Goal: Communication & Community: Share content

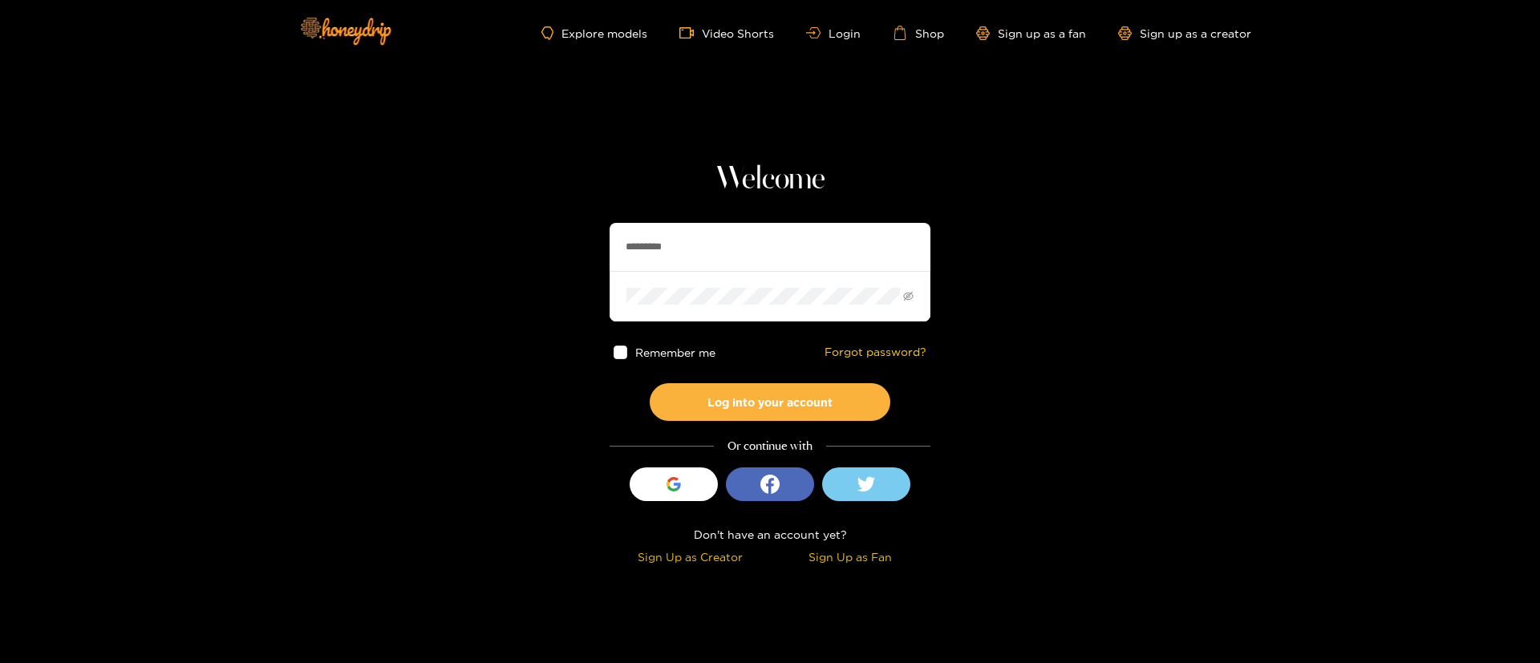
click at [716, 235] on input "*********" at bounding box center [770, 247] width 321 height 48
paste input "text"
type input "******"
click at [755, 387] on button "Log into your account" at bounding box center [770, 402] width 241 height 38
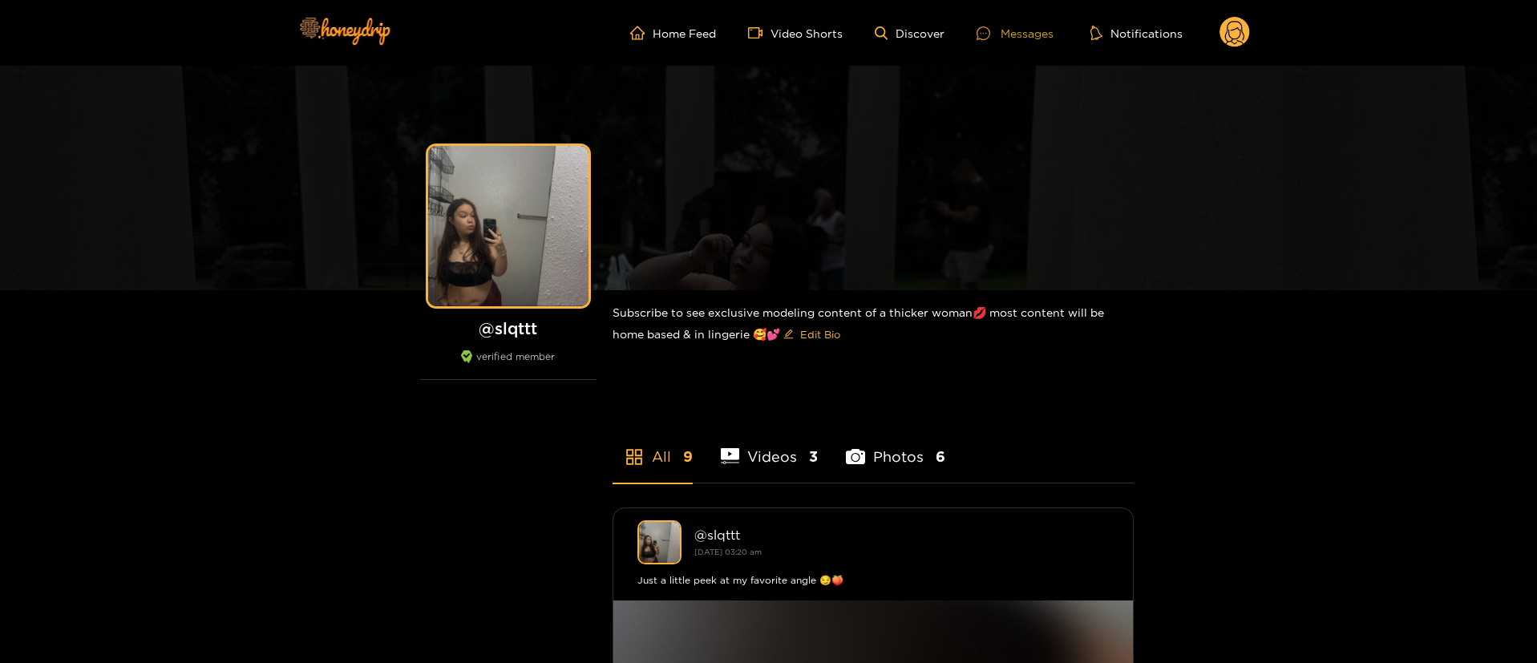
click at [1014, 27] on div "Messages" at bounding box center [1015, 33] width 77 height 18
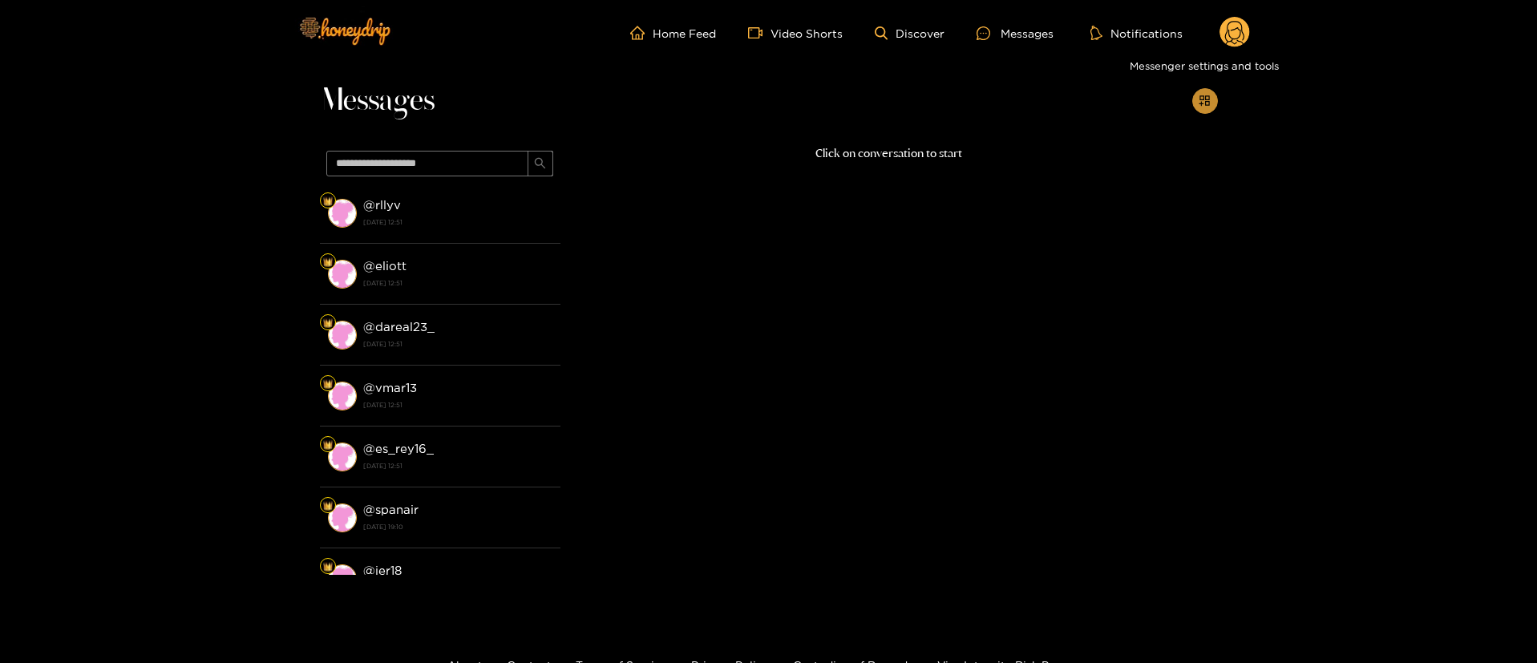
click at [1210, 101] on icon "appstore-add" at bounding box center [1205, 101] width 12 height 12
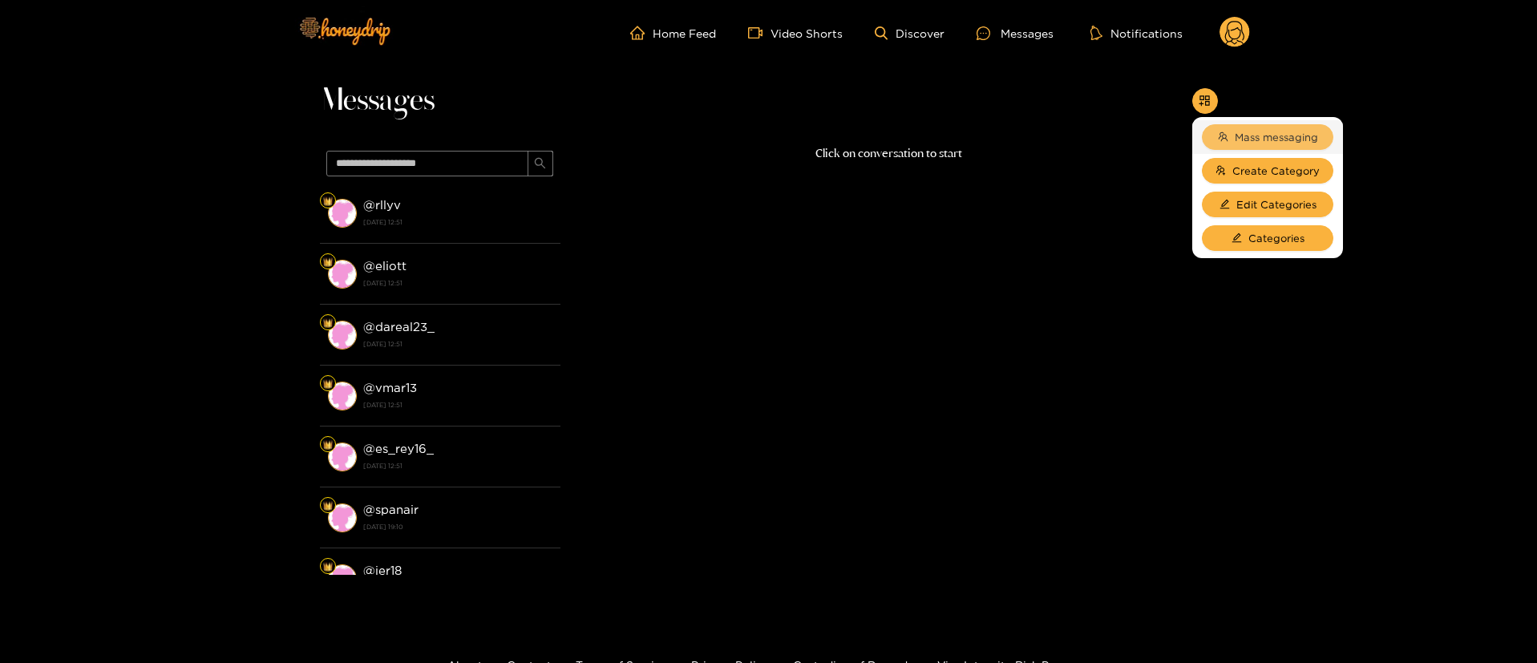
click at [1235, 141] on span "Mass messaging" at bounding box center [1276, 137] width 83 height 16
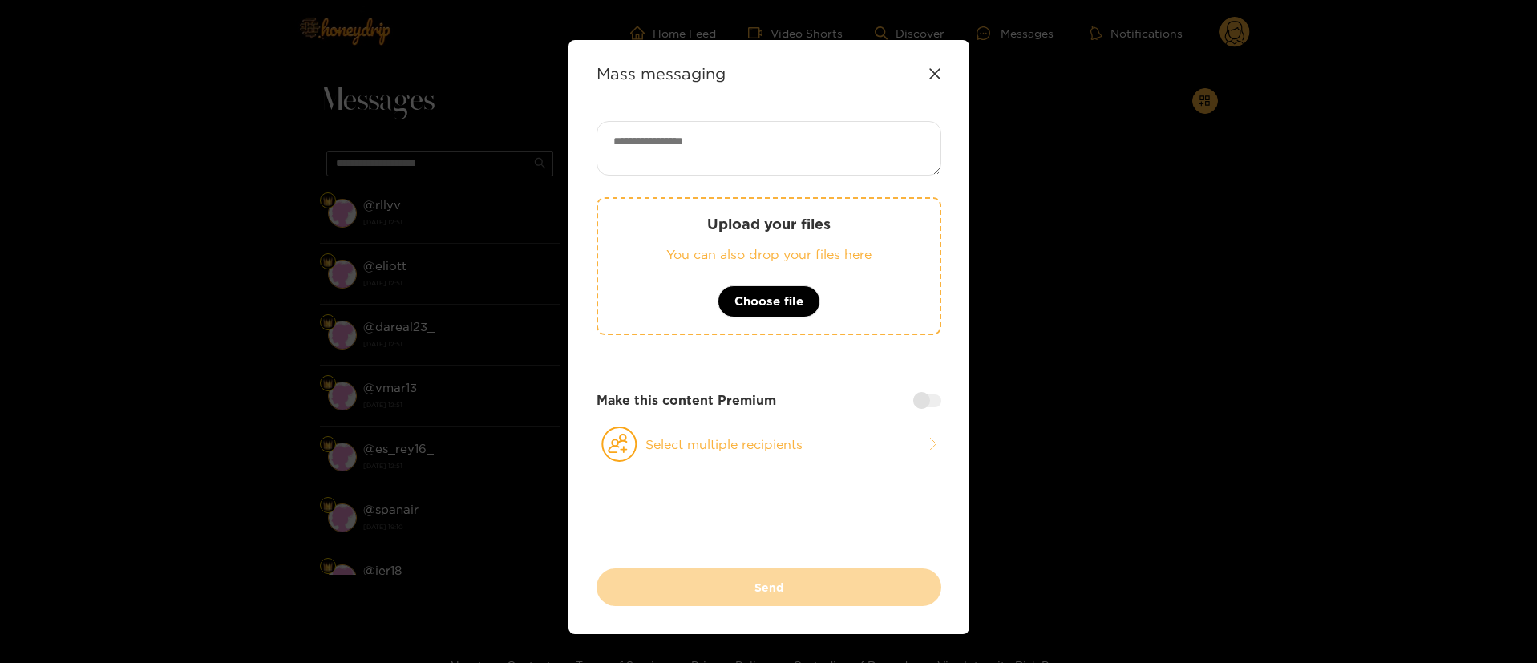
click at [938, 66] on div "Mass messaging" at bounding box center [769, 73] width 345 height 18
click at [1248, 32] on div "Mass messaging Upload your files You can also drop your files here Choose file …" at bounding box center [768, 331] width 1537 height 663
click at [931, 79] on icon at bounding box center [935, 73] width 13 height 13
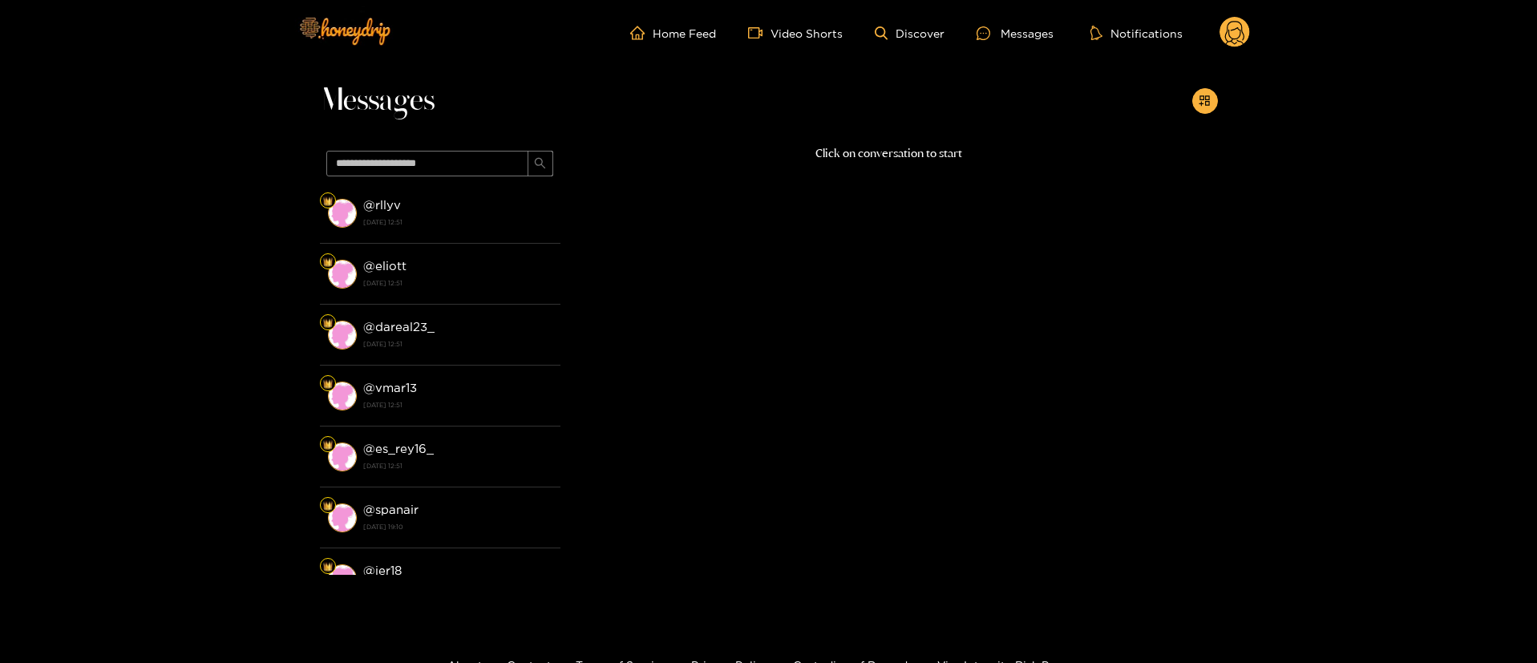
click at [1238, 34] on circle at bounding box center [1235, 32] width 30 height 30
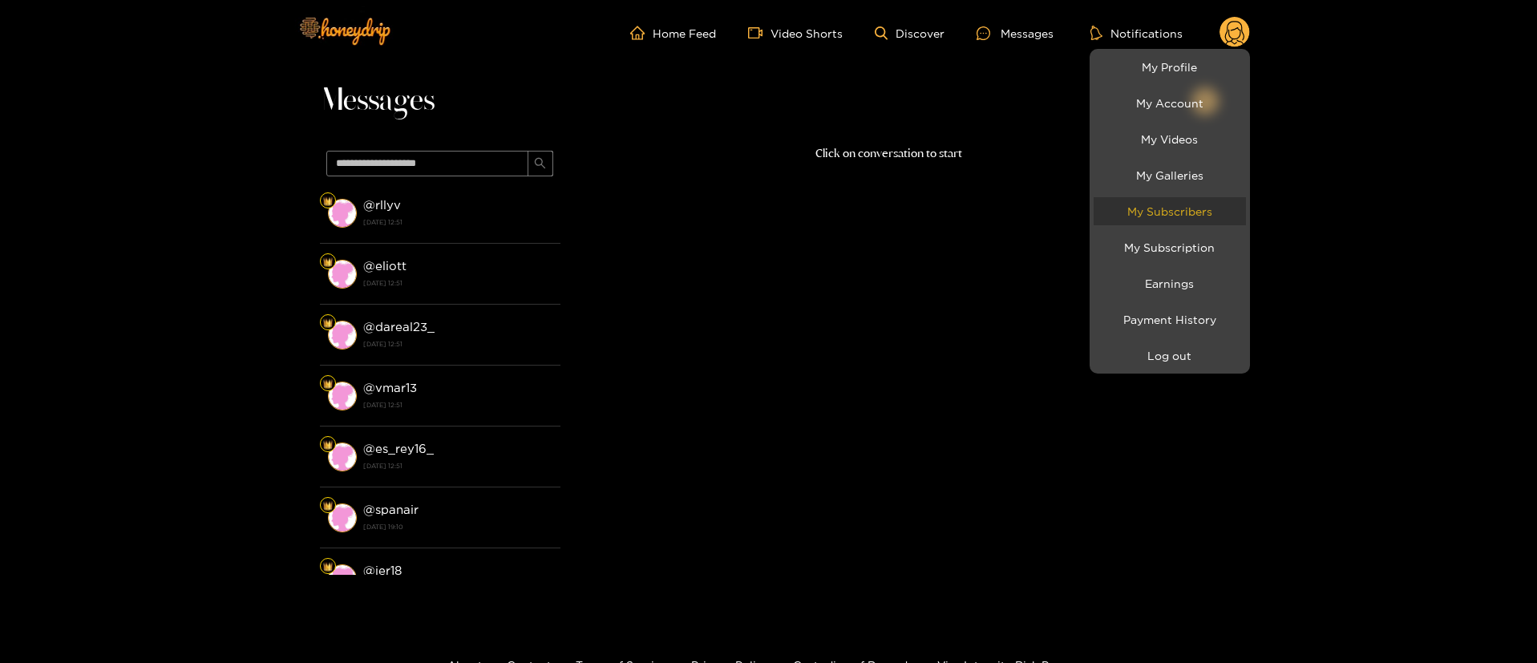
click at [1206, 205] on link "My Subscribers" at bounding box center [1170, 211] width 152 height 28
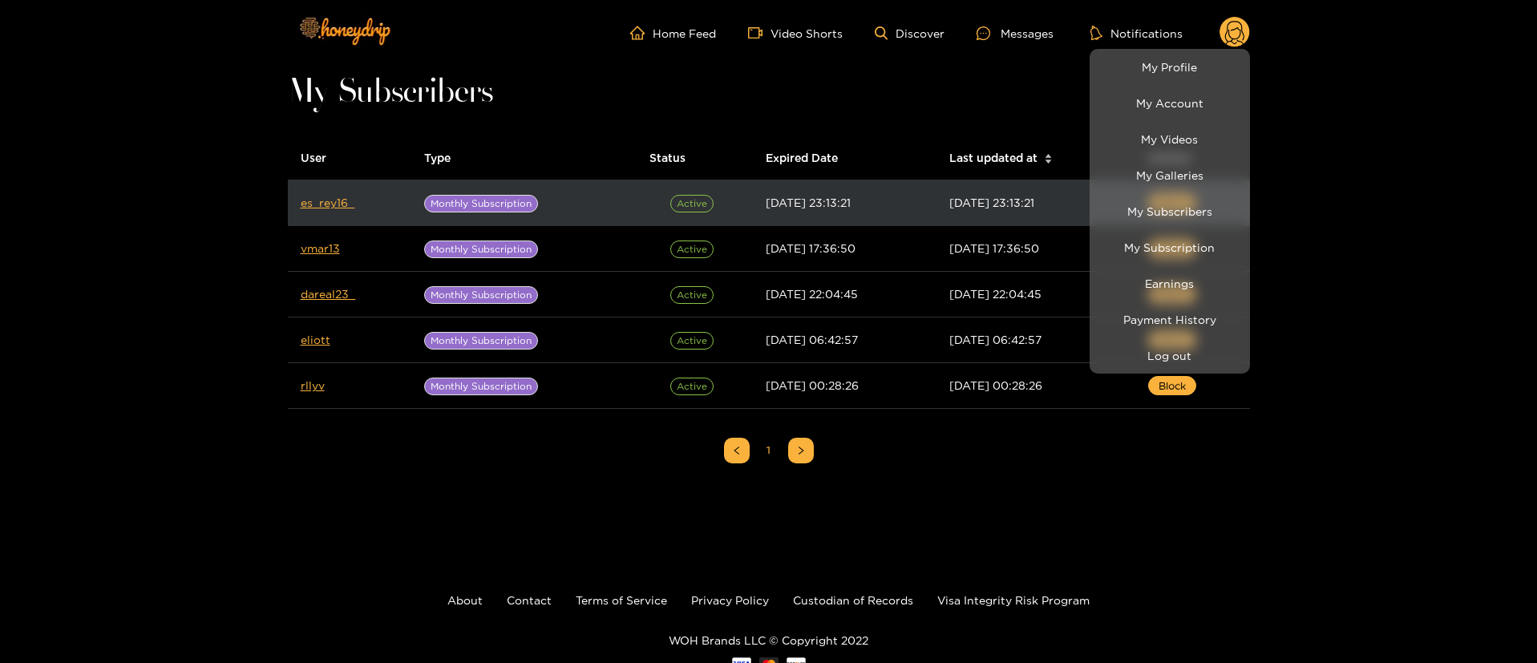
drag, startPoint x: 115, startPoint y: 191, endPoint x: 384, endPoint y: 196, distance: 269.5
click at [119, 191] on div at bounding box center [768, 331] width 1537 height 663
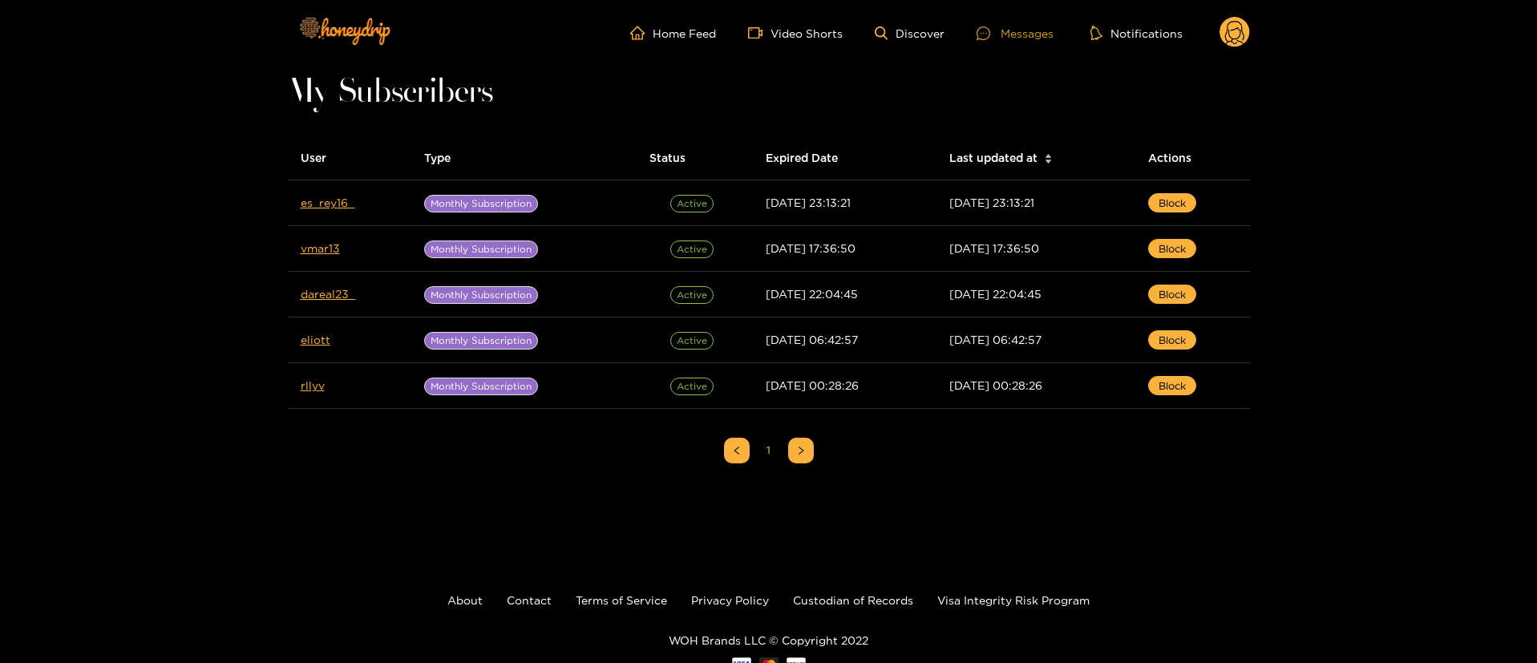
click at [1023, 33] on div "Messages" at bounding box center [1015, 33] width 77 height 18
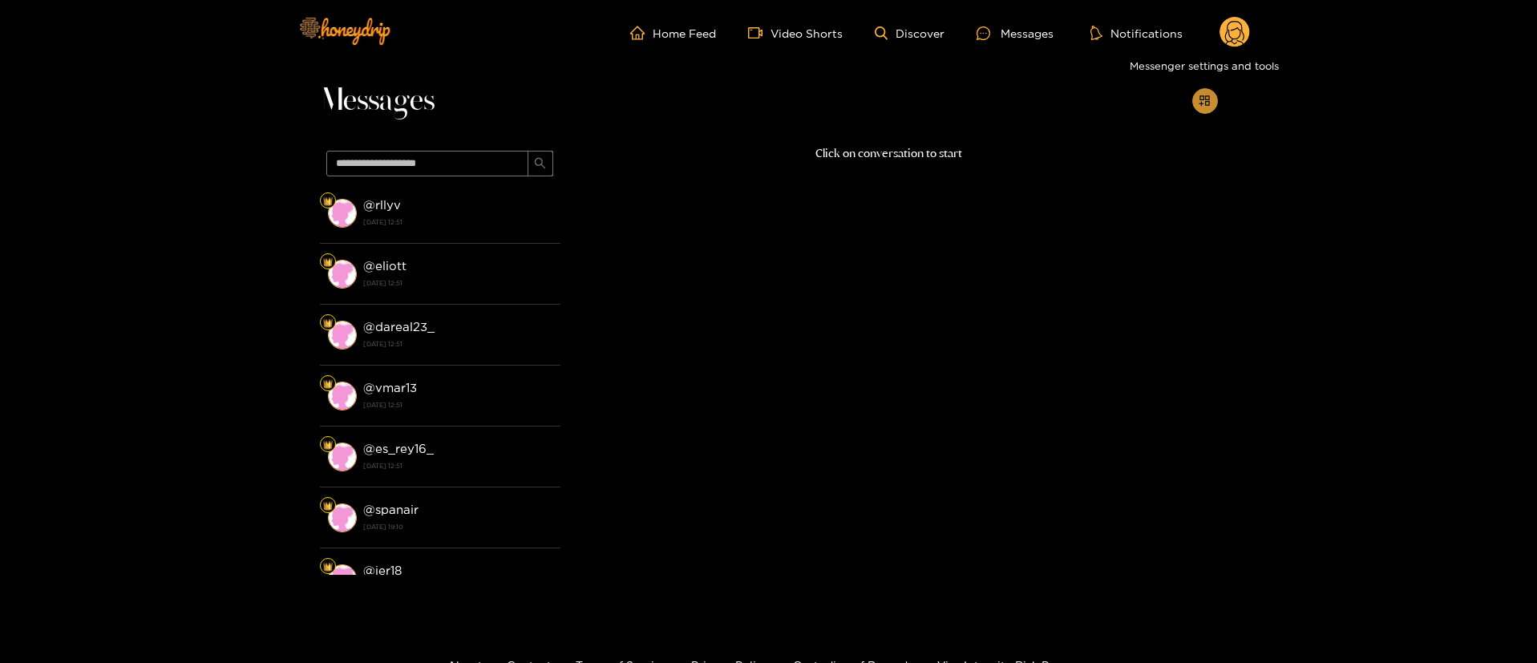
click at [1204, 99] on icon "appstore-add" at bounding box center [1205, 100] width 10 height 10
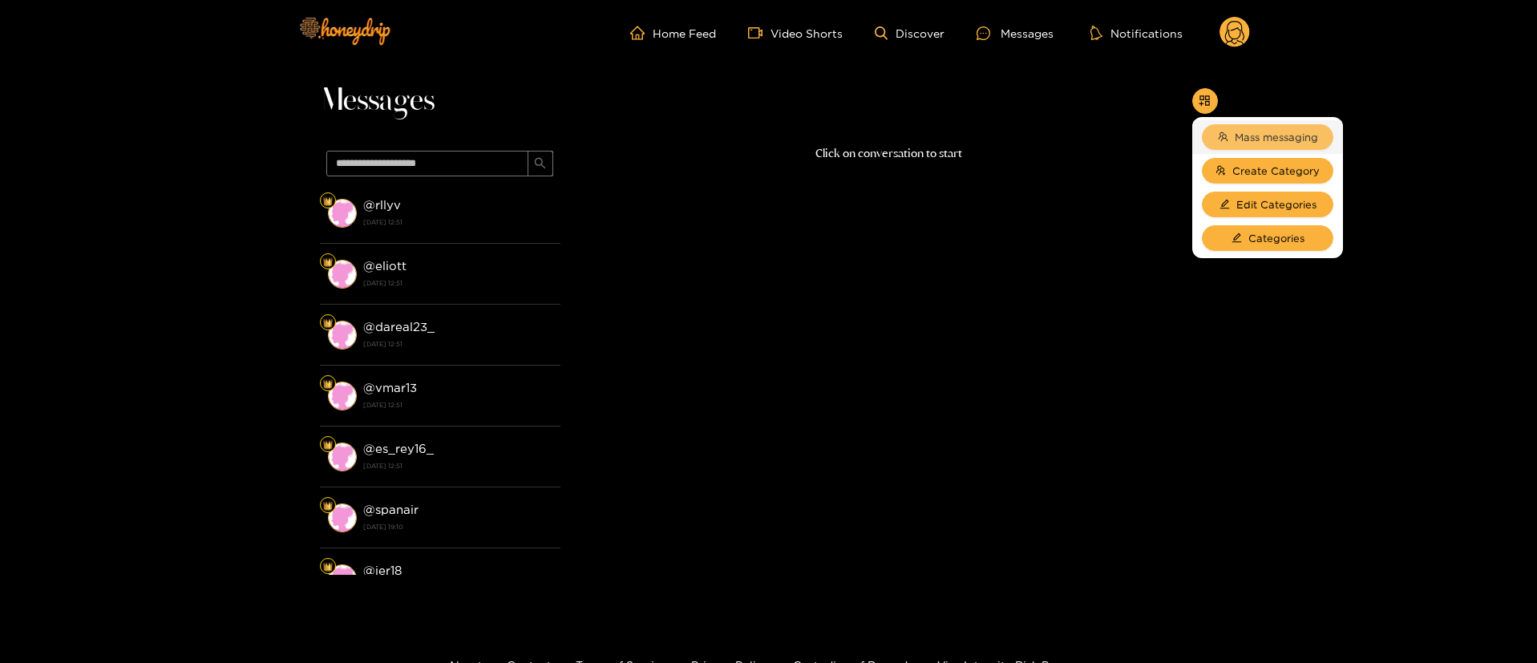
click at [1279, 137] on span "Mass messaging" at bounding box center [1276, 137] width 83 height 16
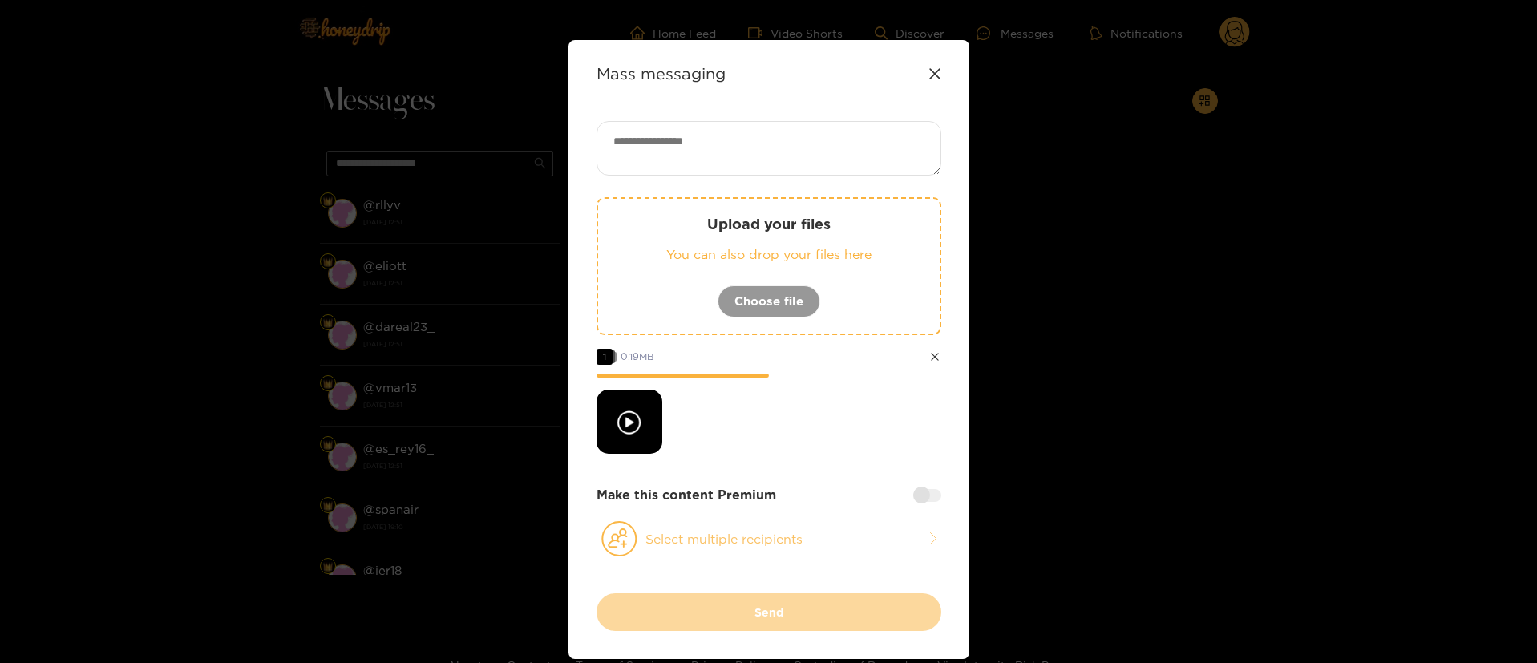
click at [825, 535] on button "Select multiple recipients" at bounding box center [769, 538] width 345 height 37
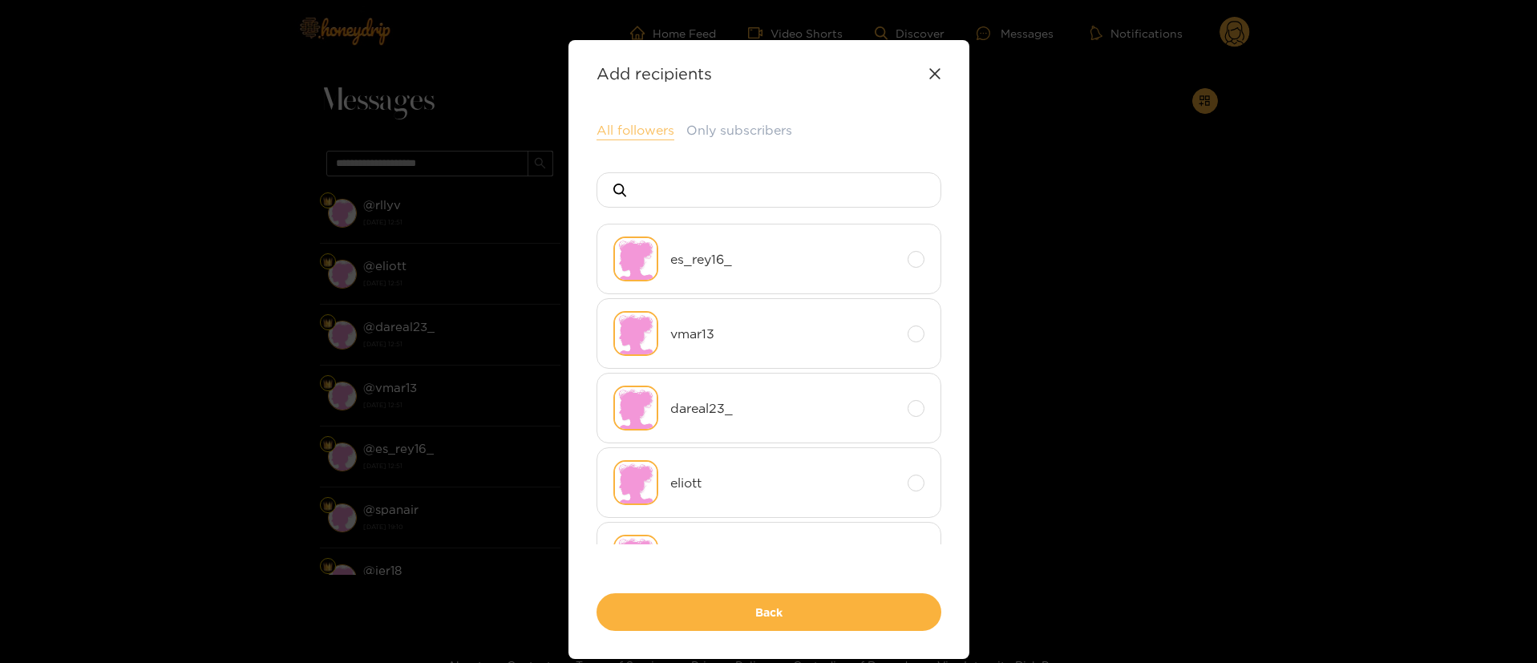
click at [608, 127] on button "All followers" at bounding box center [636, 130] width 78 height 19
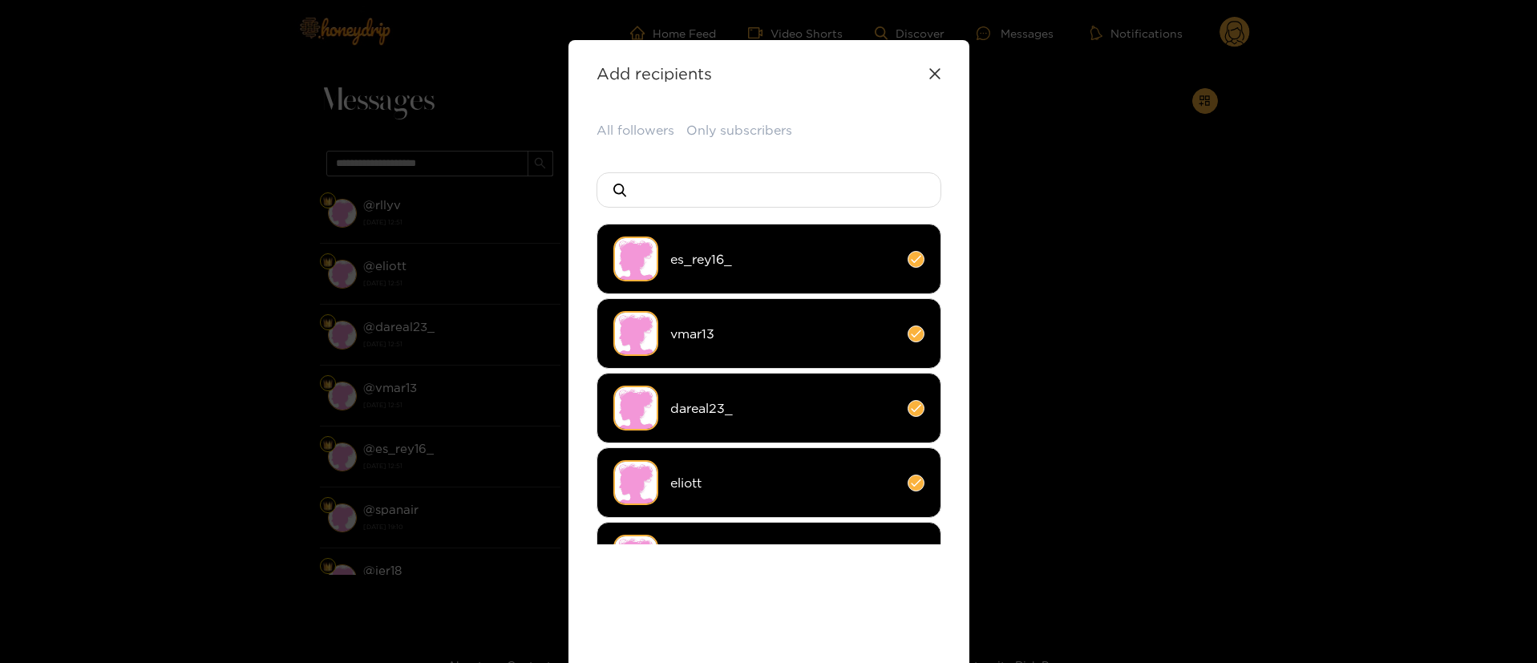
click at [828, 597] on div "All followers Only subscribers es_rey16_ vmar13 dareal23_ eliott rllyv Back" at bounding box center [769, 415] width 345 height 589
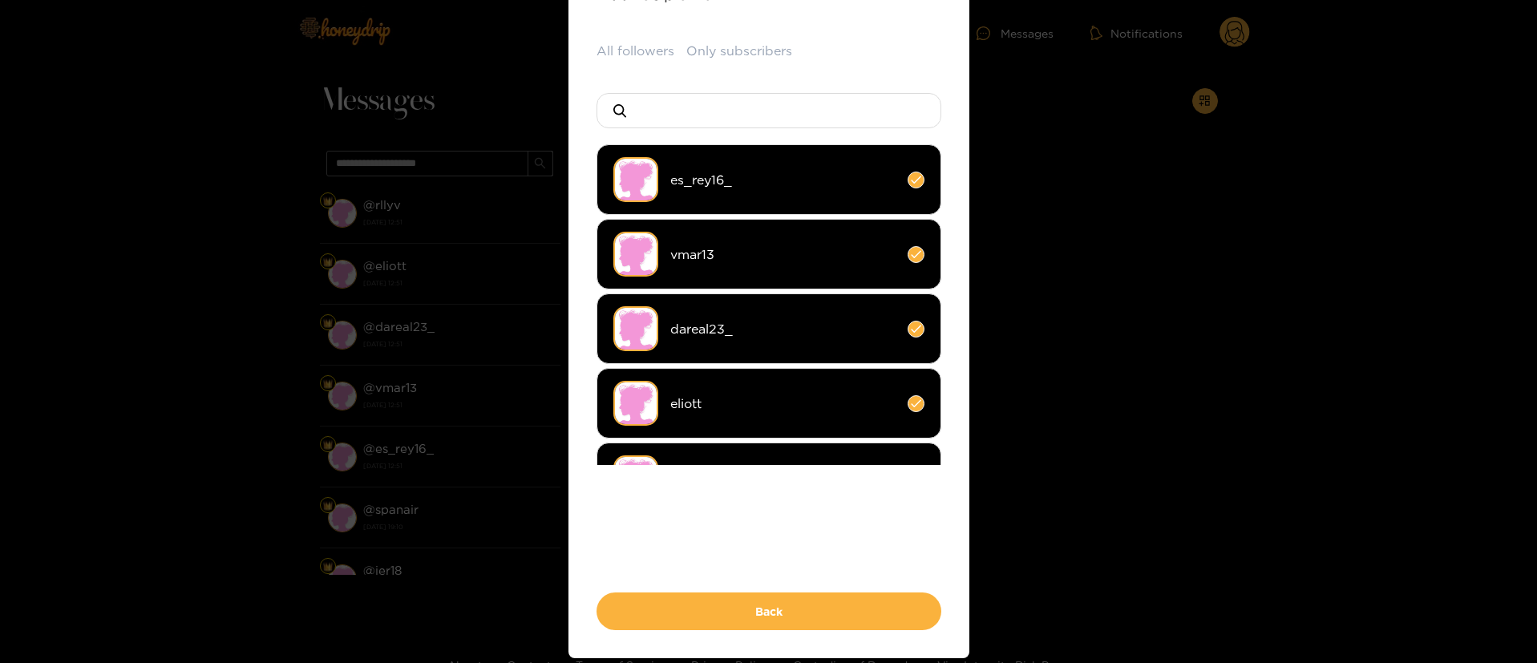
scroll to position [139, 0]
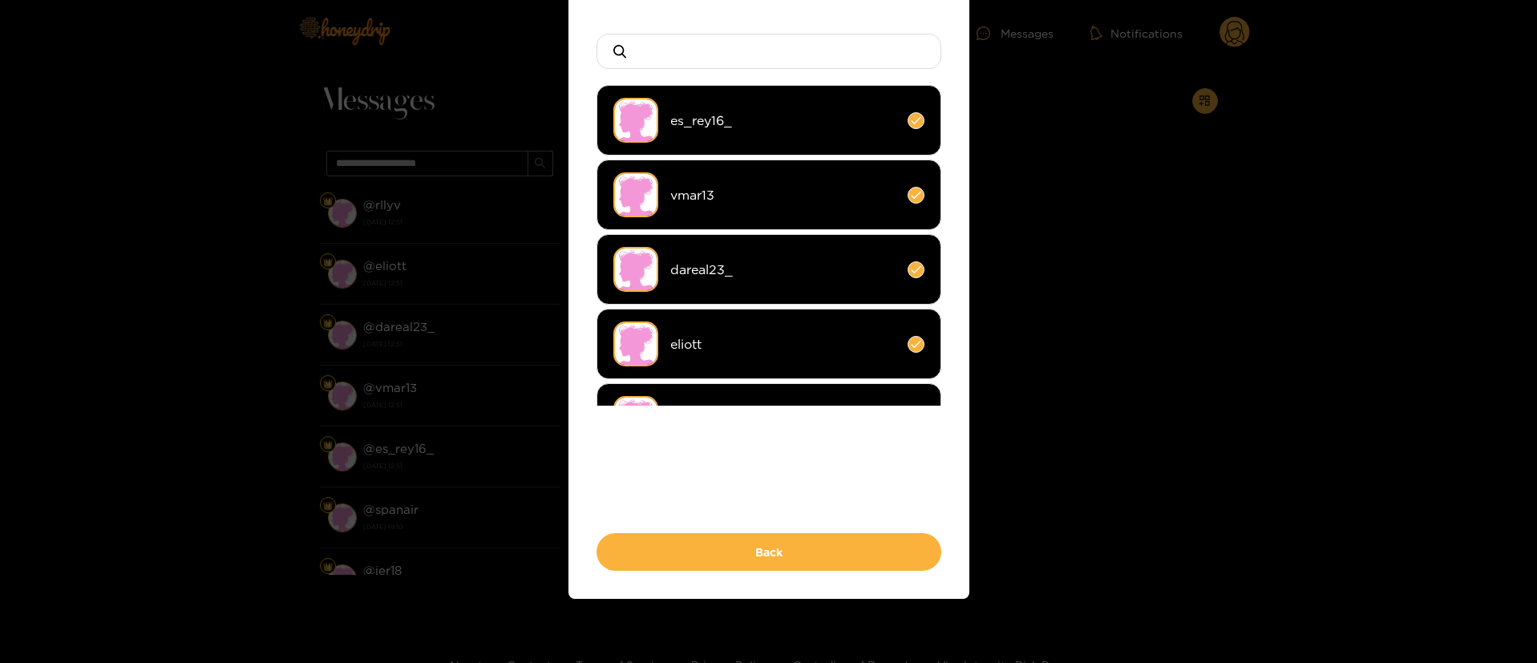
click at [832, 527] on div "All followers Only subscribers es_rey16_ vmar13 dareal23_ eliott rllyv Back" at bounding box center [769, 276] width 345 height 589
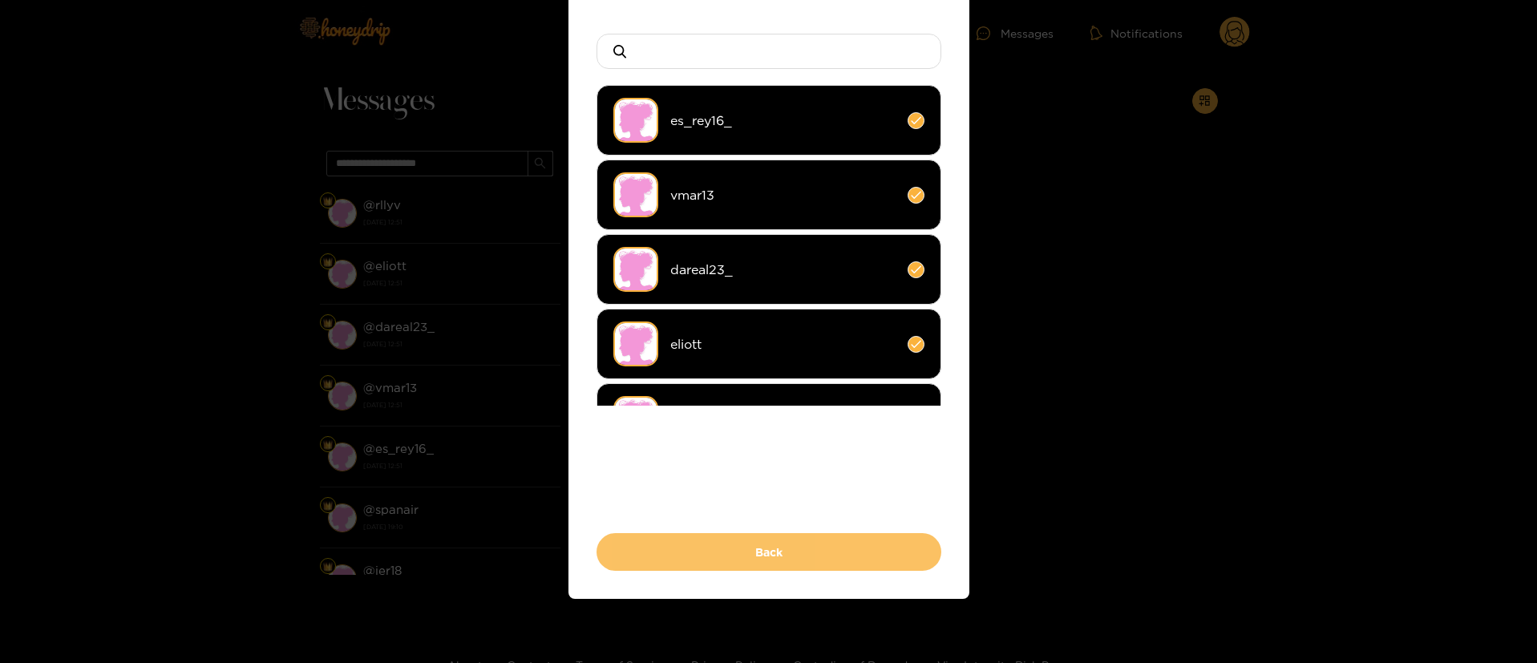
click at [826, 541] on button "Back" at bounding box center [769, 552] width 345 height 38
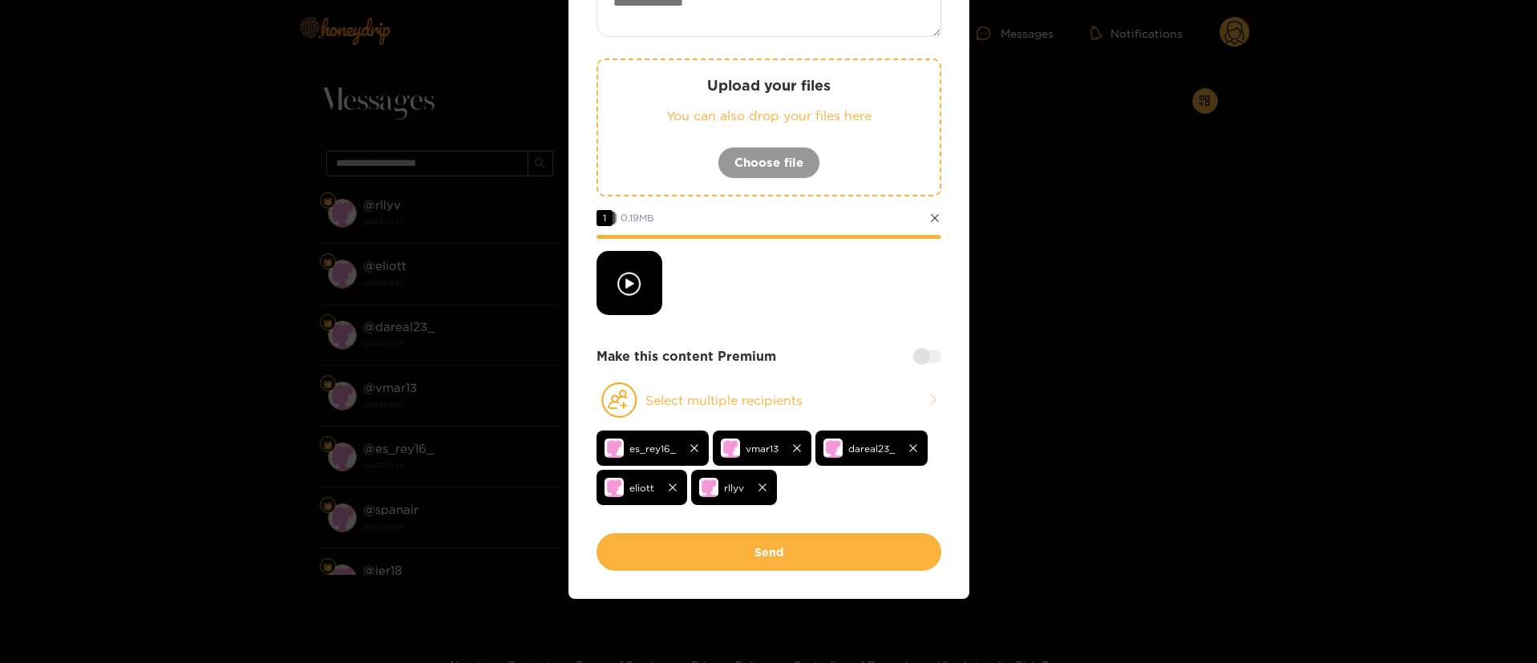
click at [927, 357] on div at bounding box center [927, 356] width 28 height 13
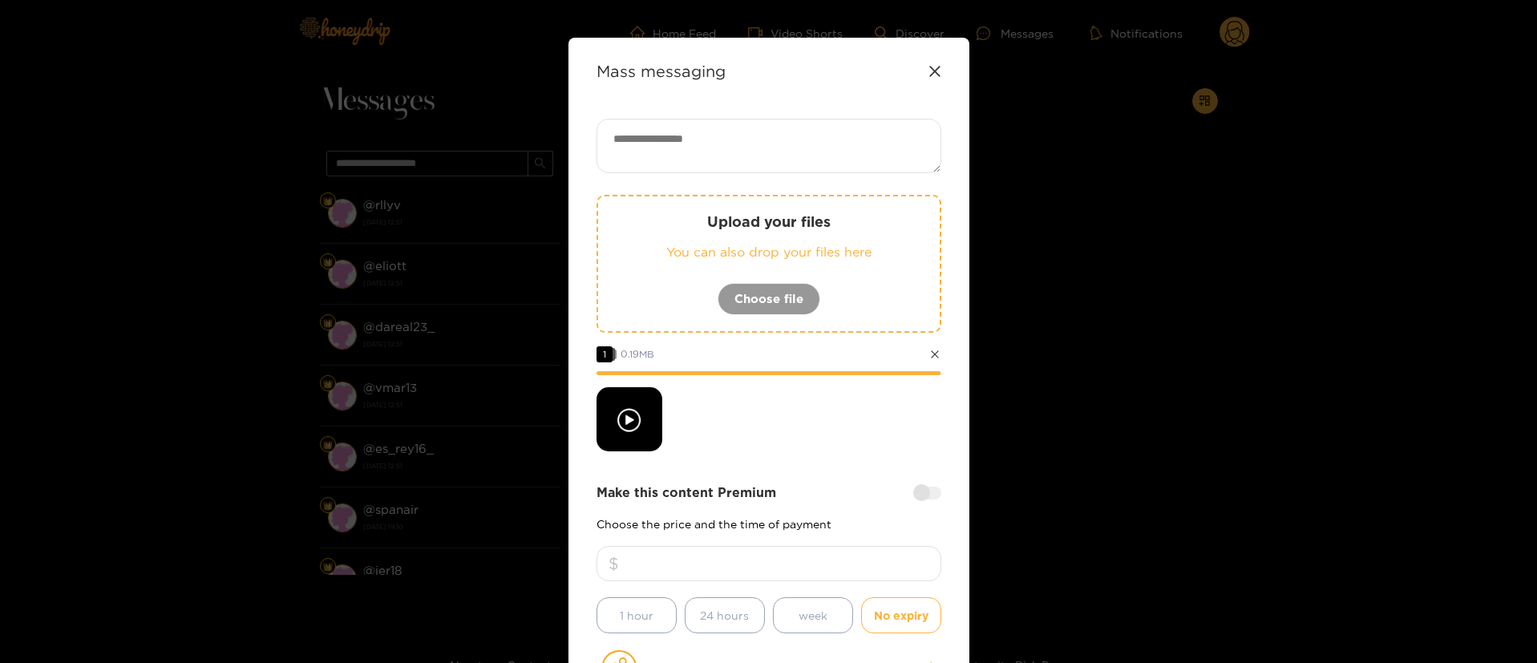
scroll to position [0, 0]
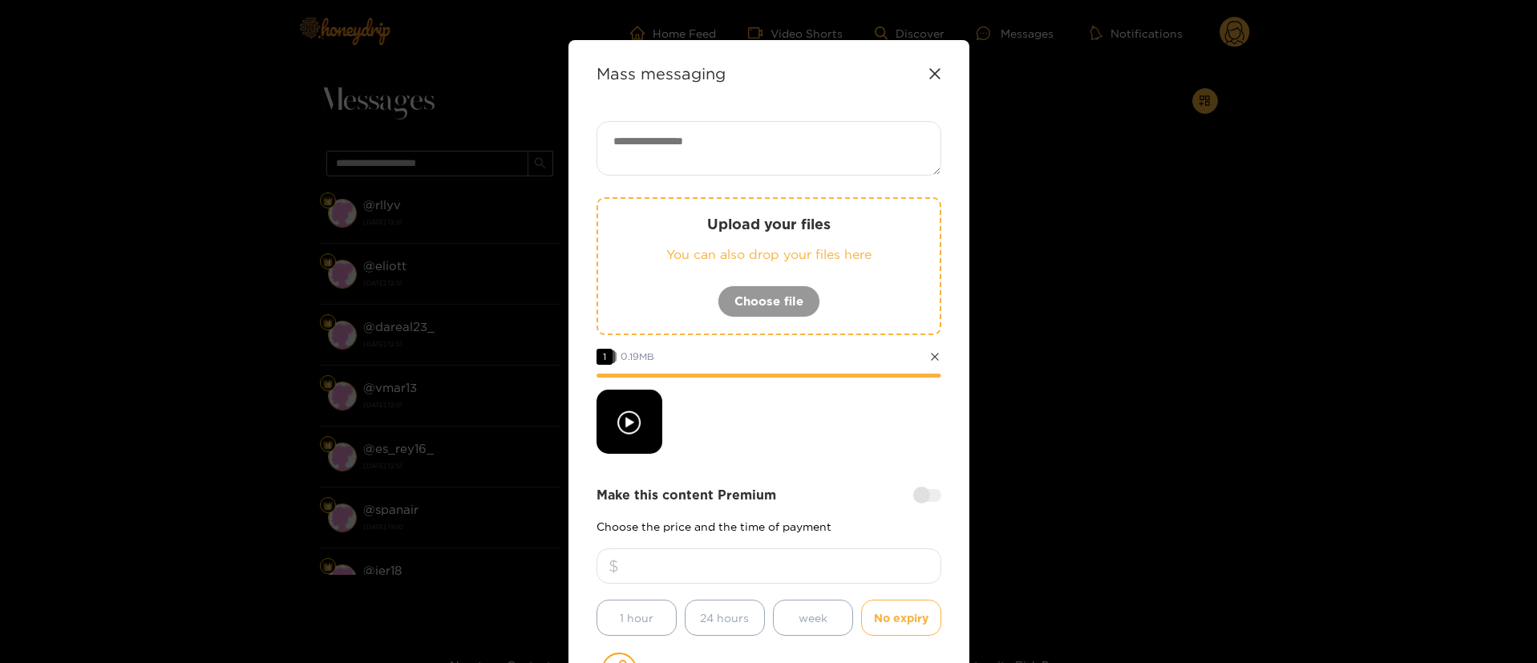
click at [740, 125] on textarea at bounding box center [769, 148] width 345 height 55
paste textarea "**********"
click at [788, 162] on textarea "**********" at bounding box center [769, 148] width 345 height 55
type textarea "**********"
click at [796, 457] on div "**********" at bounding box center [769, 462] width 345 height 682
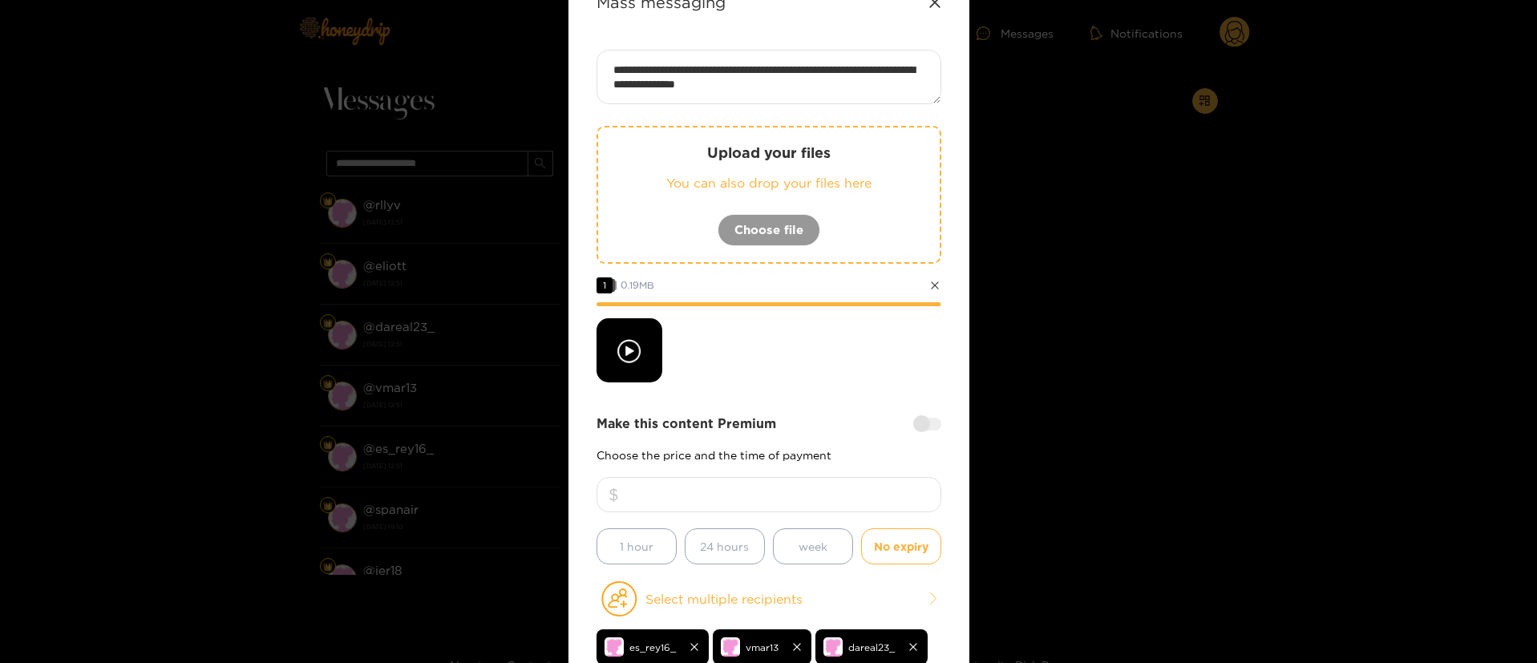
scroll to position [120, 0]
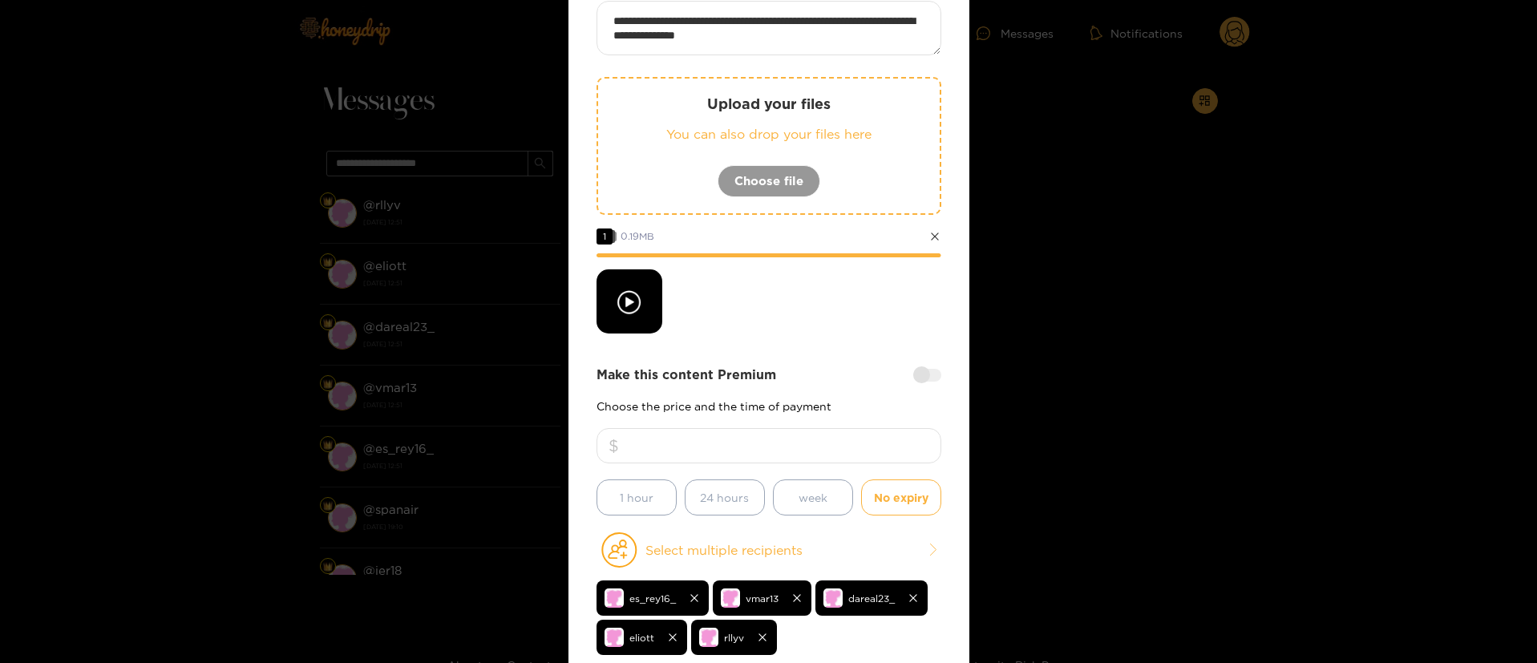
click at [785, 460] on input "number" at bounding box center [769, 445] width 345 height 35
type input "**"
click at [826, 310] on div at bounding box center [769, 301] width 345 height 64
click at [789, 314] on div at bounding box center [769, 301] width 345 height 64
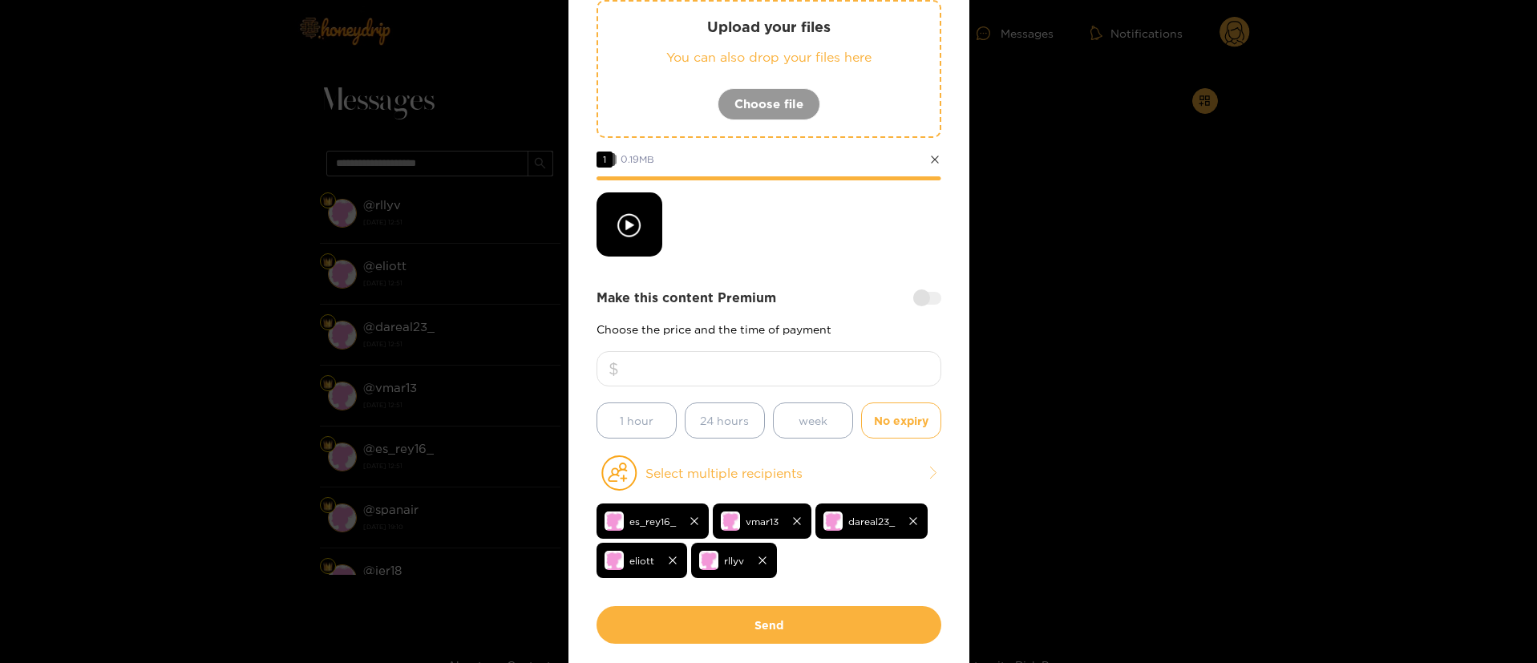
scroll to position [270, 0]
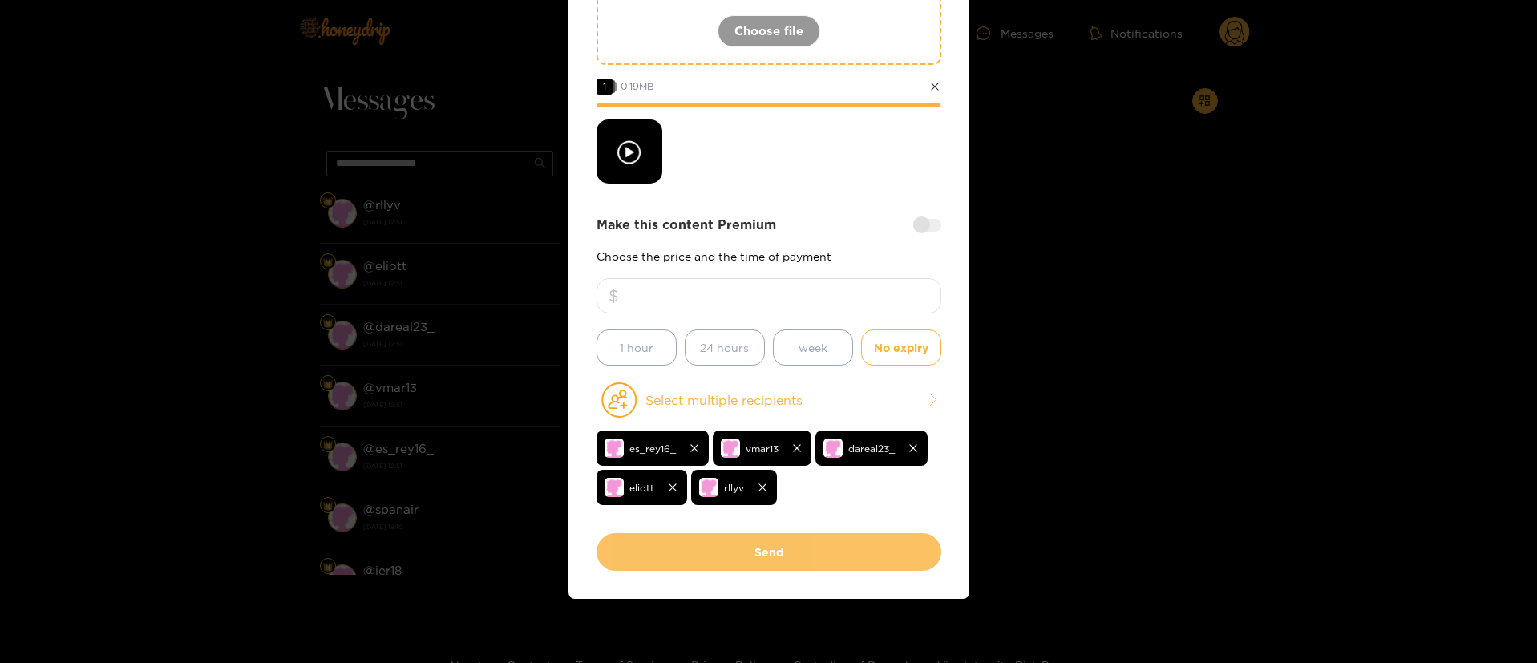
click at [799, 554] on button "Send" at bounding box center [769, 552] width 345 height 38
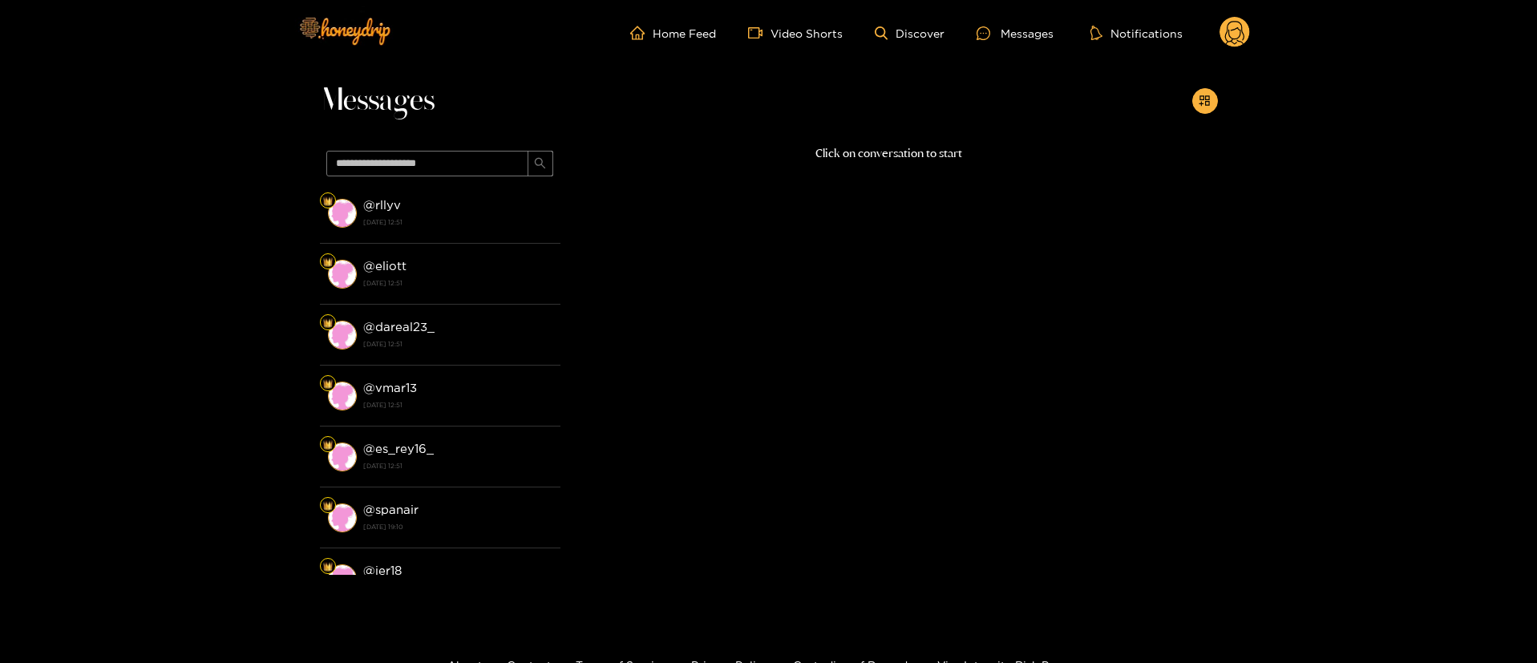
click at [1242, 26] on icon at bounding box center [1234, 35] width 19 height 28
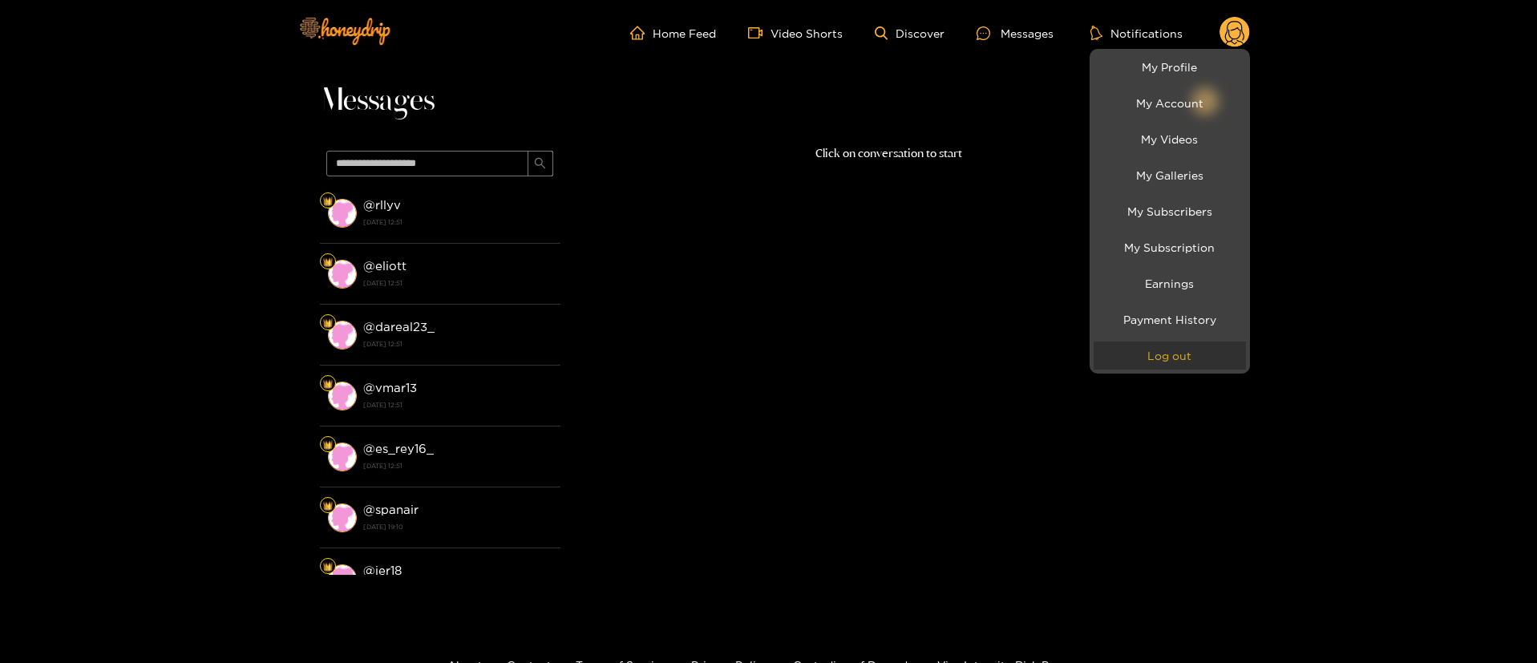
click at [1182, 356] on button "Log out" at bounding box center [1170, 356] width 152 height 28
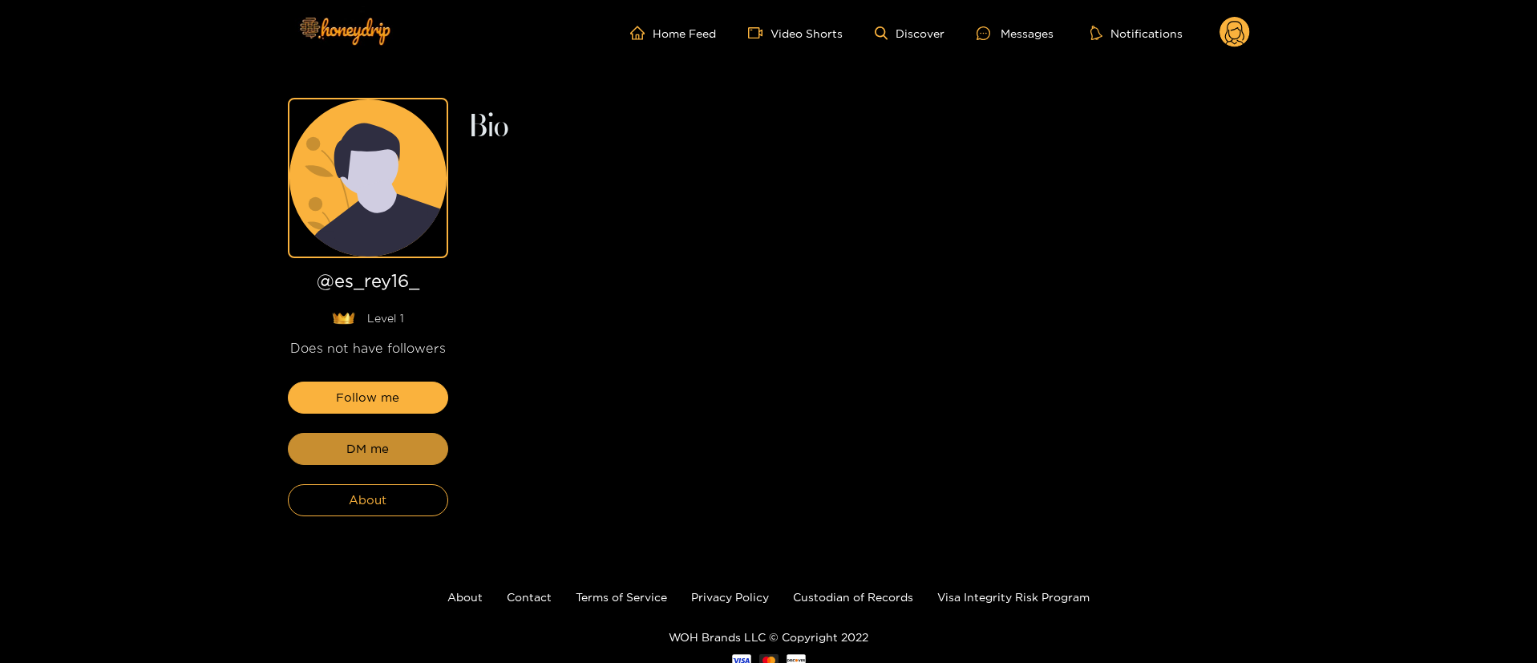
click at [348, 443] on span "DM me" at bounding box center [367, 448] width 43 height 19
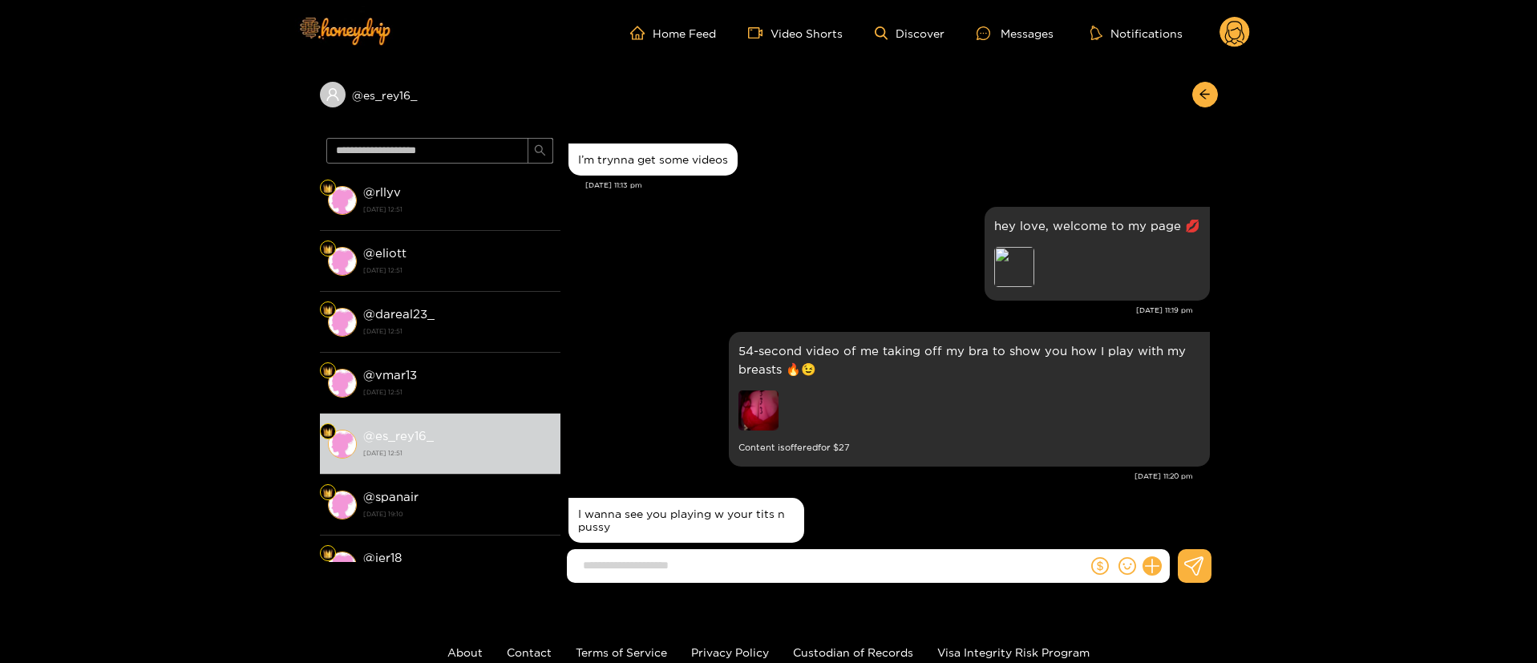
scroll to position [730, 0]
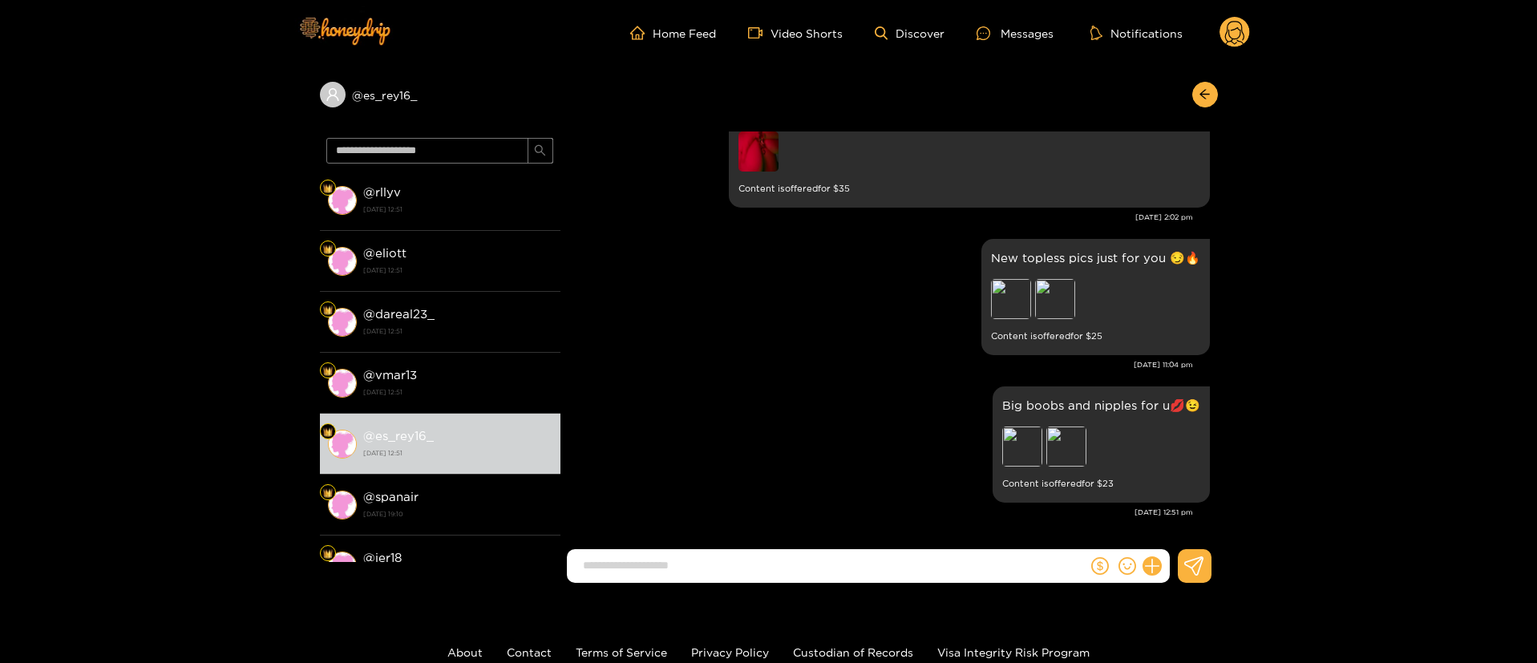
click at [735, 384] on div "Big boobs and nipples for u💋😉 Preview Preview Content is offered for $ 23" at bounding box center [890, 445] width 642 height 124
click at [712, 448] on div "Big boobs and nipples for u💋😉 Preview Preview Content is offered for $ 23" at bounding box center [890, 445] width 642 height 124
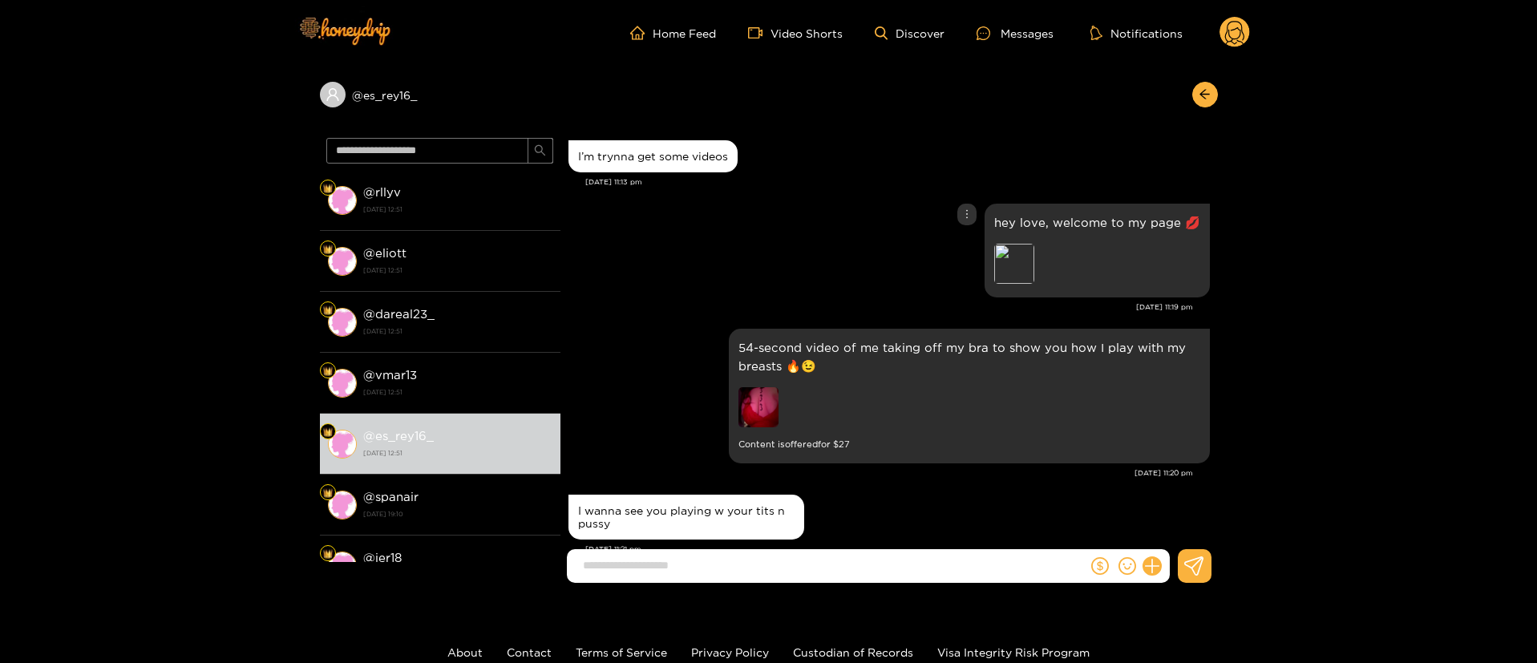
scroll to position [0, 0]
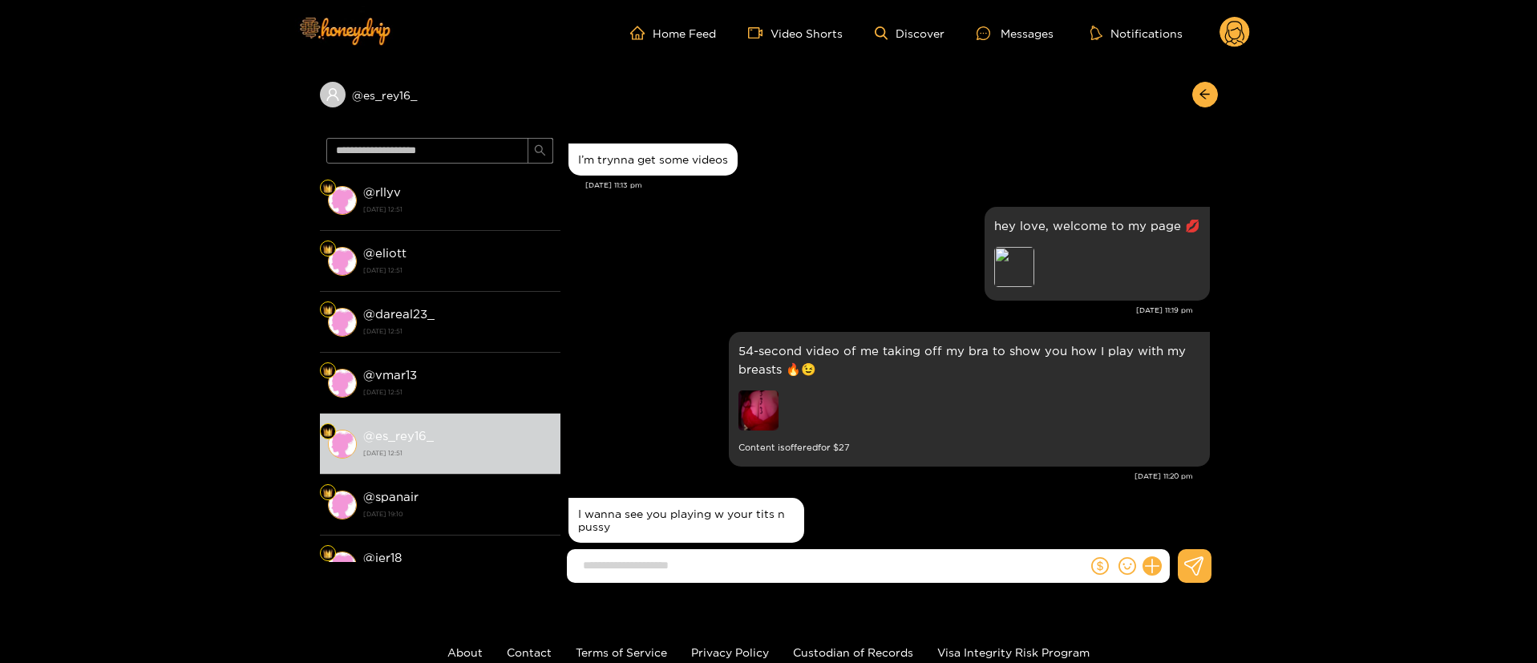
click at [920, 199] on div "I’m trynna get some videos Sep. 19, 11:13 pm" at bounding box center [890, 171] width 642 height 63
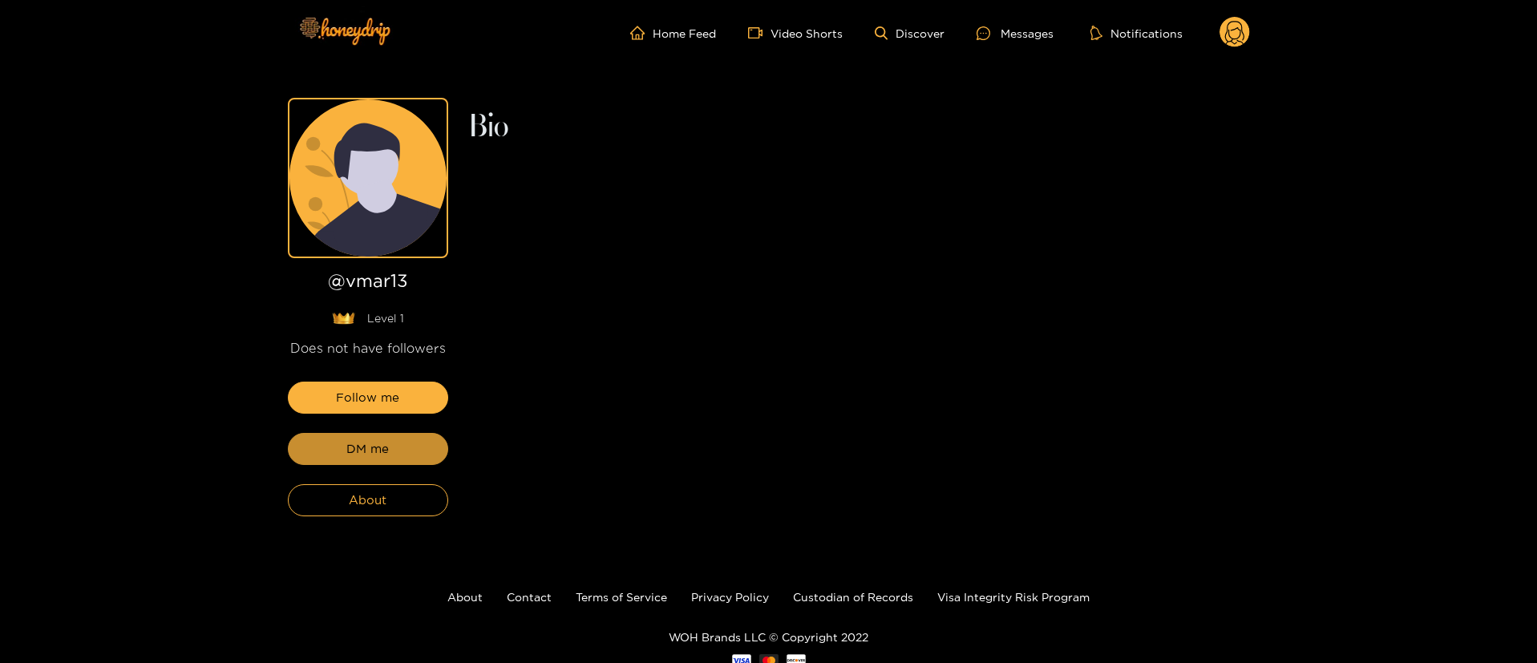
click at [346, 447] on button "DM me" at bounding box center [368, 449] width 160 height 32
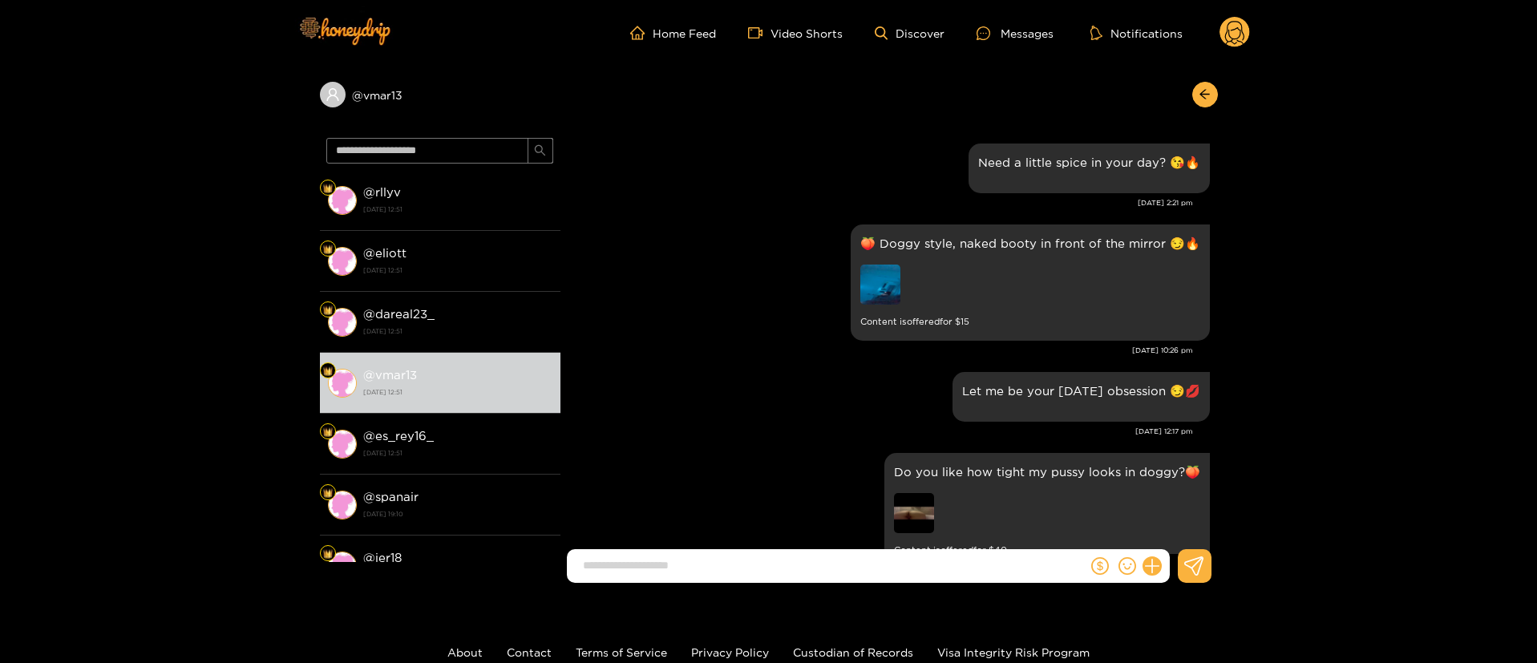
scroll to position [2567, 0]
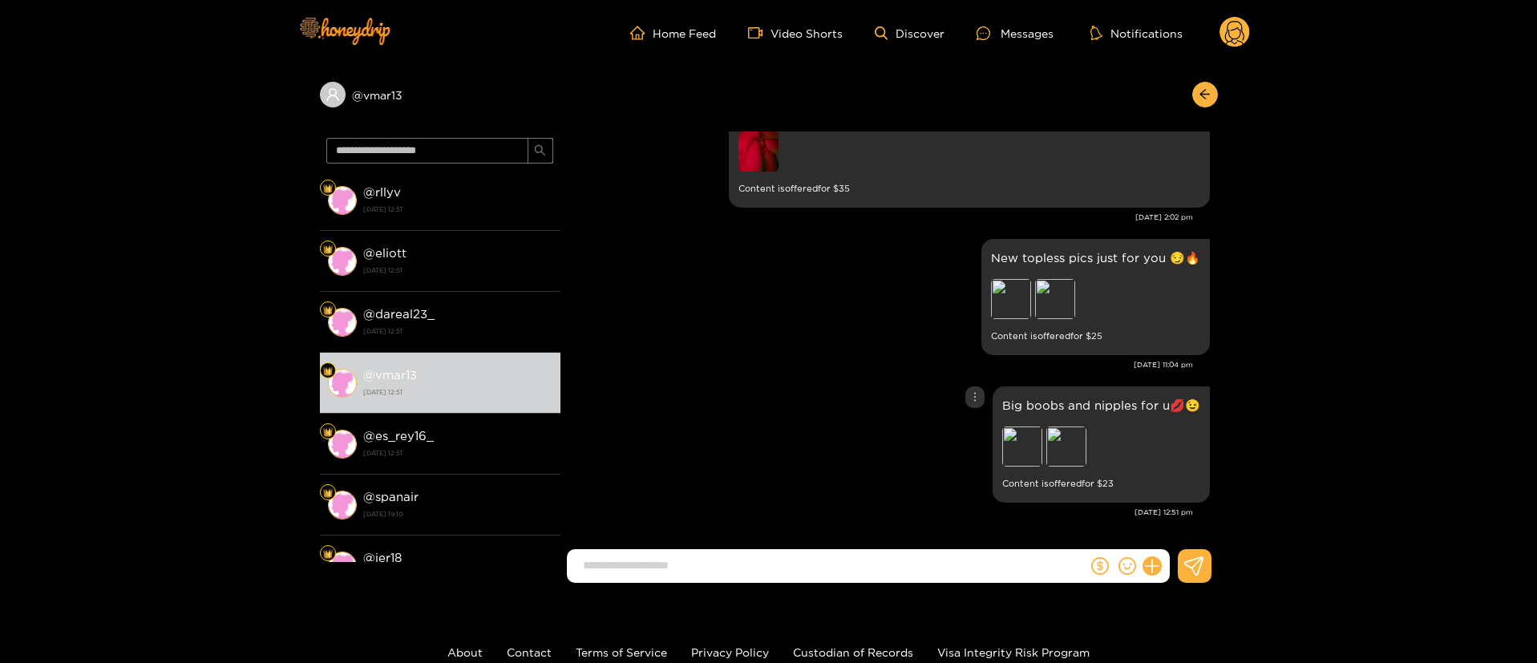
click at [697, 387] on div "Big boobs and nipples for u💋😉 Preview Preview Content is offered for $ 23" at bounding box center [890, 445] width 642 height 124
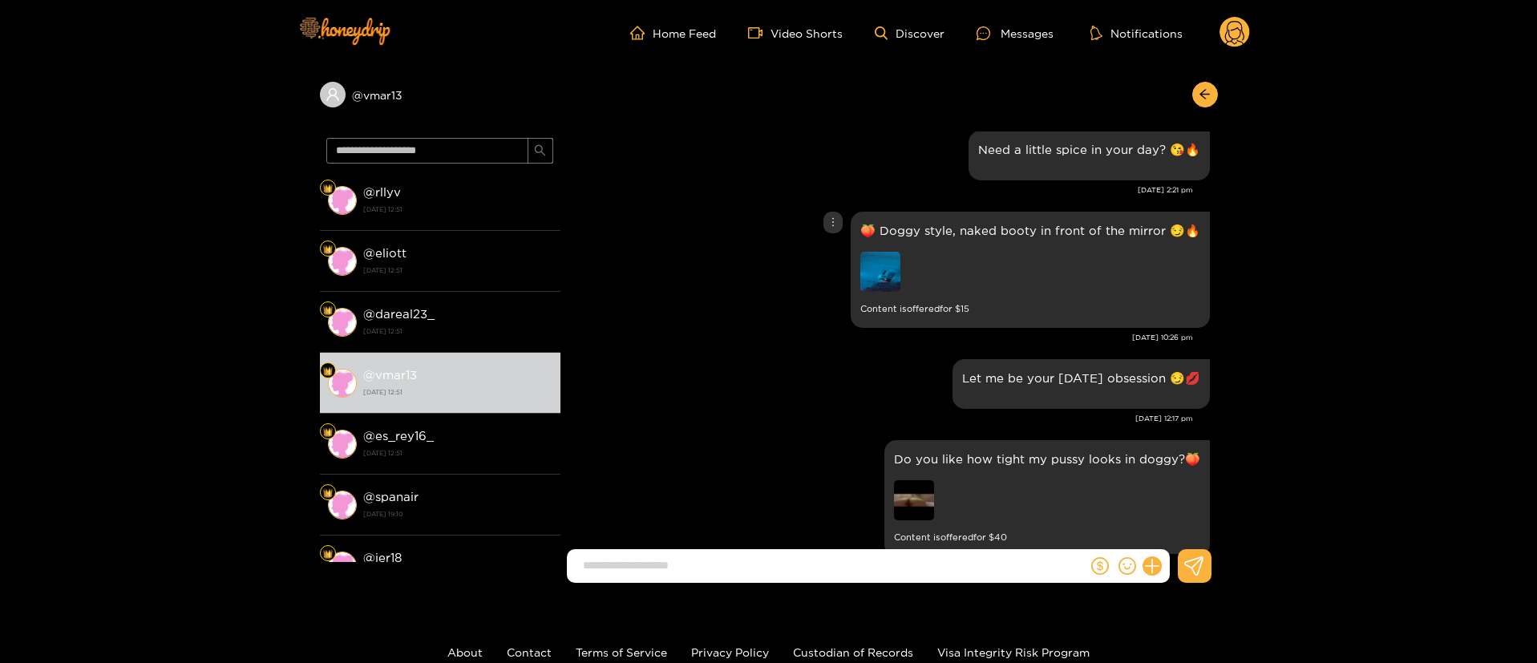
scroll to position [0, 0]
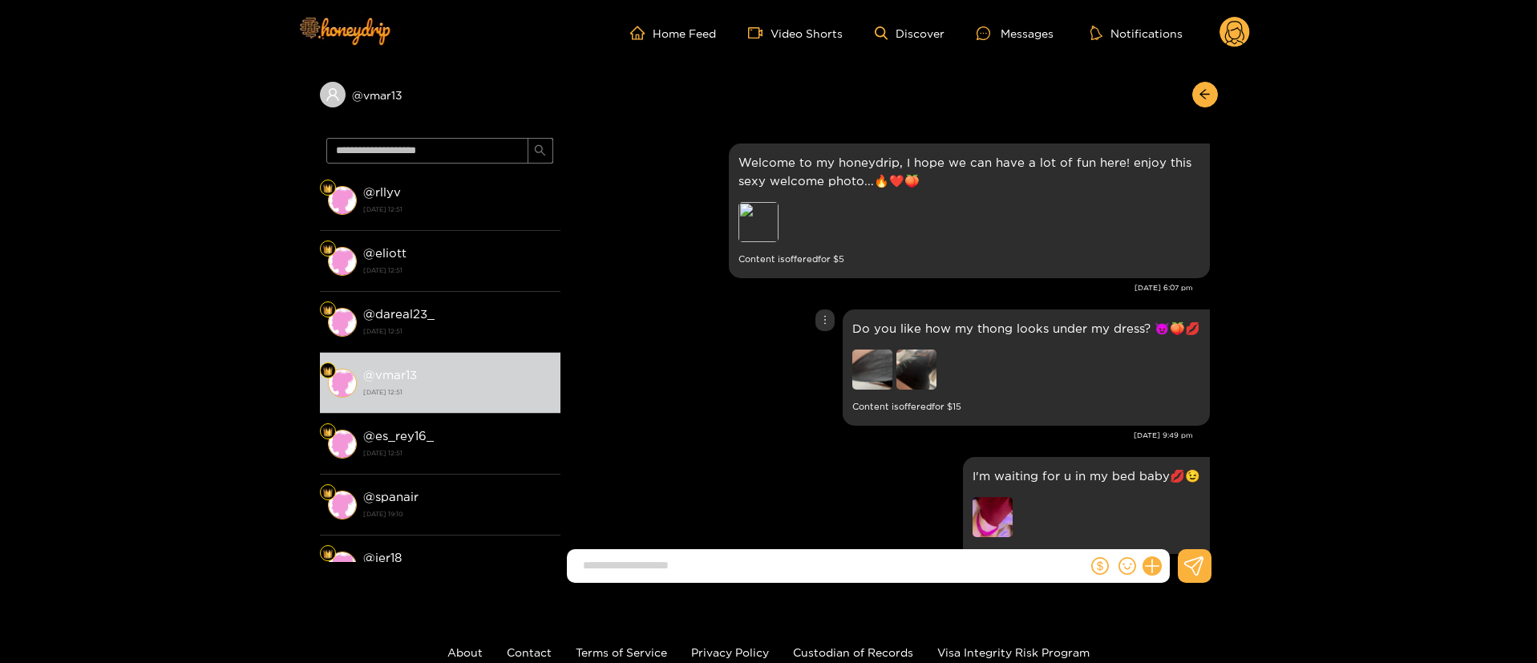
click at [726, 353] on div "Do you like how my thong looks under my dress? 😈🍑💋 Content is offered for $ 15" at bounding box center [890, 368] width 642 height 124
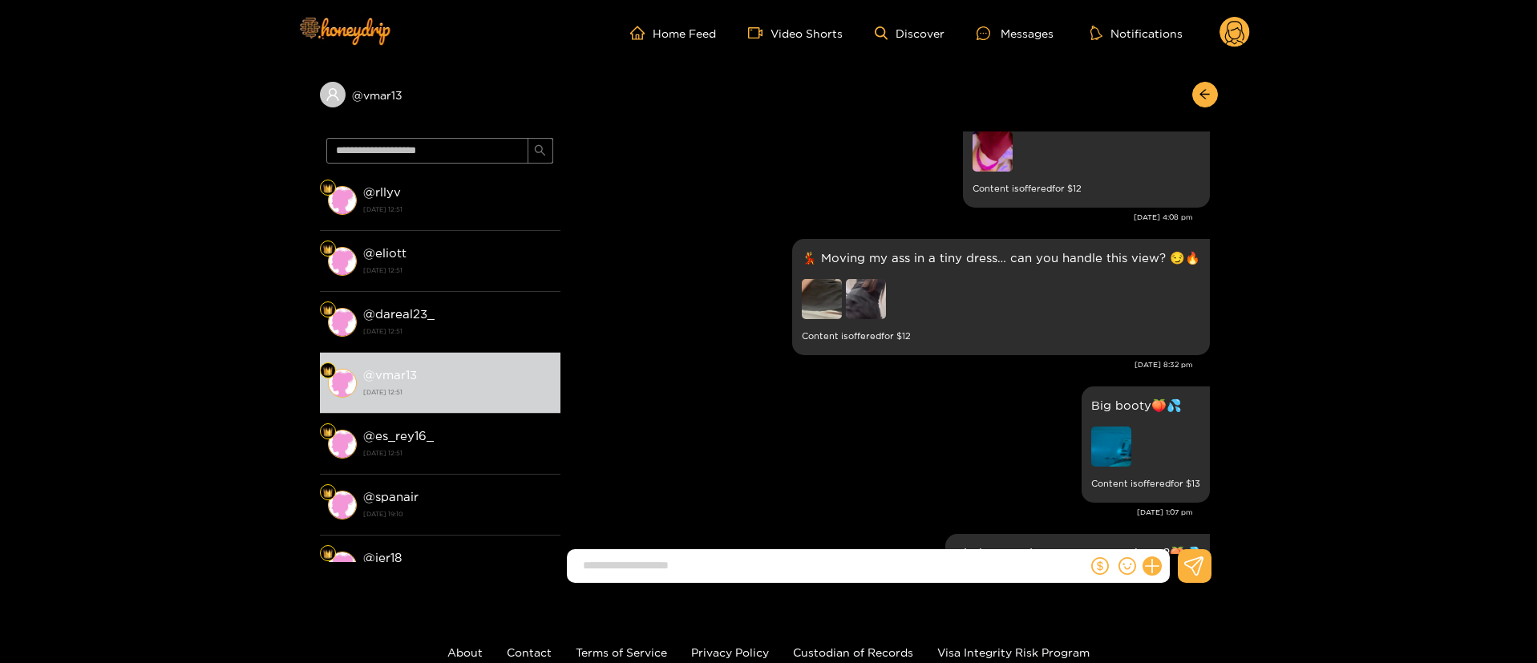
scroll to position [481, 0]
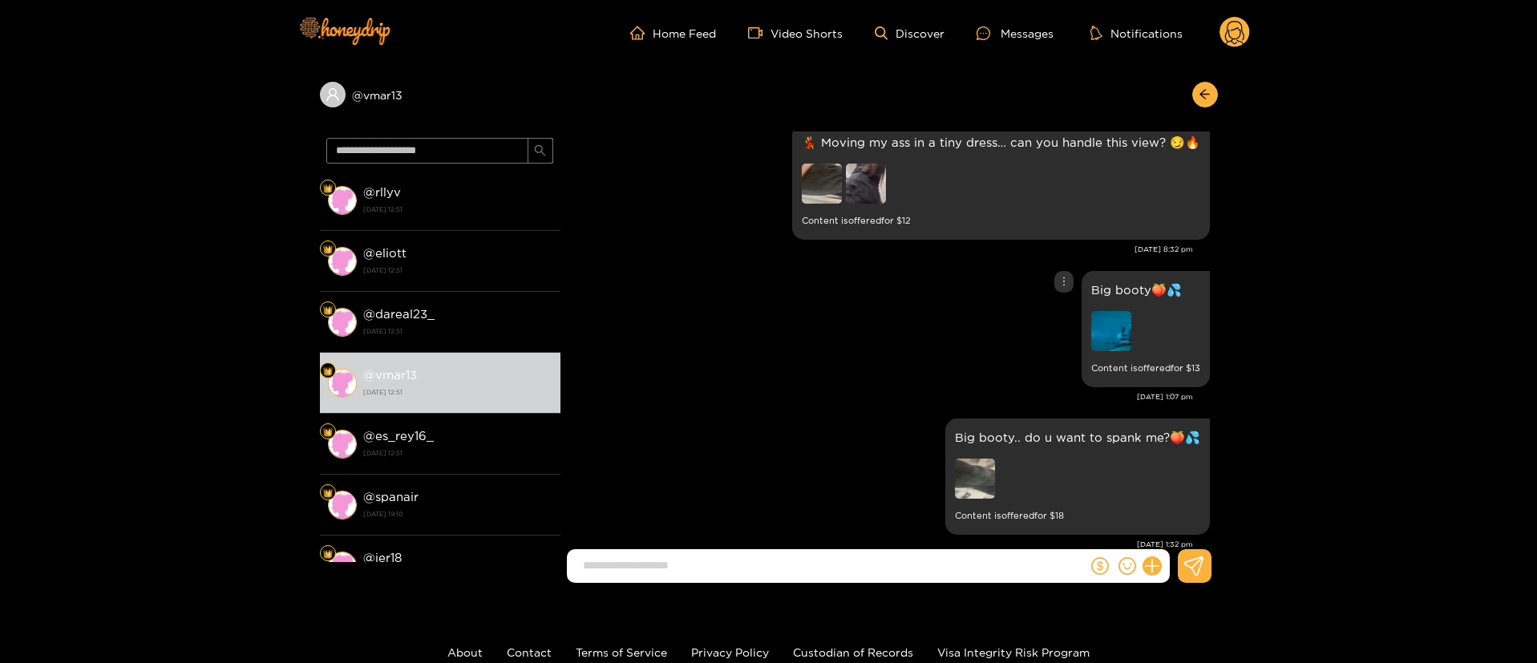
click at [1066, 285] on div "Big booty🍑💦 Content is offered for $ 13" at bounding box center [890, 329] width 642 height 124
click at [1061, 284] on icon "more" at bounding box center [1064, 281] width 11 height 11
drag, startPoint x: 1062, startPoint y: 281, endPoint x: 1055, endPoint y: 314, distance: 34.3
click at [1062, 284] on icon "more" at bounding box center [1064, 281] width 11 height 11
click at [1054, 319] on div "Unsend" at bounding box center [1057, 315] width 39 height 16
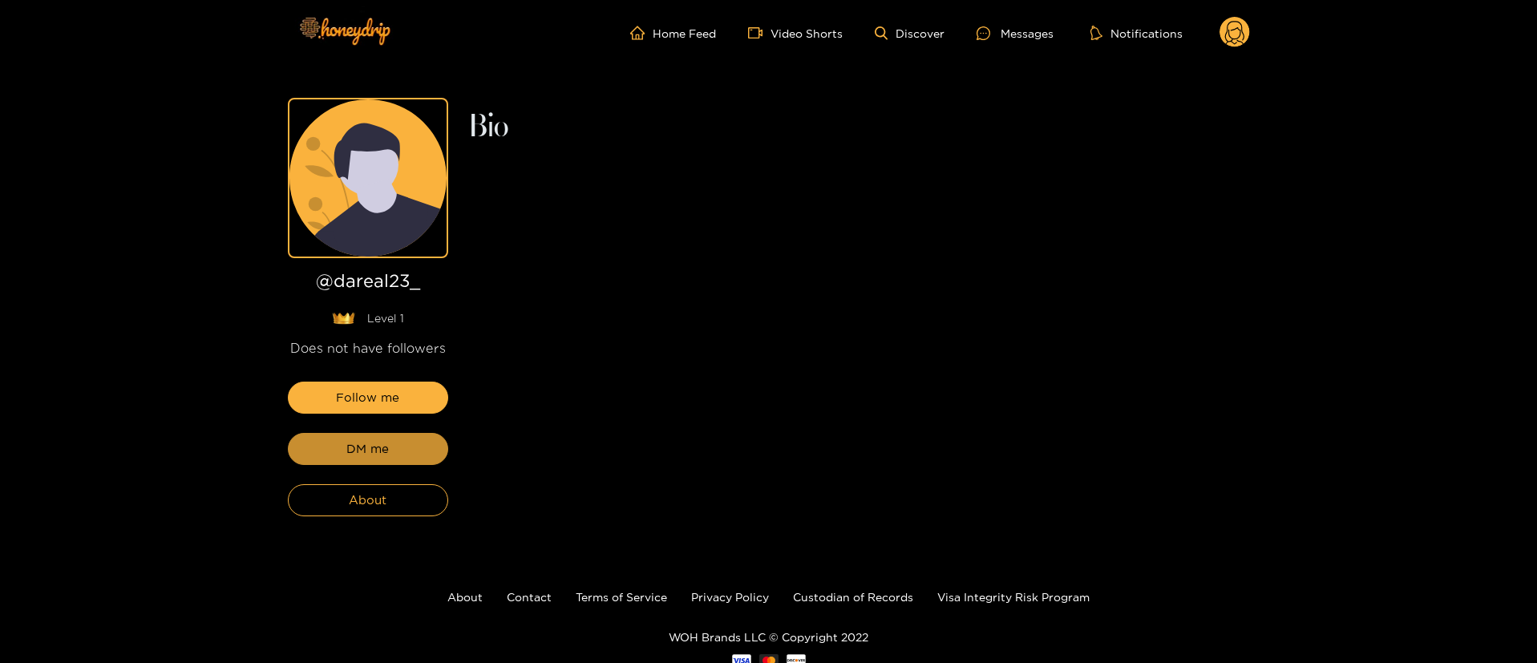
click at [346, 446] on button "DM me" at bounding box center [368, 449] width 160 height 32
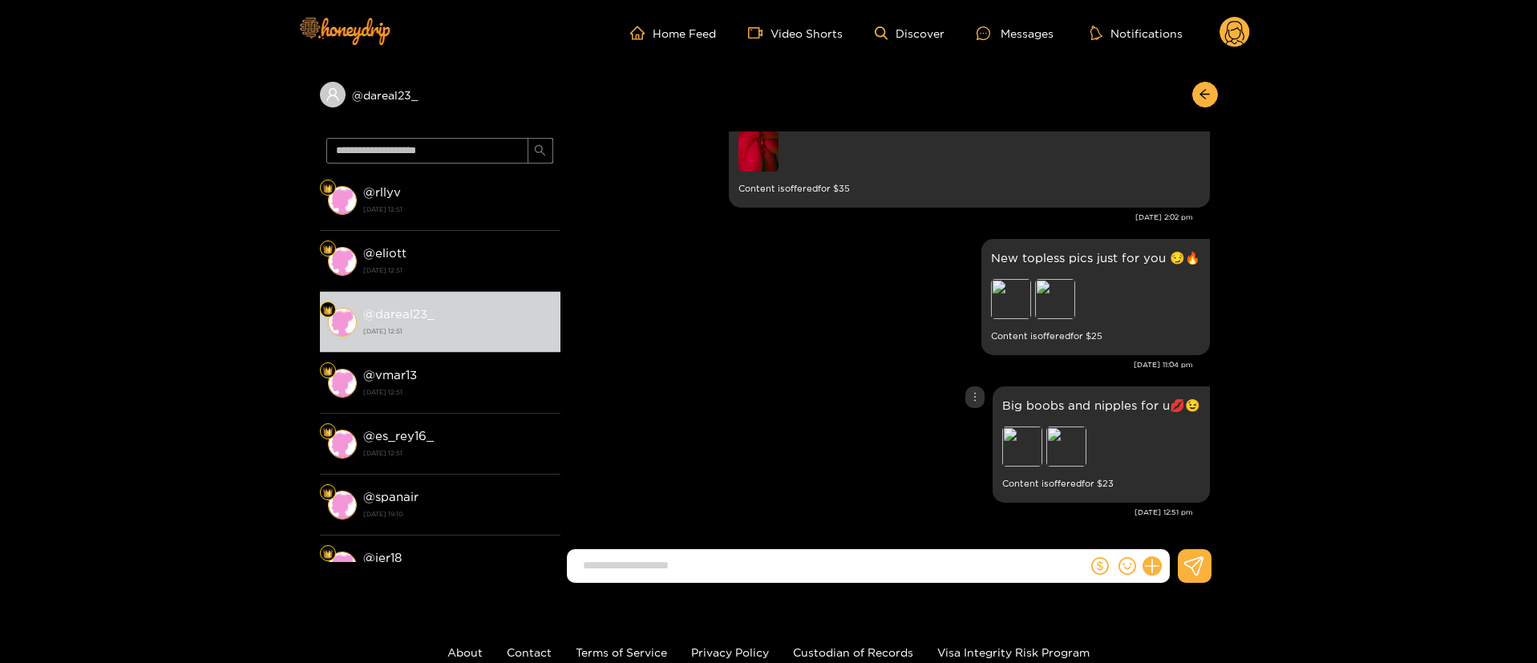
click at [788, 409] on div "Big boobs and nipples for u💋😉 Preview Preview Content is offered for $ 23" at bounding box center [890, 445] width 642 height 124
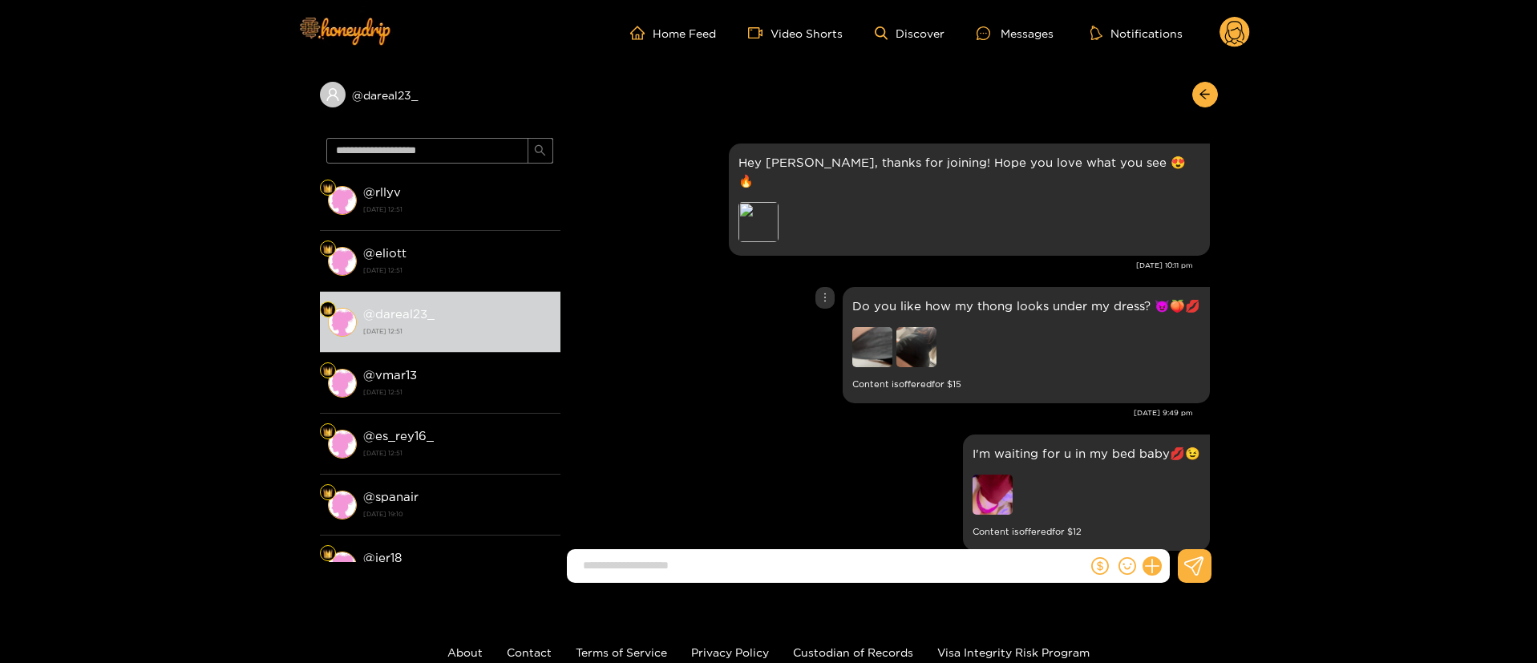
click at [699, 348] on div "Do you like how my thong looks under my dress? 😈🍑💋 Content is offered for $ 15" at bounding box center [890, 345] width 642 height 124
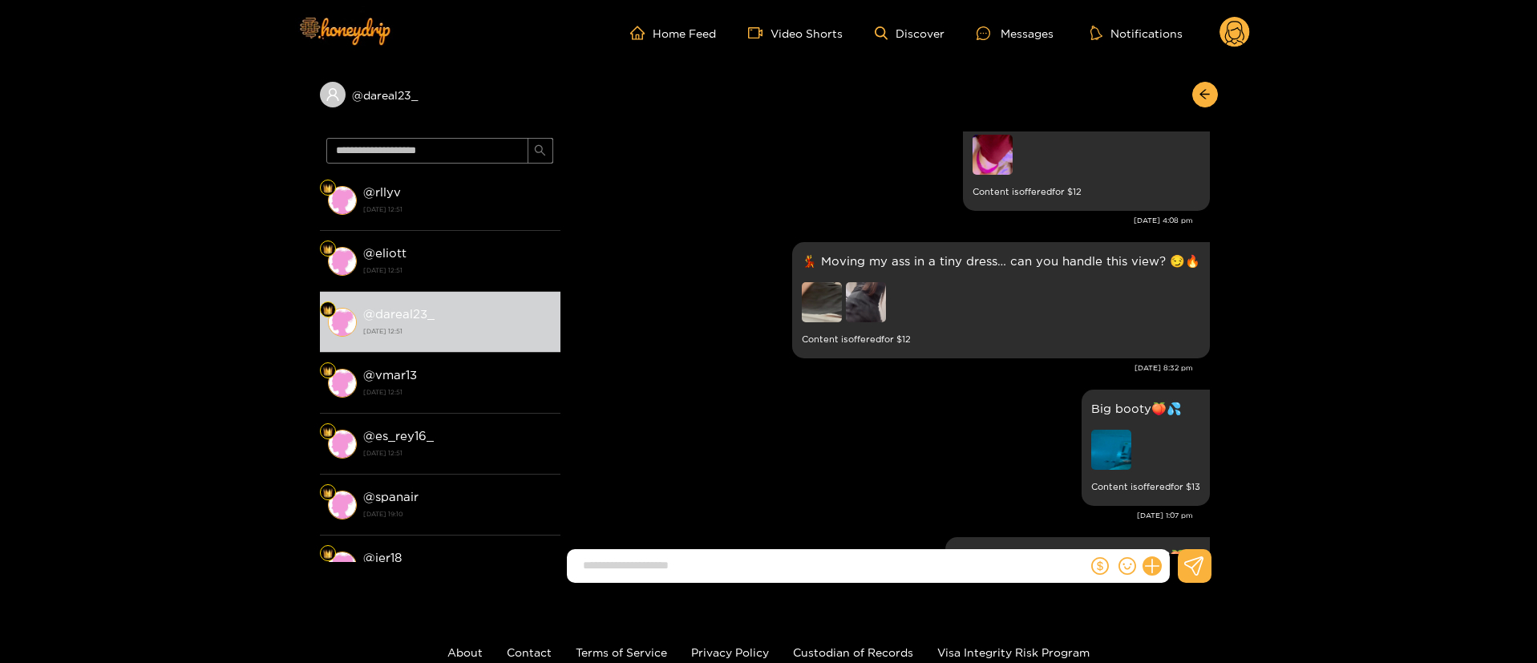
scroll to position [481, 0]
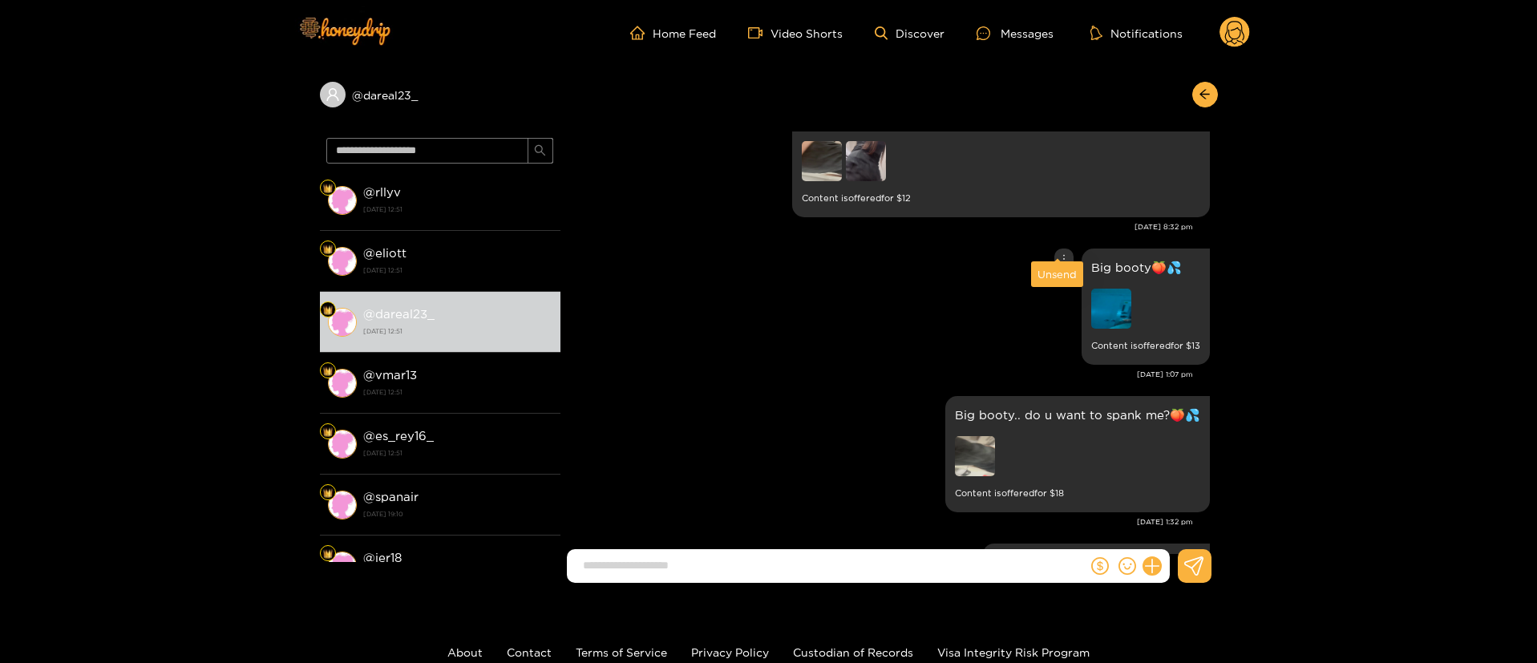
click at [1059, 249] on div at bounding box center [1064, 260] width 19 height 22
click at [1048, 273] on div "Unsend" at bounding box center [1057, 274] width 39 height 16
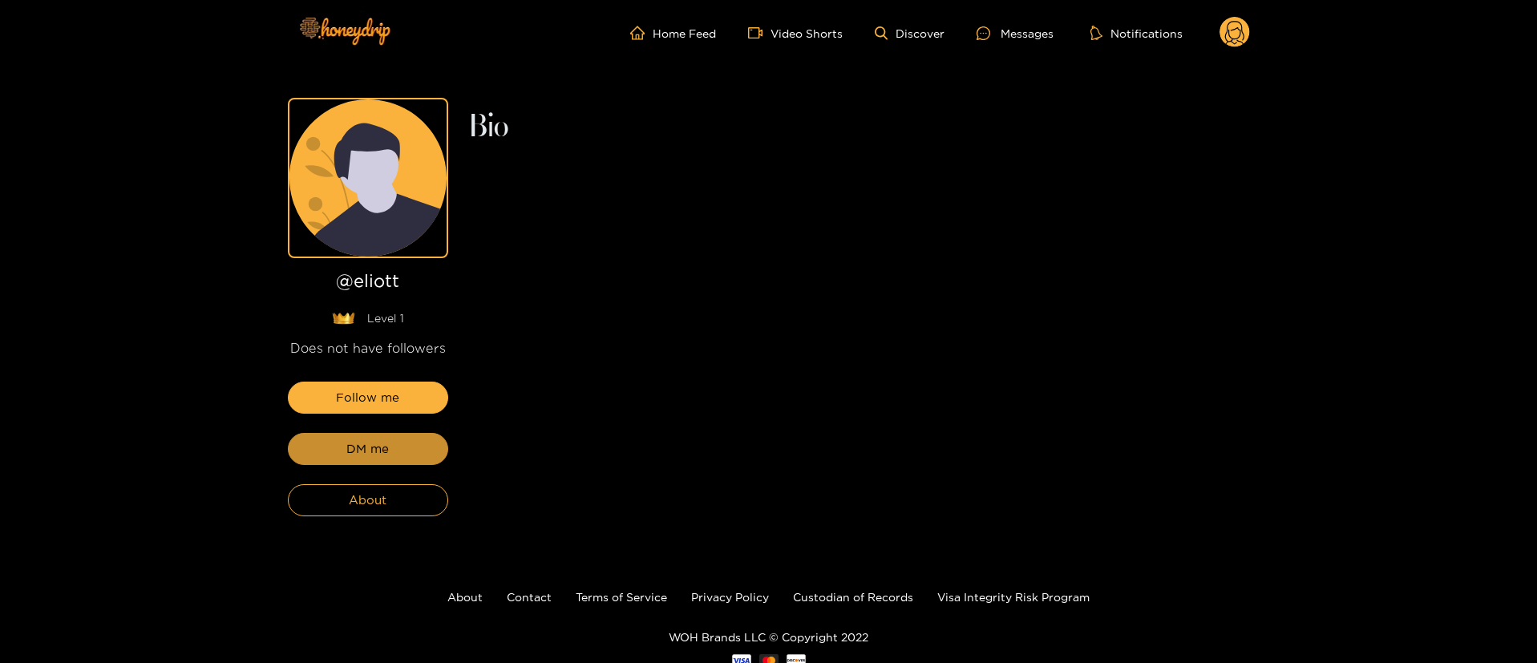
click at [346, 446] on button "DM me" at bounding box center [368, 449] width 160 height 32
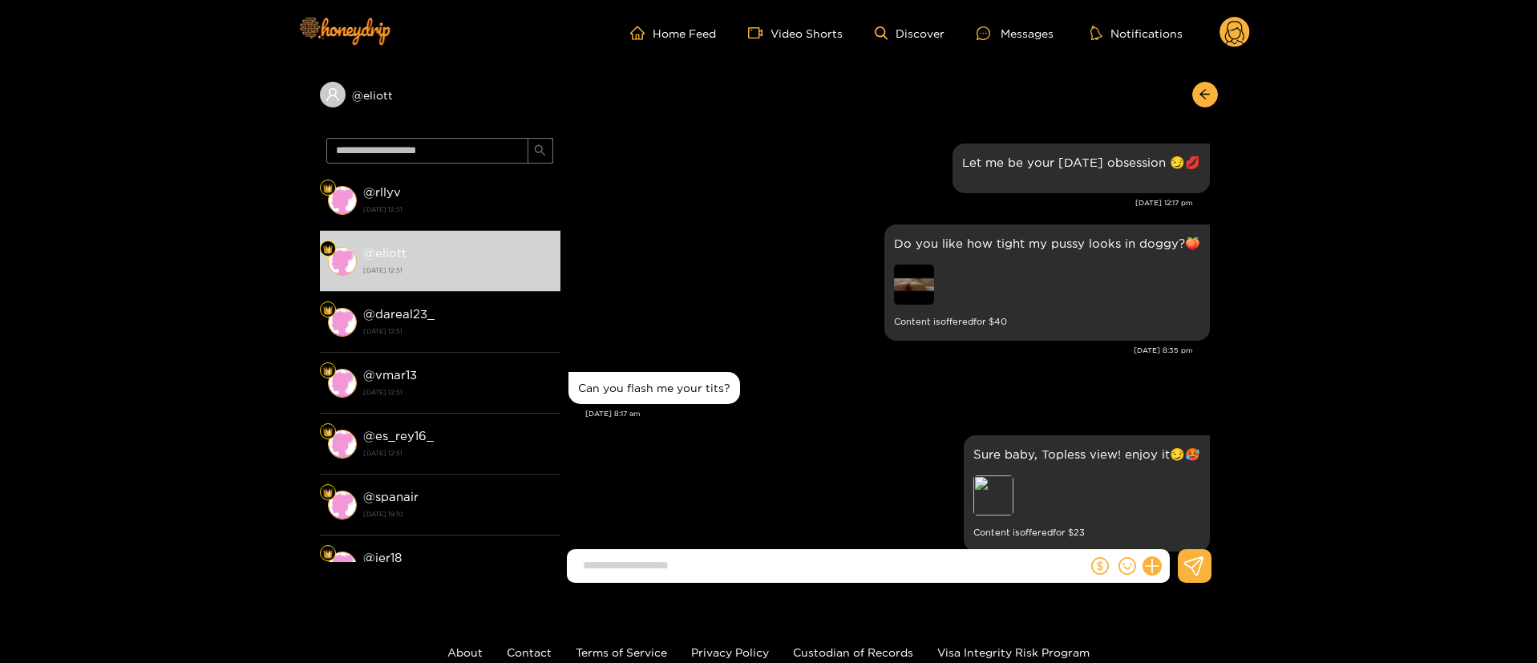
scroll to position [2550, 0]
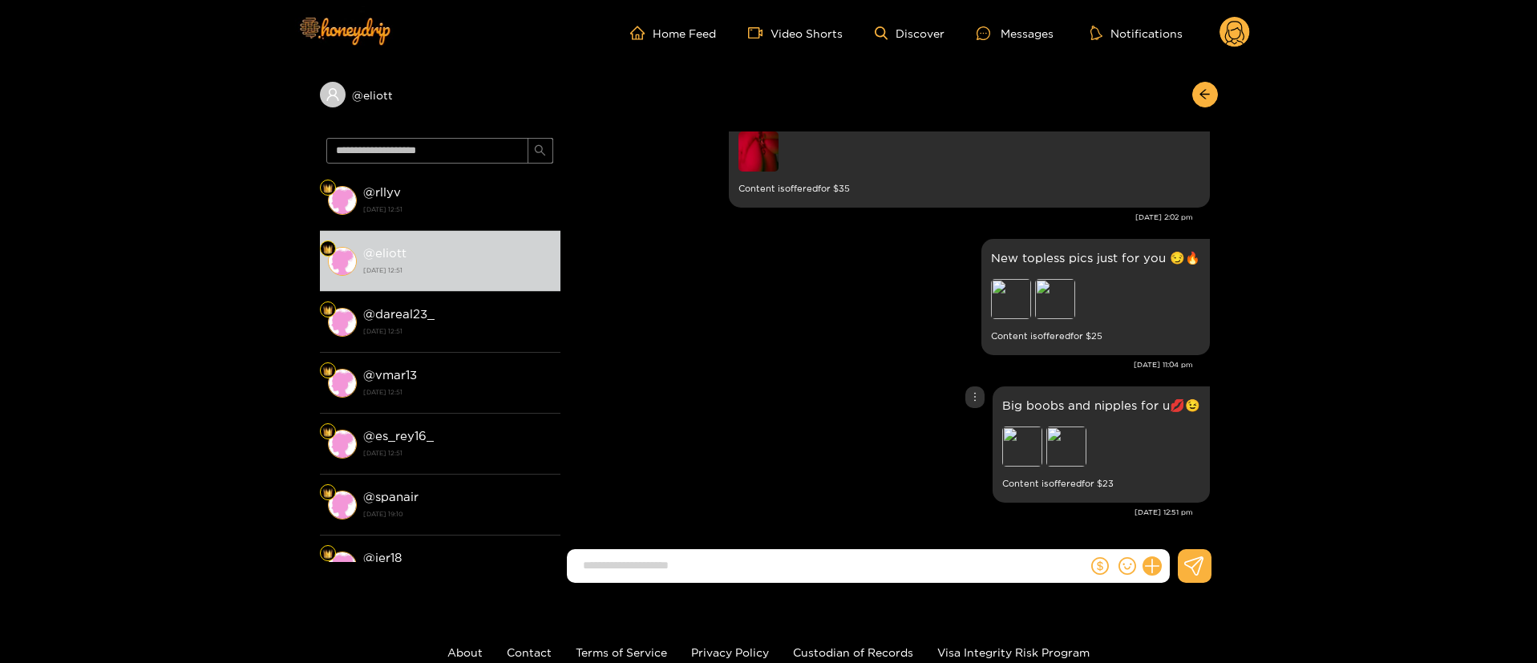
click at [806, 439] on div "Big boobs and nipples for u💋😉 Preview Preview Content is offered for $ 23" at bounding box center [890, 445] width 642 height 124
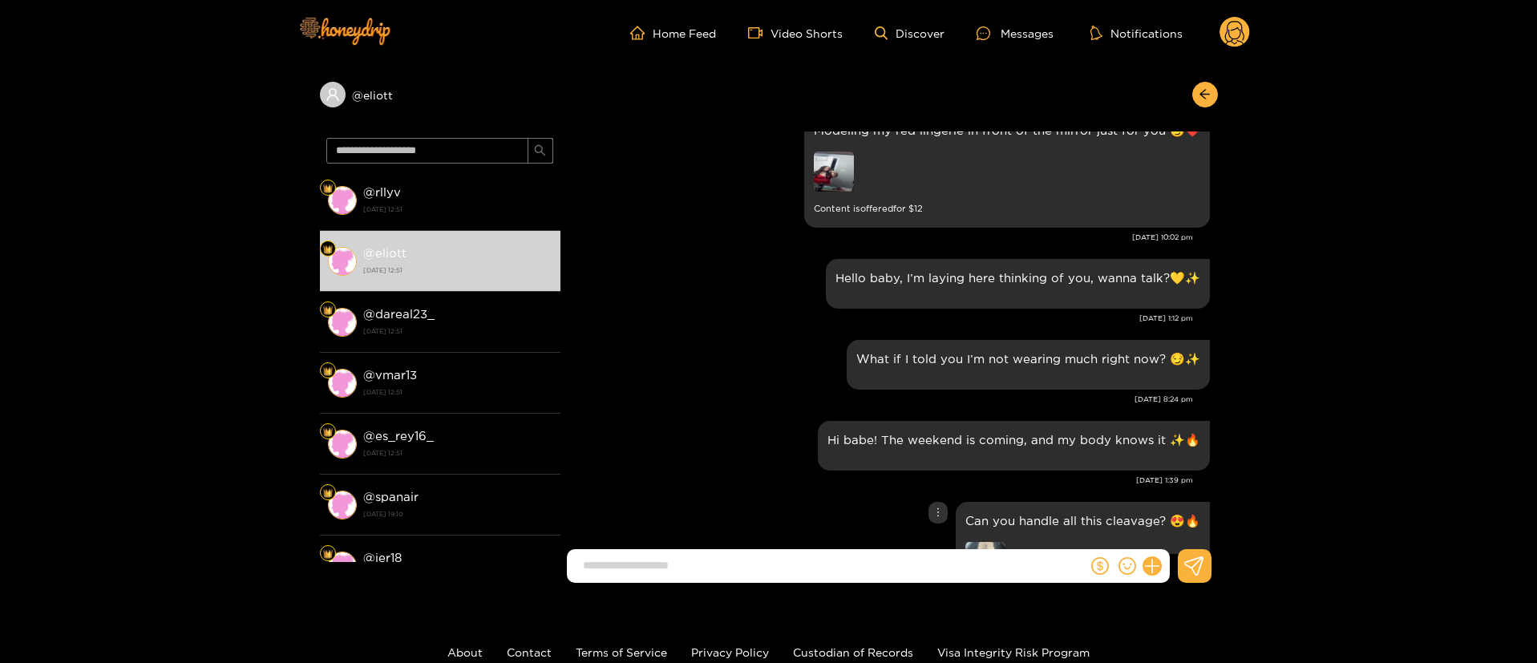
scroll to position [1467, 0]
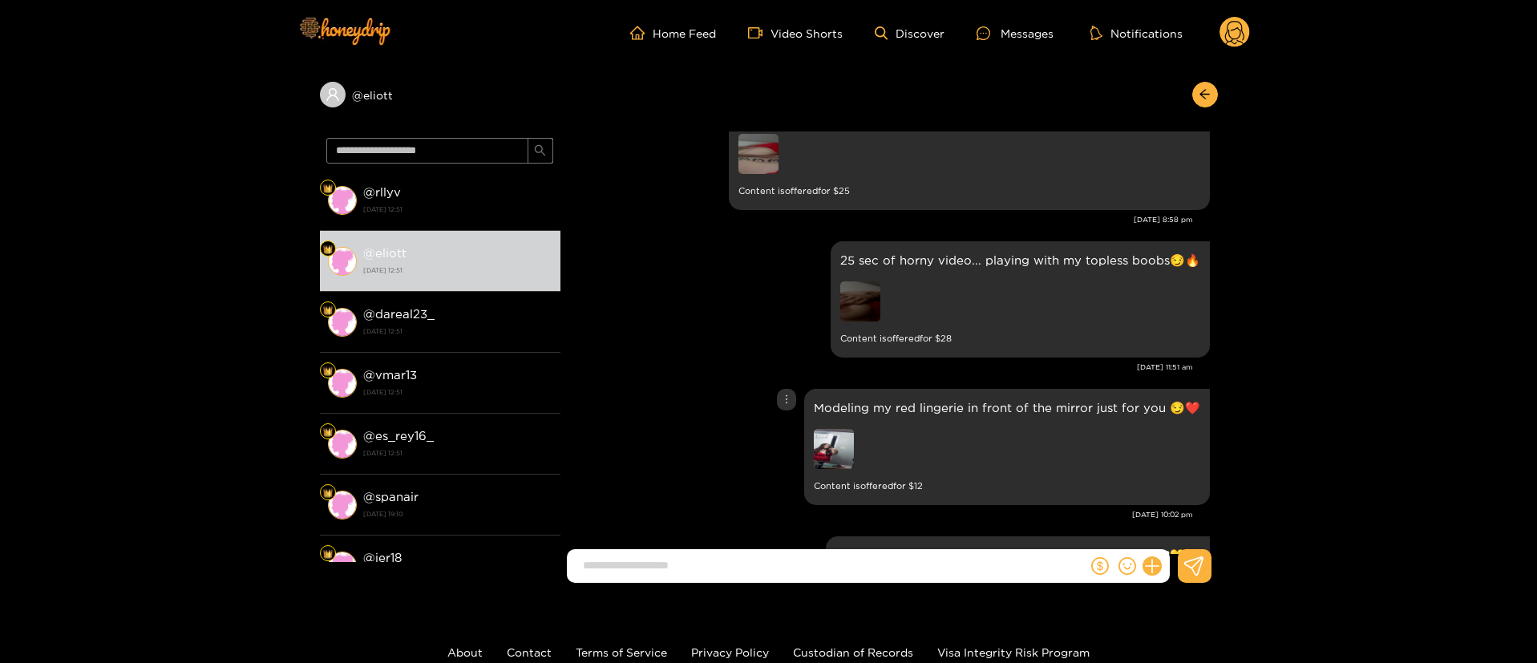
click at [669, 401] on div "Modeling my red lingerie in front of the mirror just for you 😏❤️ Content is off…" at bounding box center [890, 447] width 642 height 124
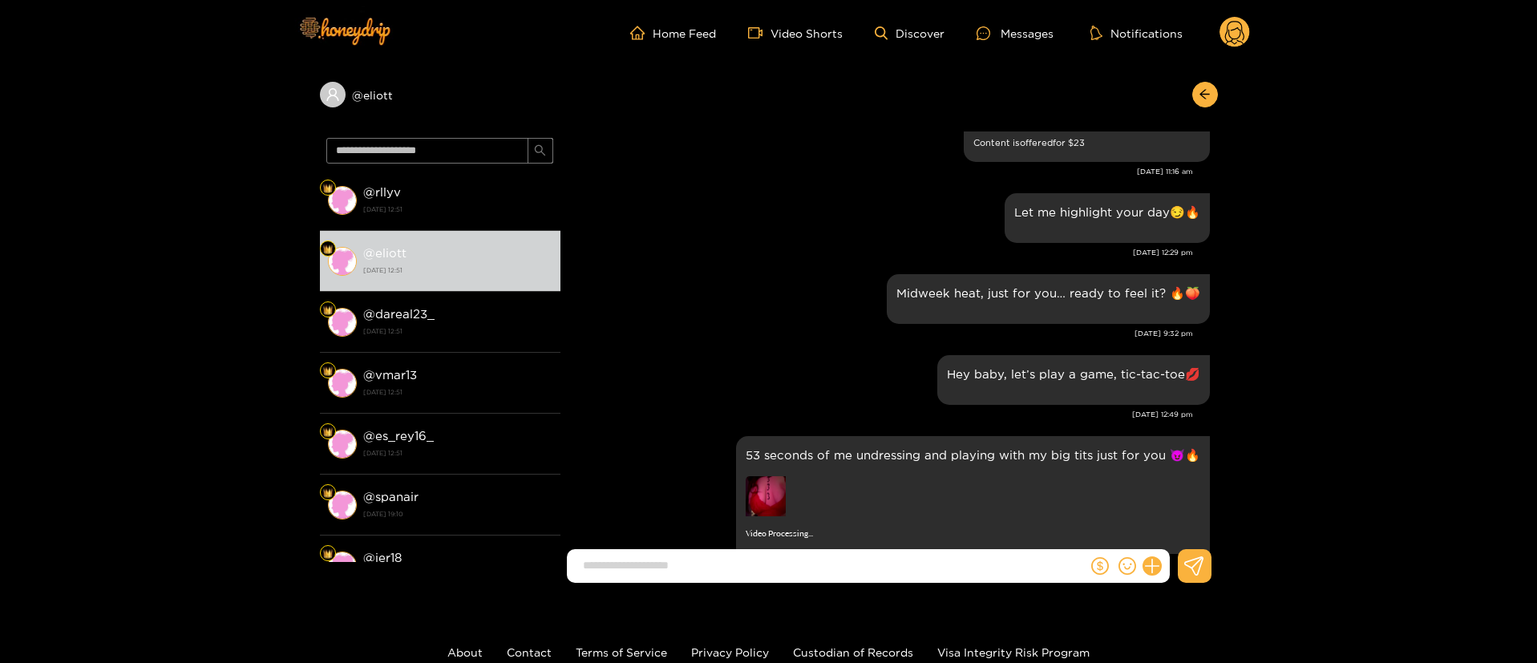
scroll to position [1918, 0]
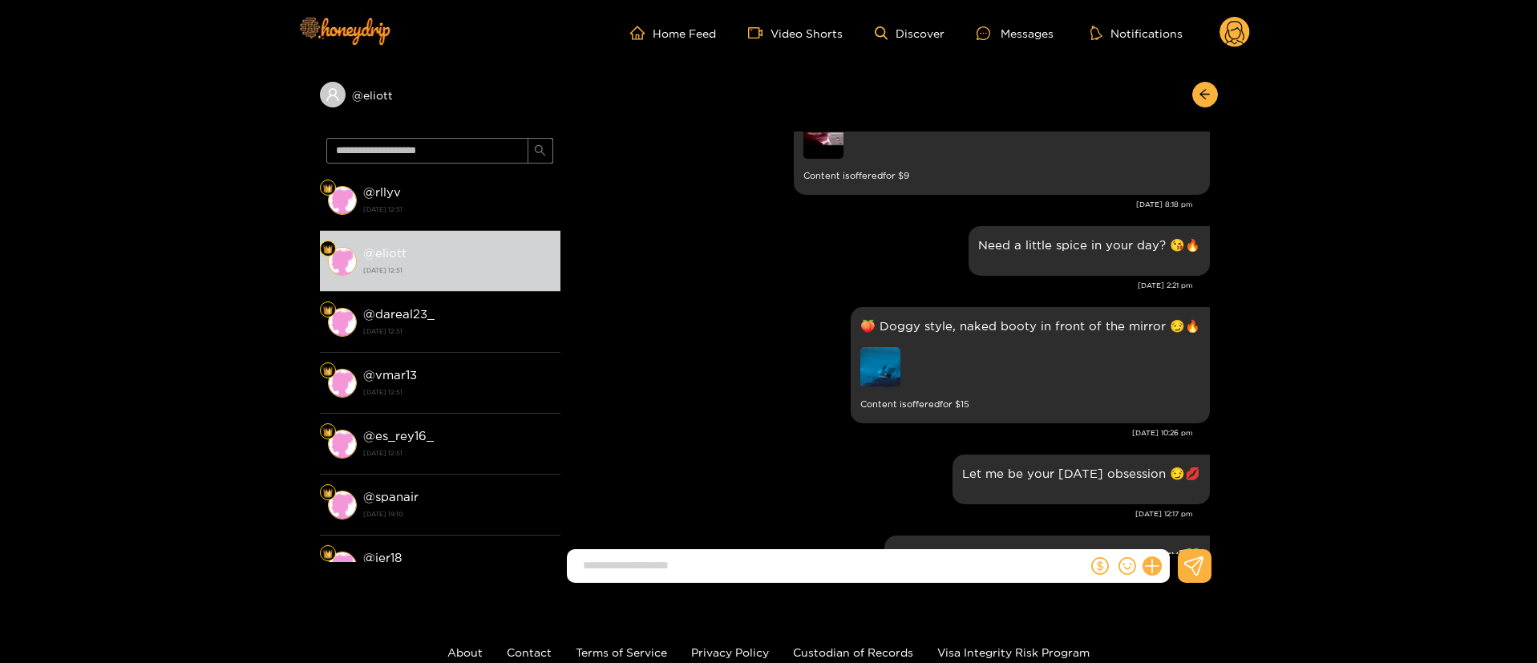
click at [786, 222] on div "Feeling so naughty in bed tonight… just me and my pink thong 😈 Content is offer…" at bounding box center [890, 149] width 642 height 148
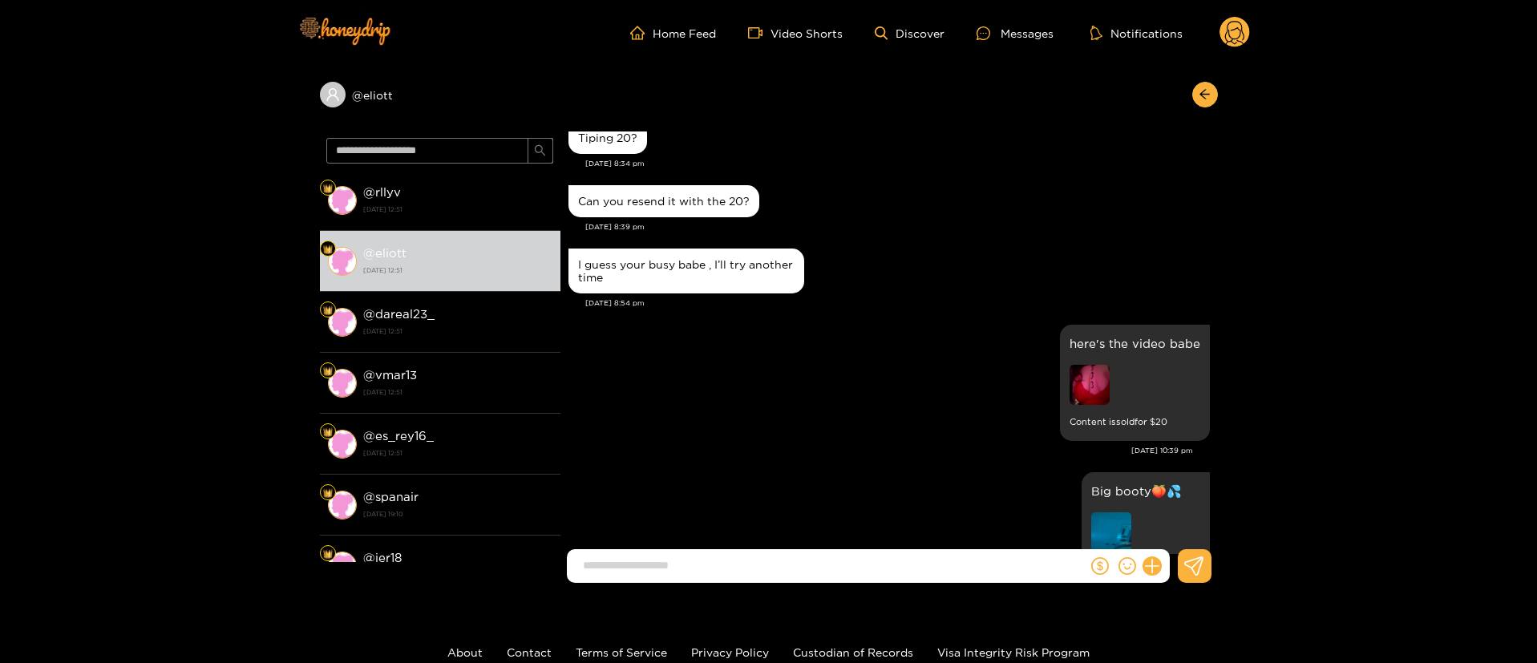
scroll to position [836, 0]
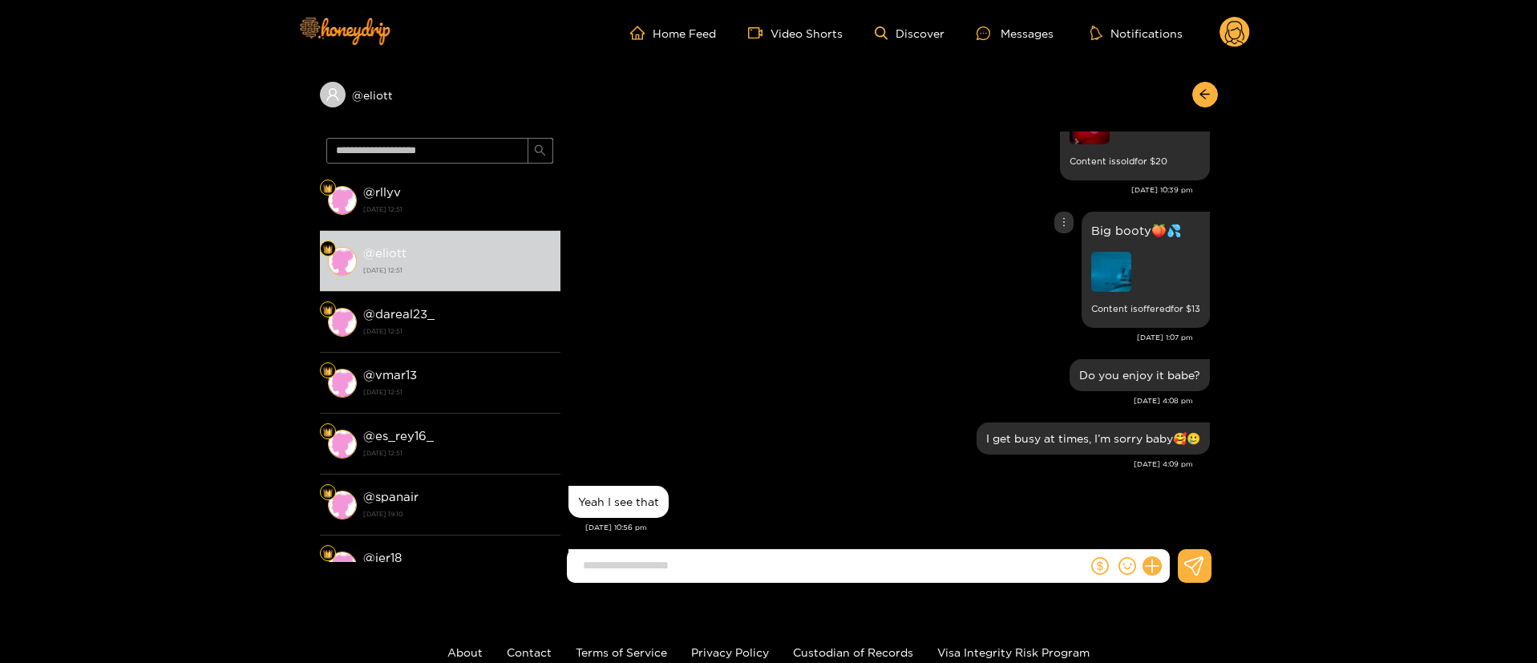
click at [1060, 220] on icon "more" at bounding box center [1064, 222] width 11 height 11
drag, startPoint x: 1039, startPoint y: 252, endPoint x: 1039, endPoint y: 263, distance: 11.2
click at [1039, 263] on div "Unsend" at bounding box center [1057, 256] width 39 height 16
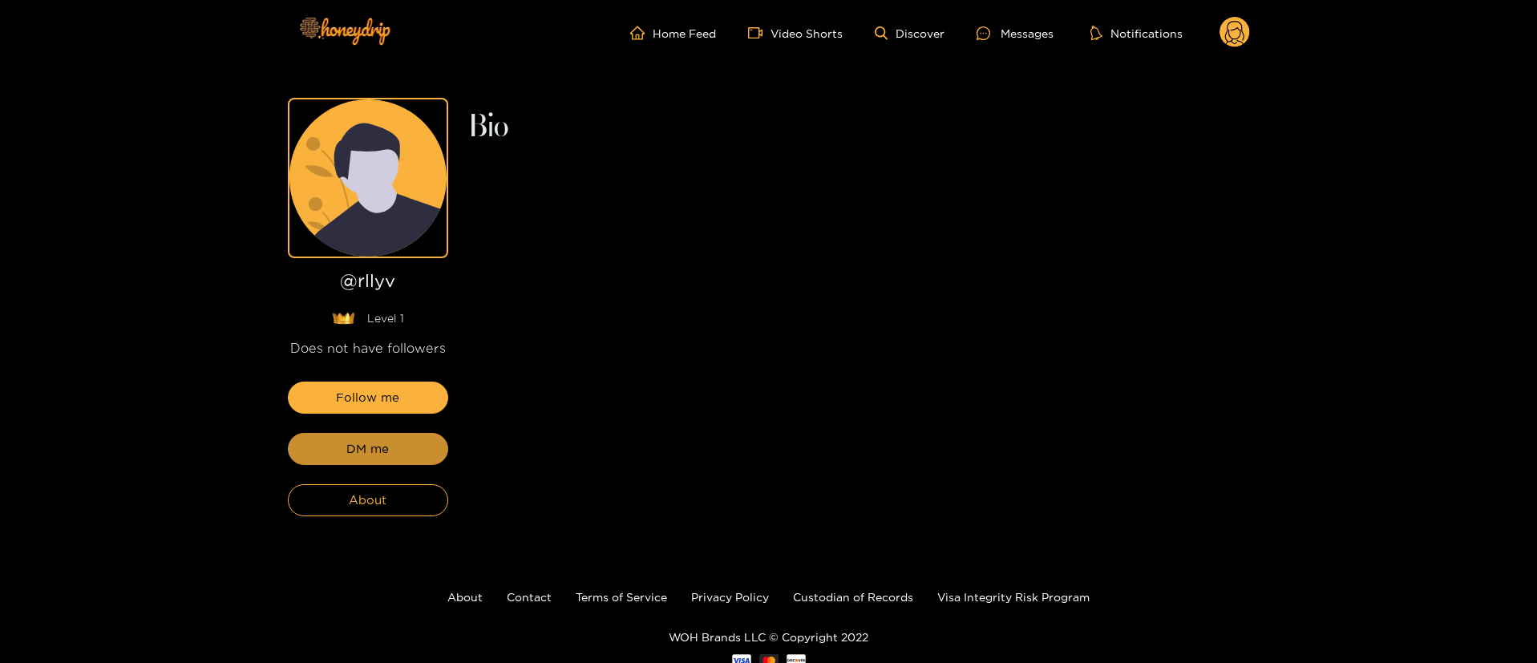
click at [346, 446] on button "DM me" at bounding box center [368, 449] width 160 height 32
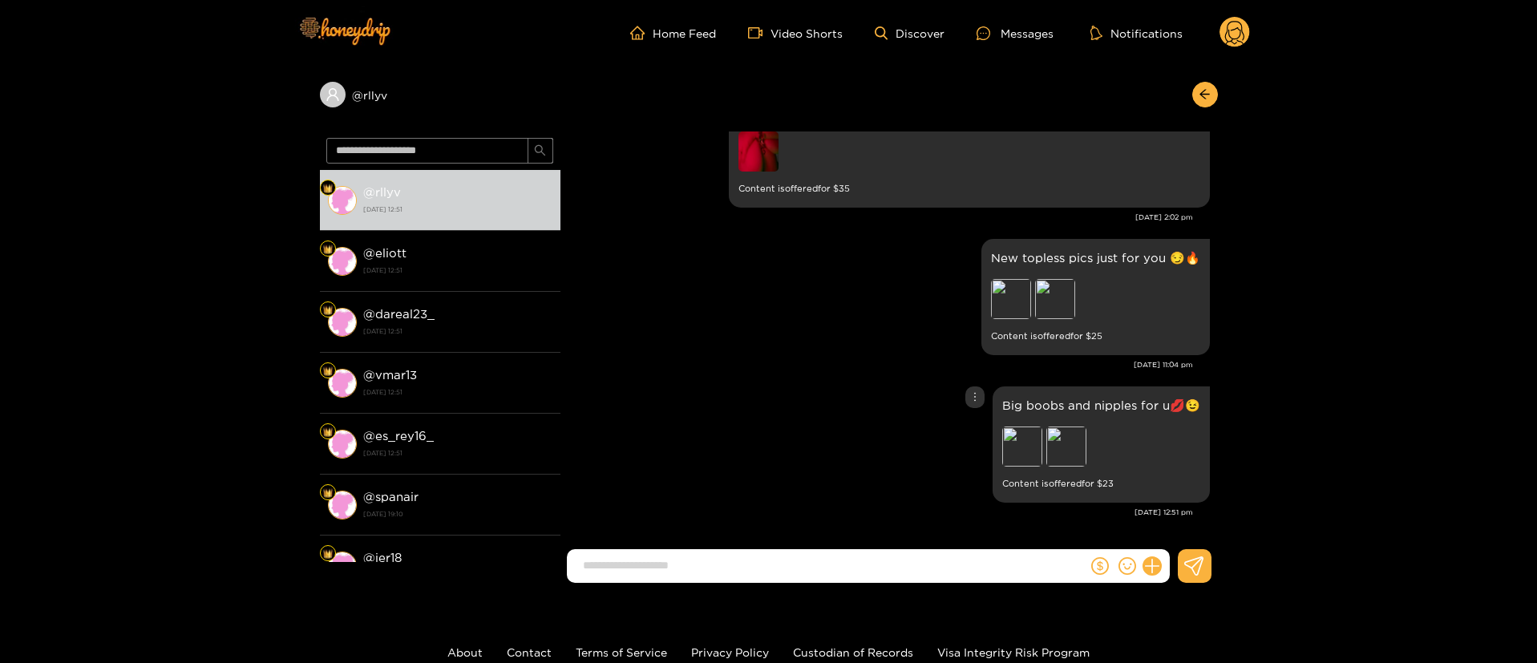
click at [792, 423] on div "Big boobs and nipples for u💋😉 Preview Preview Content is offered for $ 23" at bounding box center [890, 445] width 642 height 124
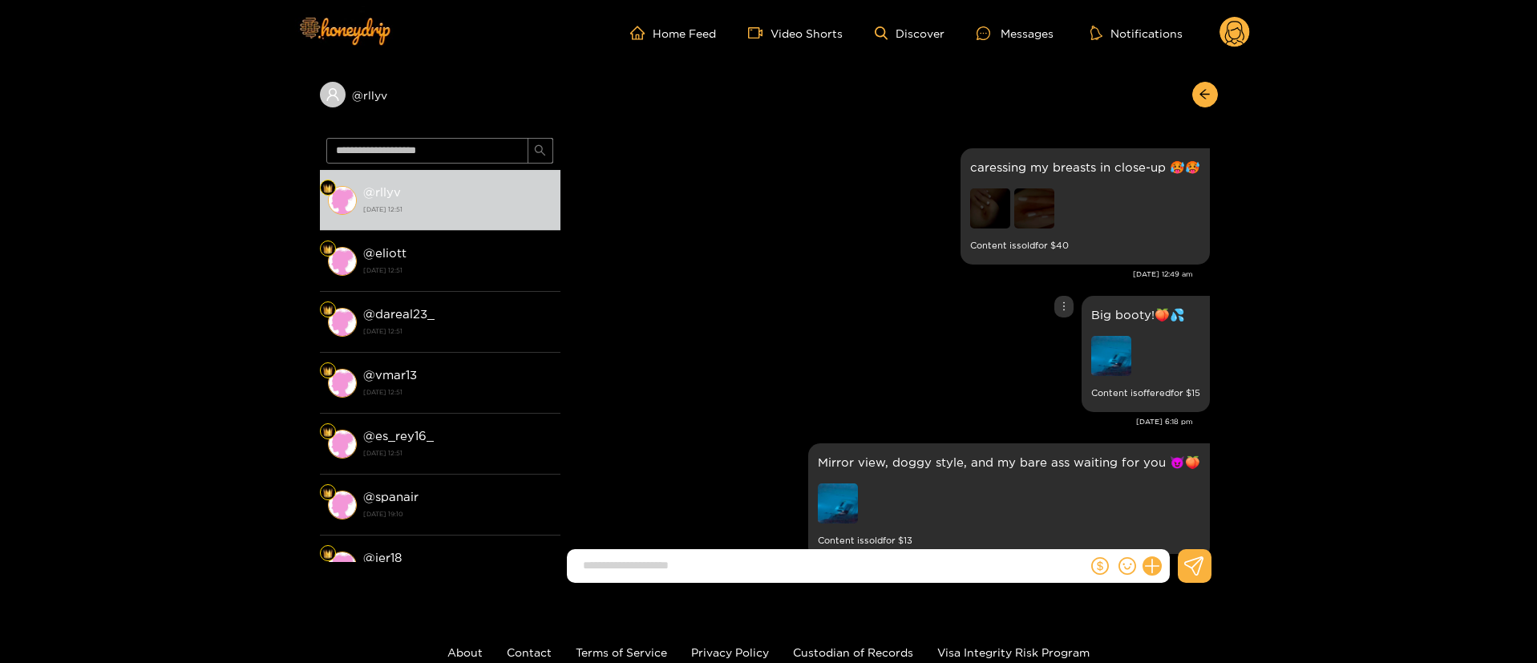
scroll to position [361, 0]
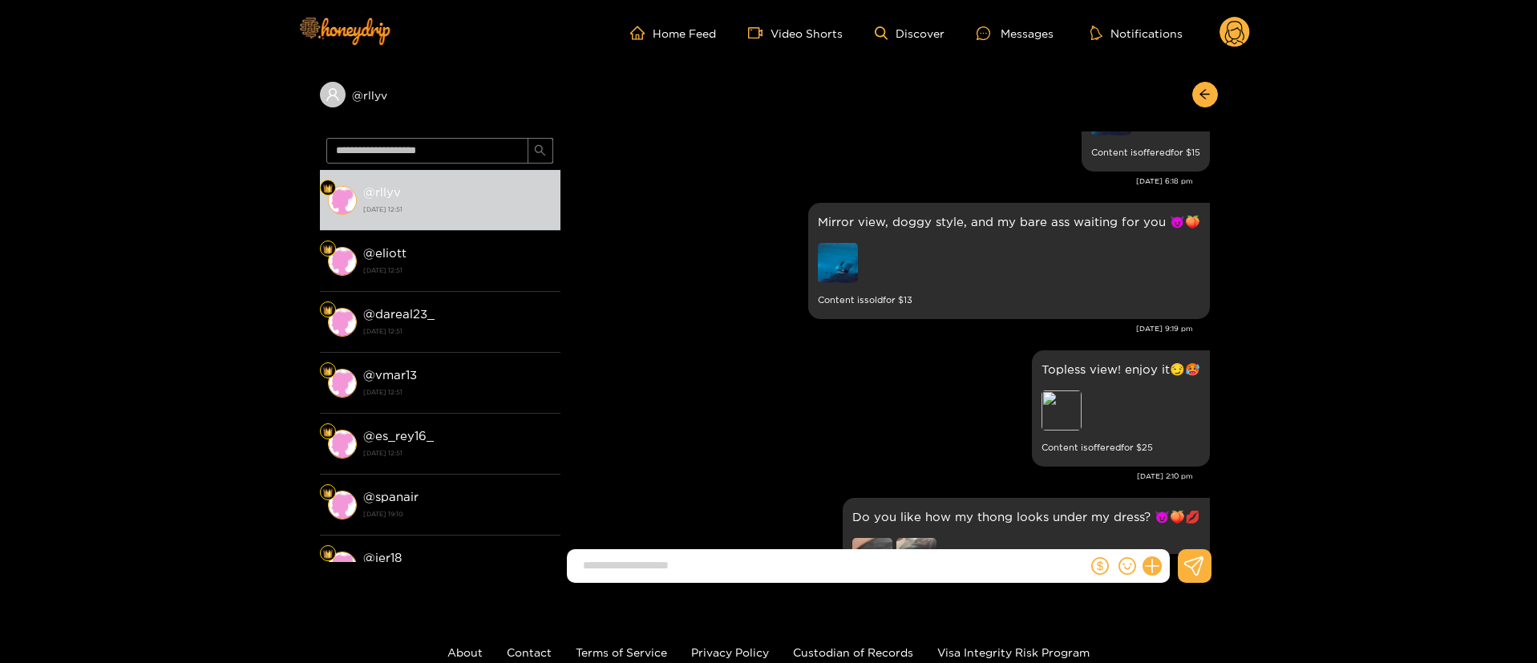
click at [829, 281] on img at bounding box center [838, 263] width 40 height 40
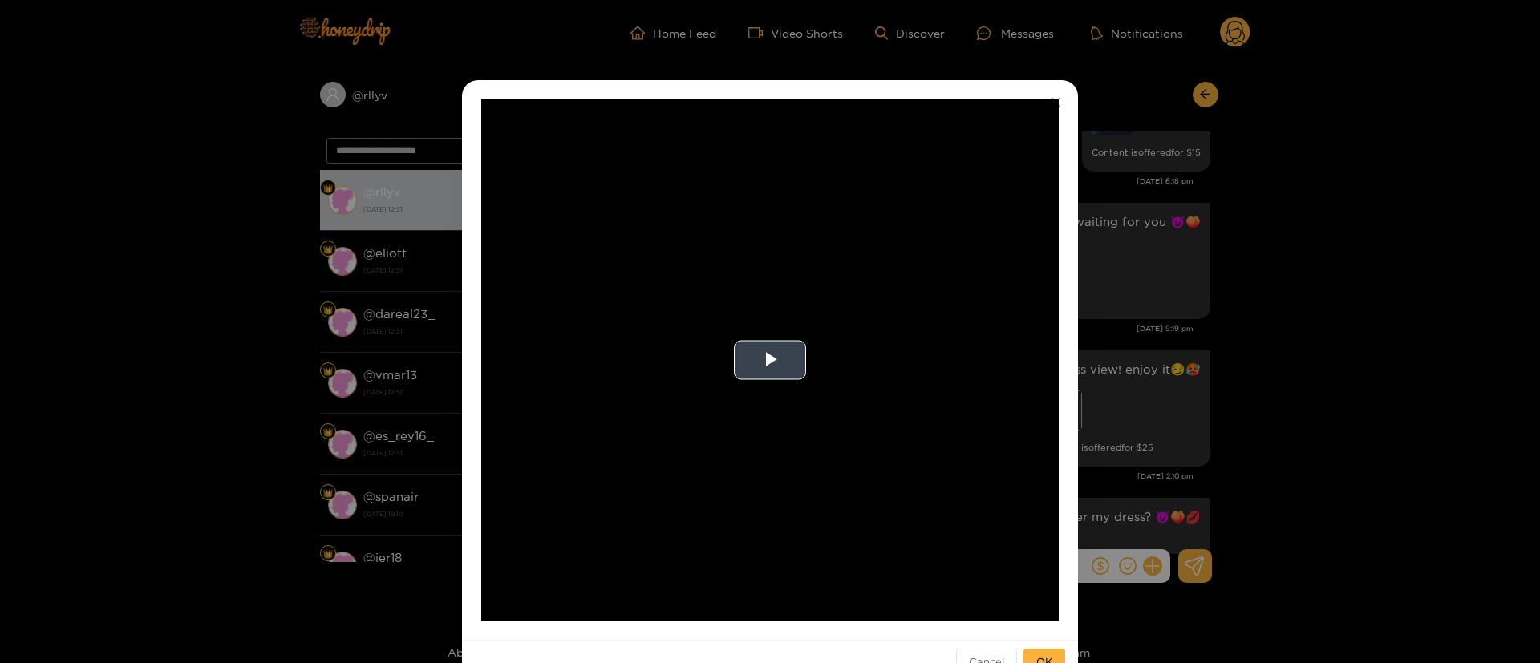
click at [844, 311] on video "Video Player" at bounding box center [769, 359] width 577 height 521
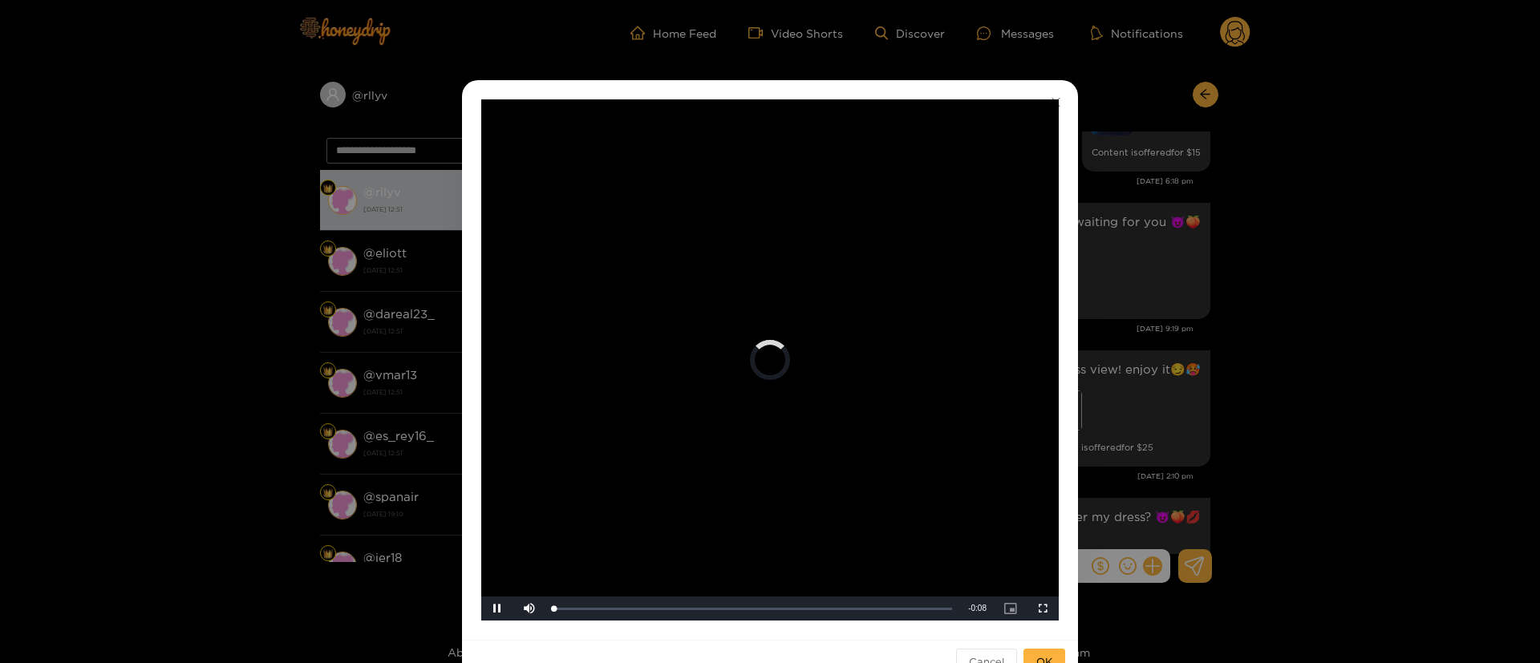
click at [1422, 447] on div "**********" at bounding box center [770, 331] width 1540 height 663
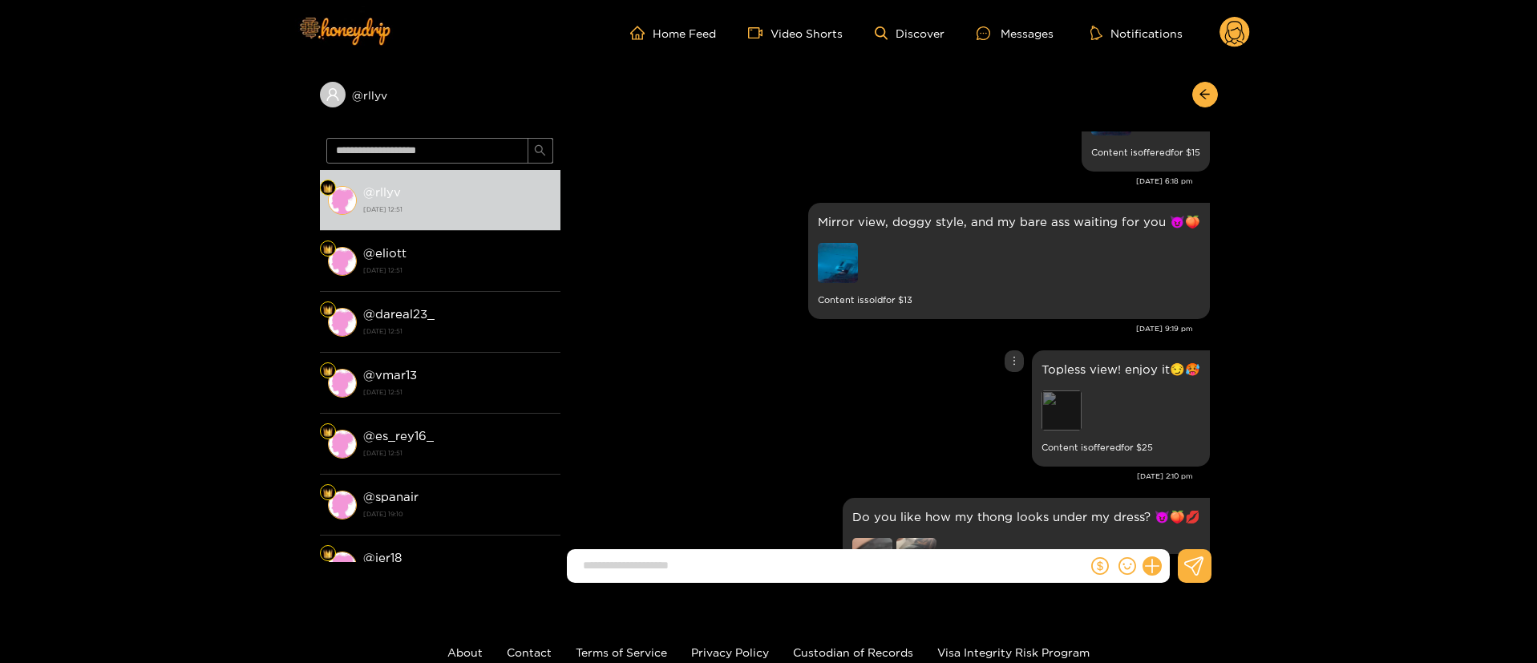
click at [1053, 409] on div "Preview" at bounding box center [1062, 411] width 40 height 40
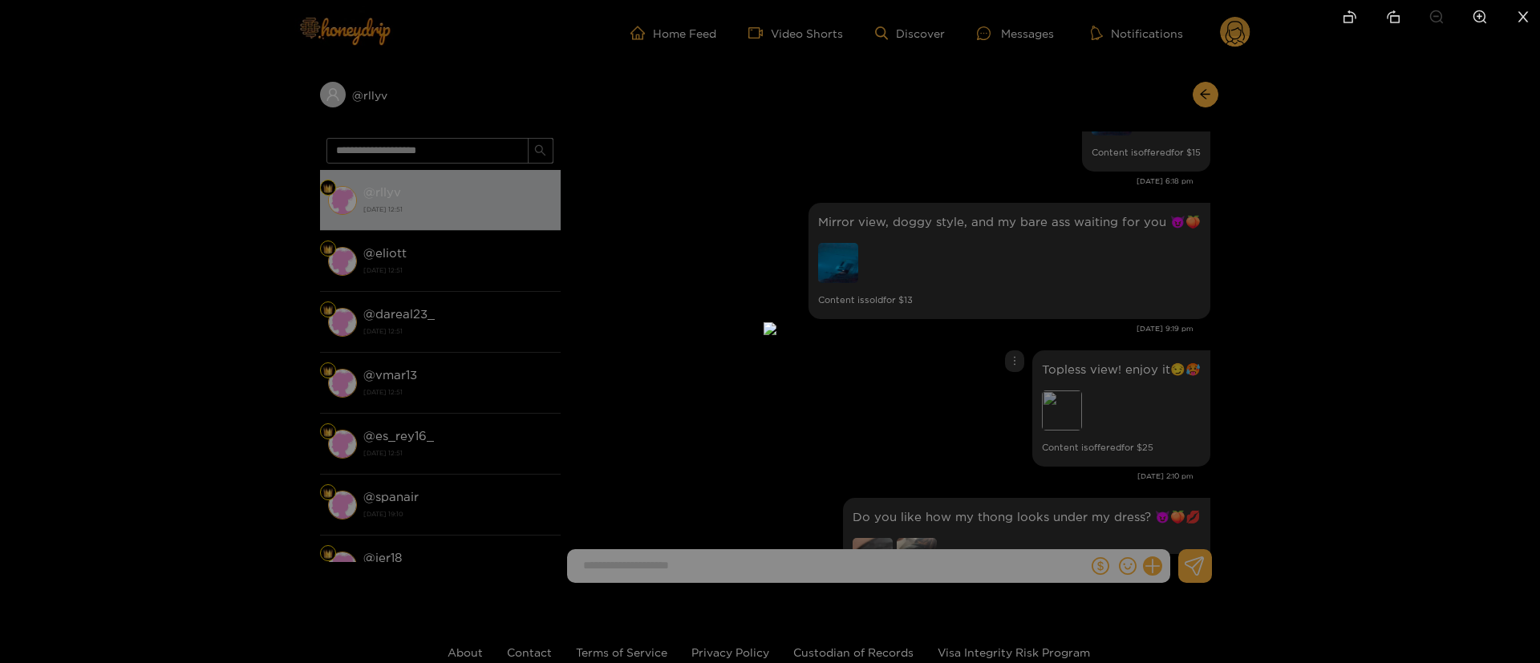
click at [1408, 401] on div at bounding box center [770, 331] width 1540 height 663
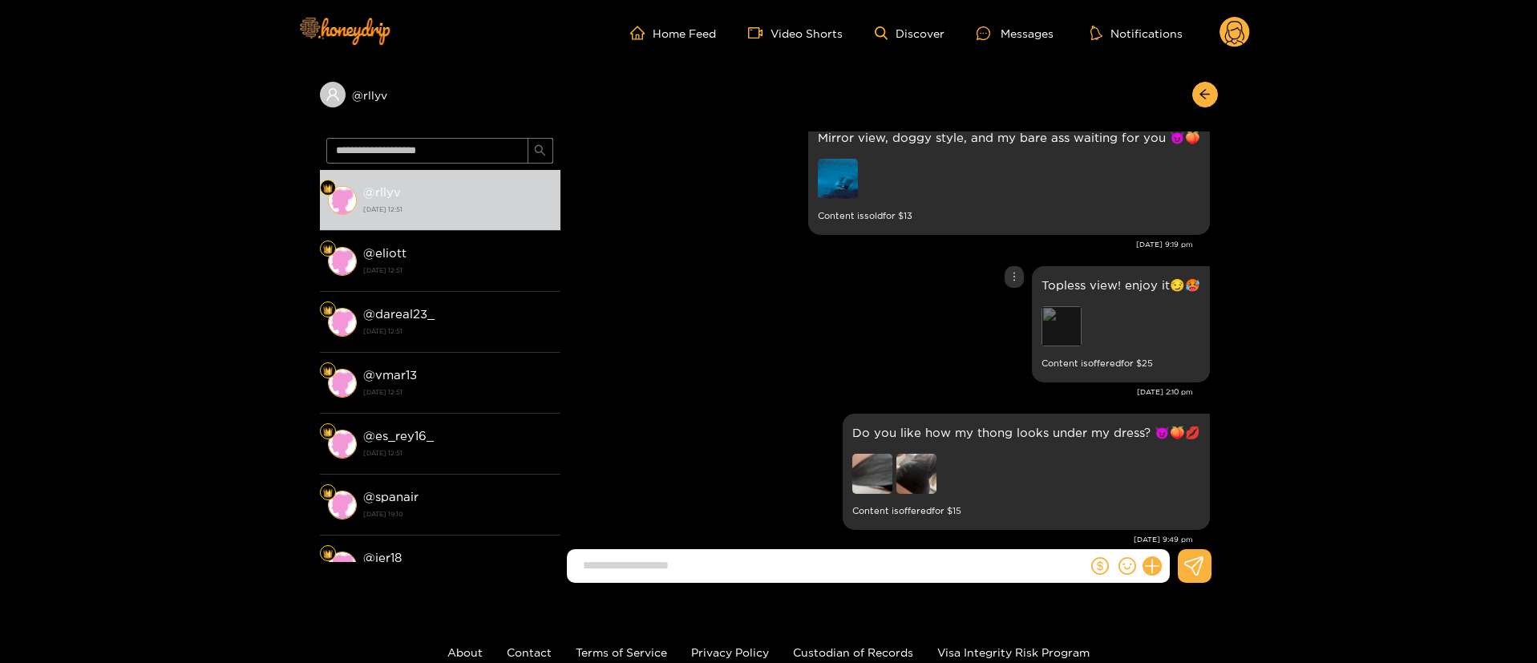
scroll to position [481, 0]
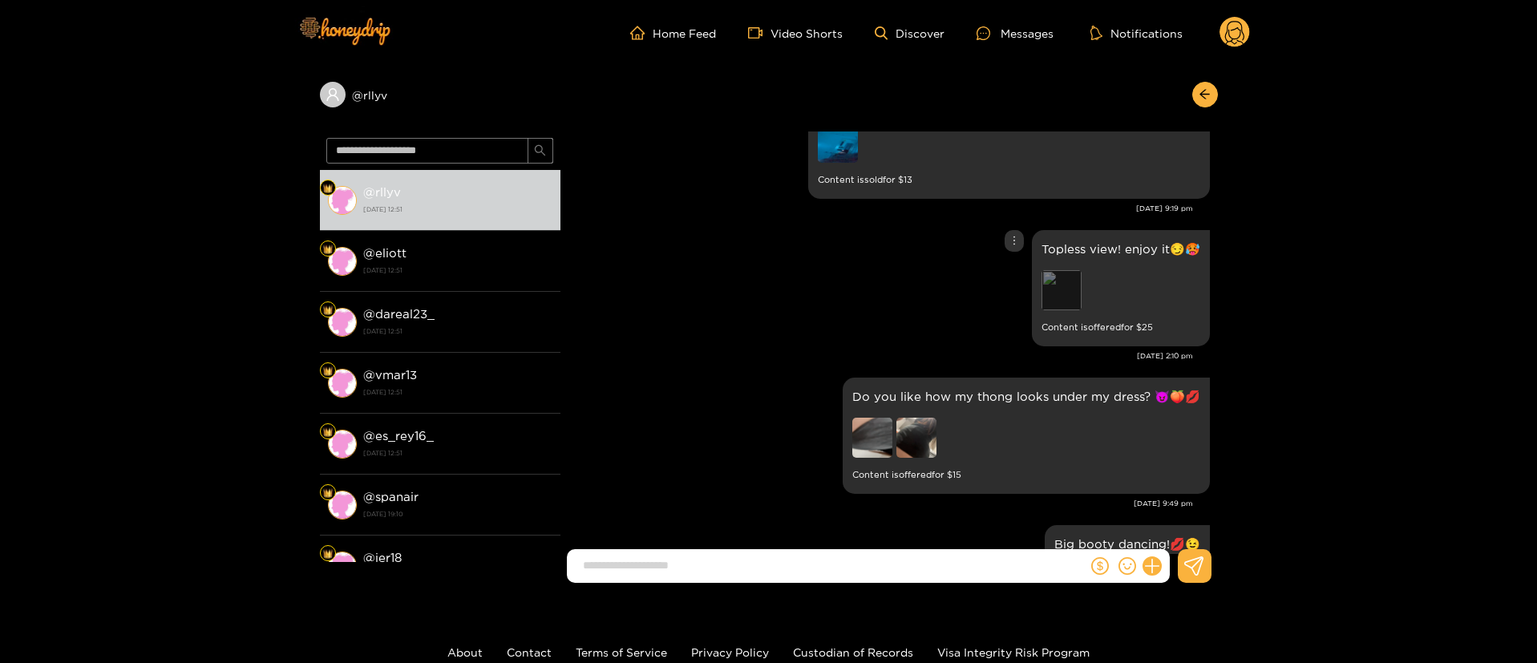
click at [1063, 273] on div "Preview" at bounding box center [1062, 290] width 40 height 40
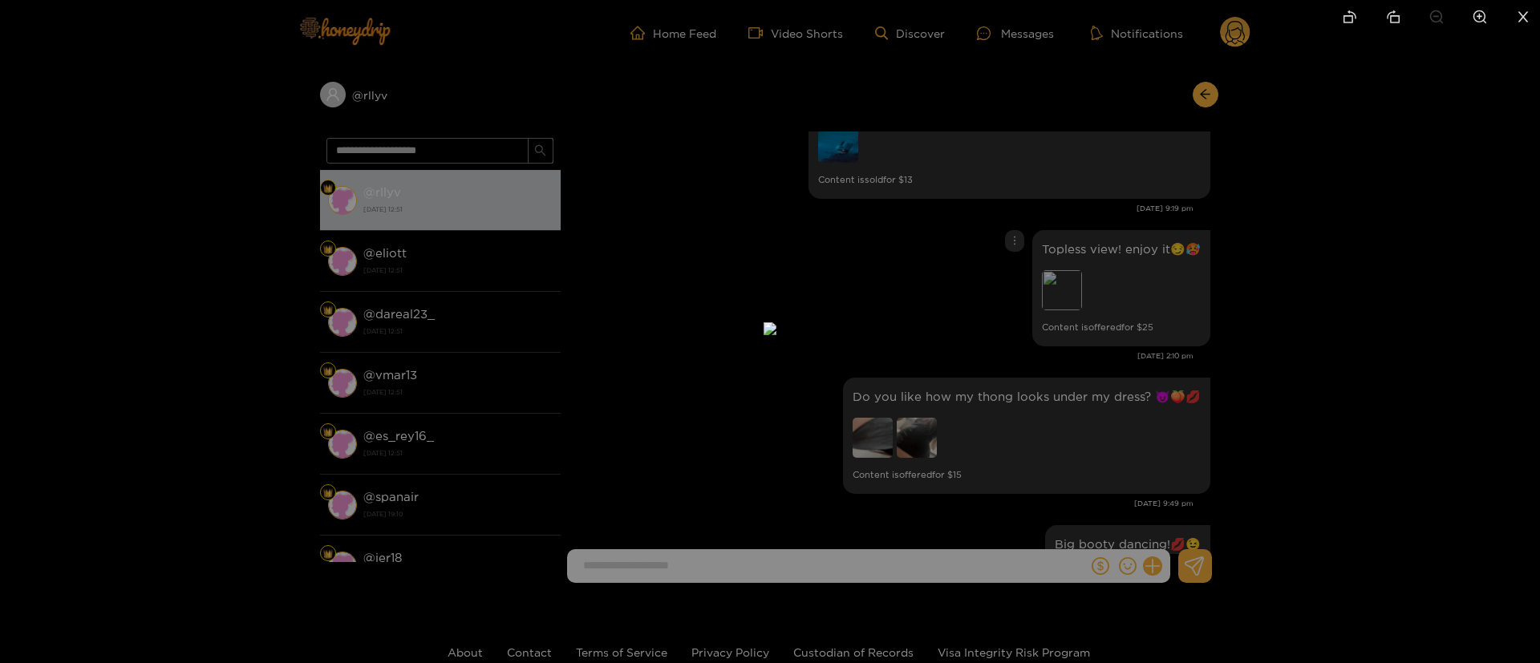
click at [1398, 556] on div at bounding box center [770, 331] width 1540 height 663
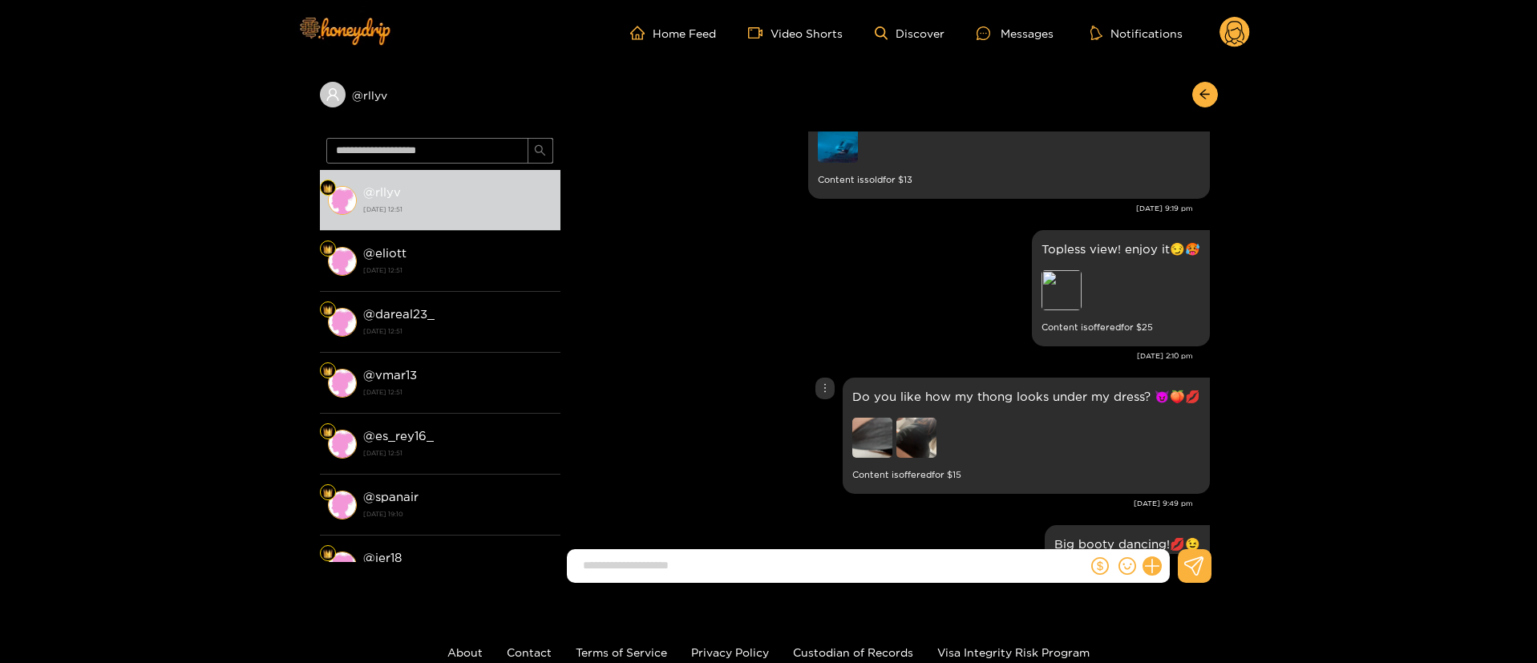
click at [781, 380] on div "Do you like how my thong looks under my dress? 😈🍑💋 Content is offered for $ 15" at bounding box center [890, 436] width 642 height 124
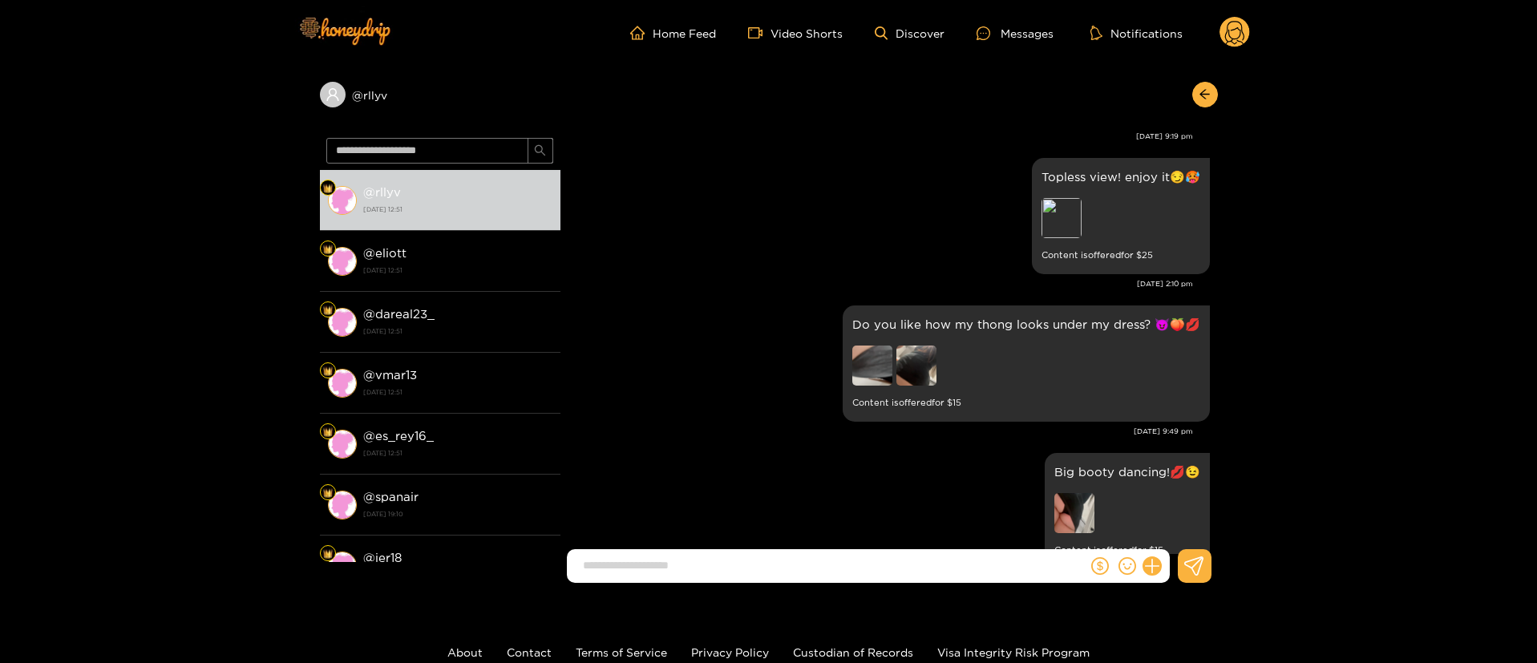
scroll to position [601, 0]
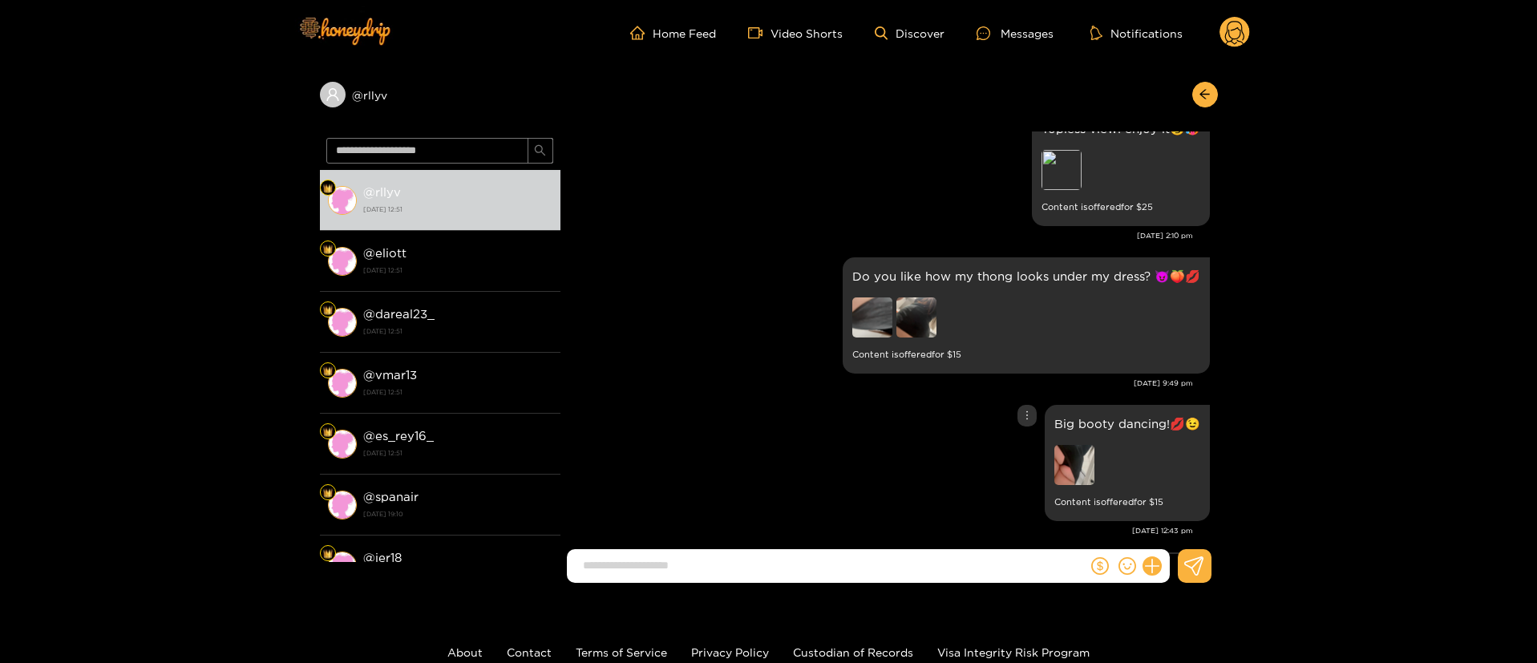
click at [1069, 466] on img at bounding box center [1075, 465] width 40 height 40
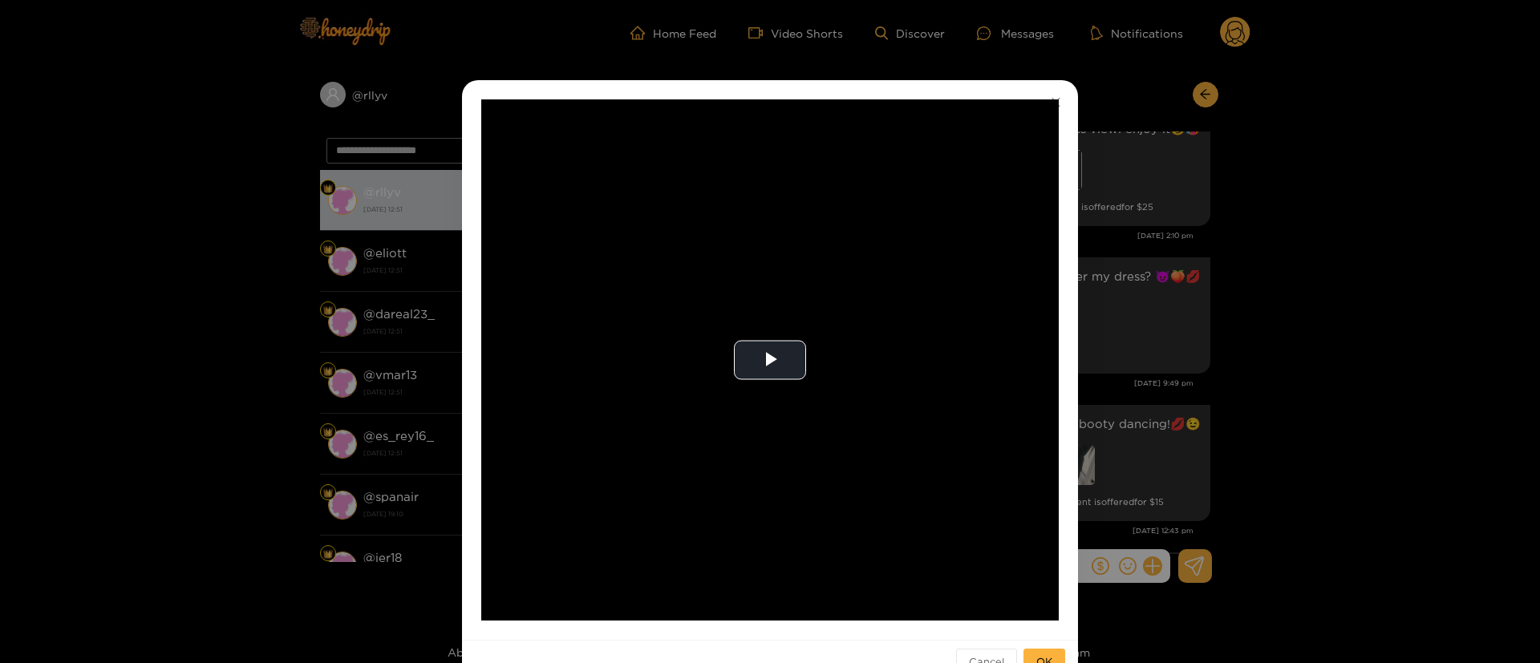
click at [1331, 295] on div "**********" at bounding box center [770, 331] width 1540 height 663
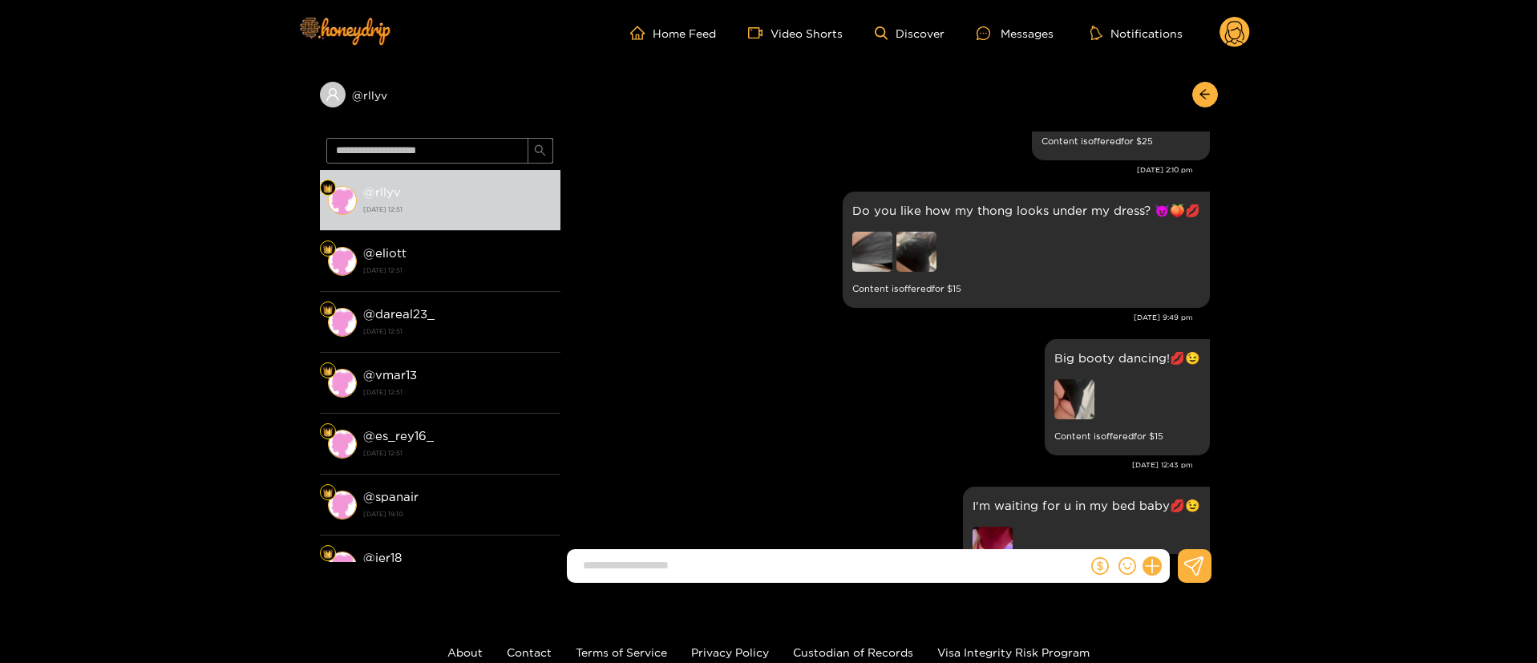
scroll to position [722, 0]
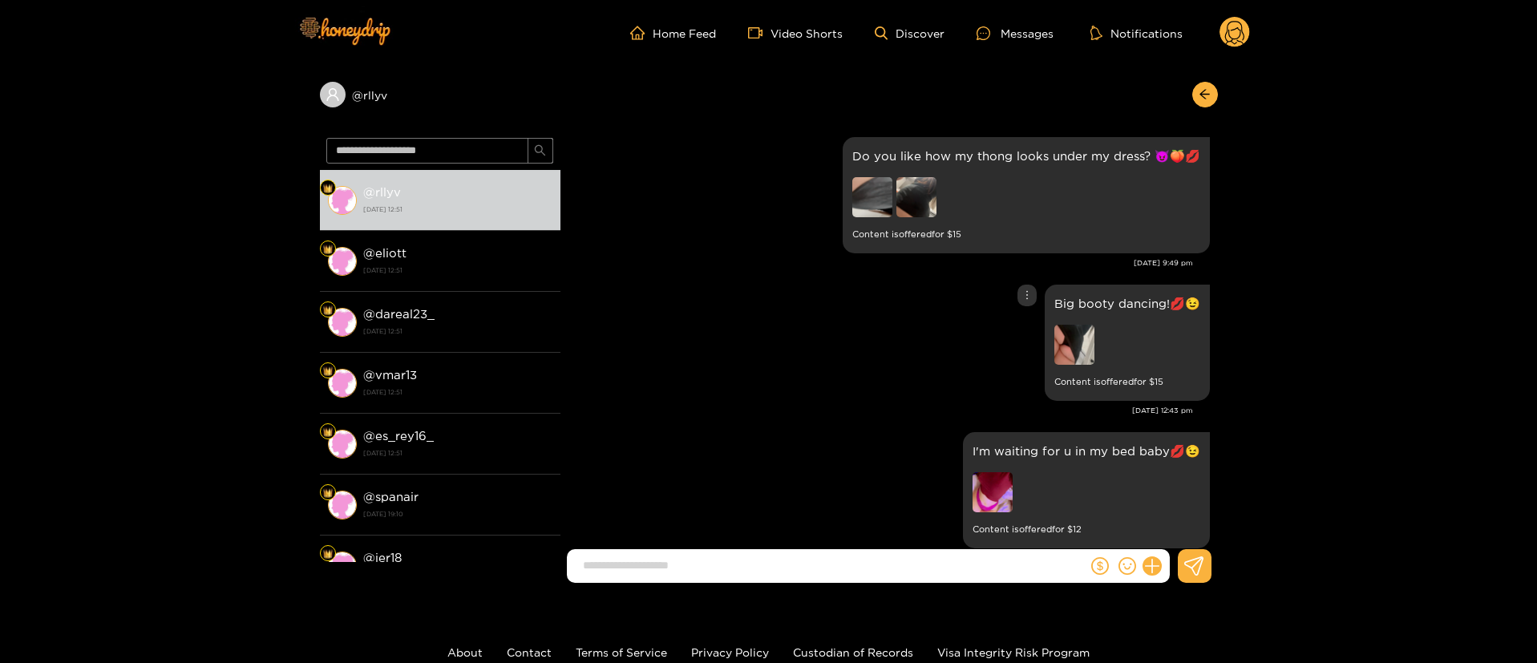
click at [1073, 350] on img at bounding box center [1075, 345] width 40 height 40
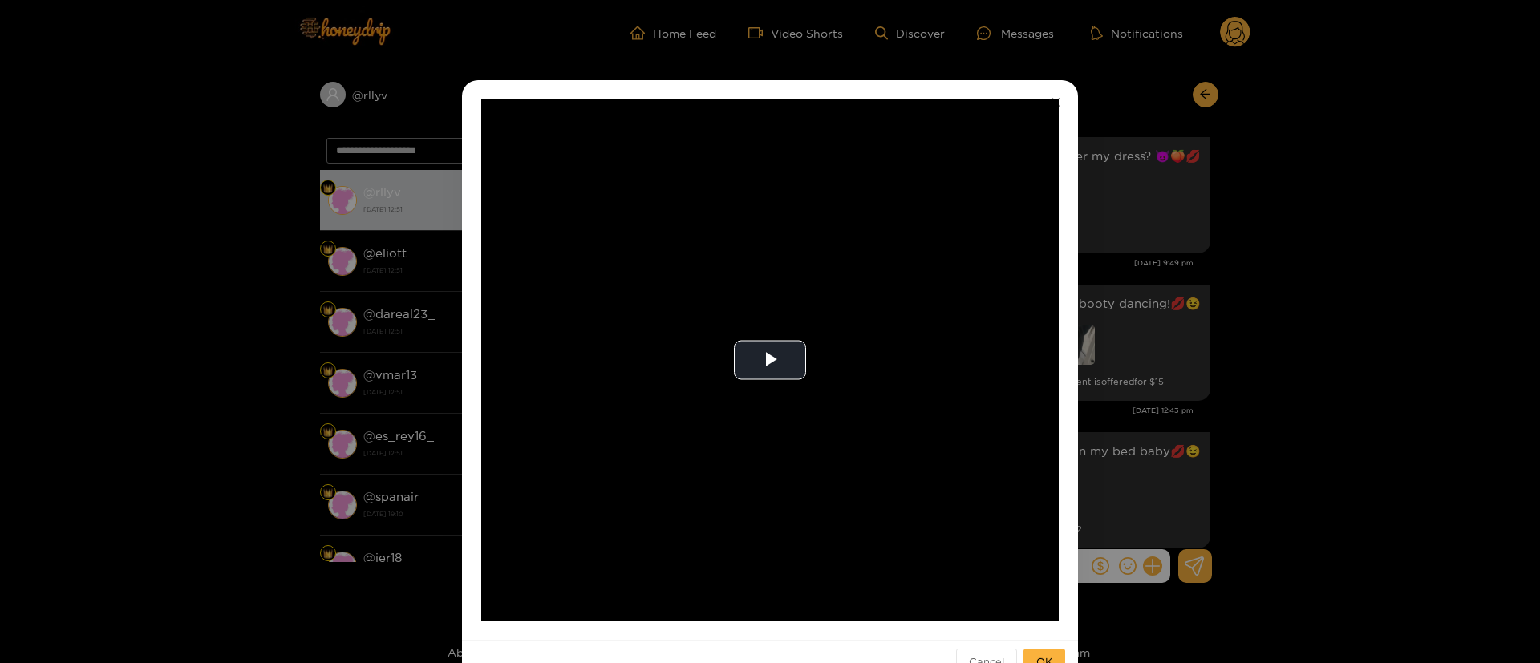
click at [1495, 257] on div "**********" at bounding box center [770, 331] width 1540 height 663
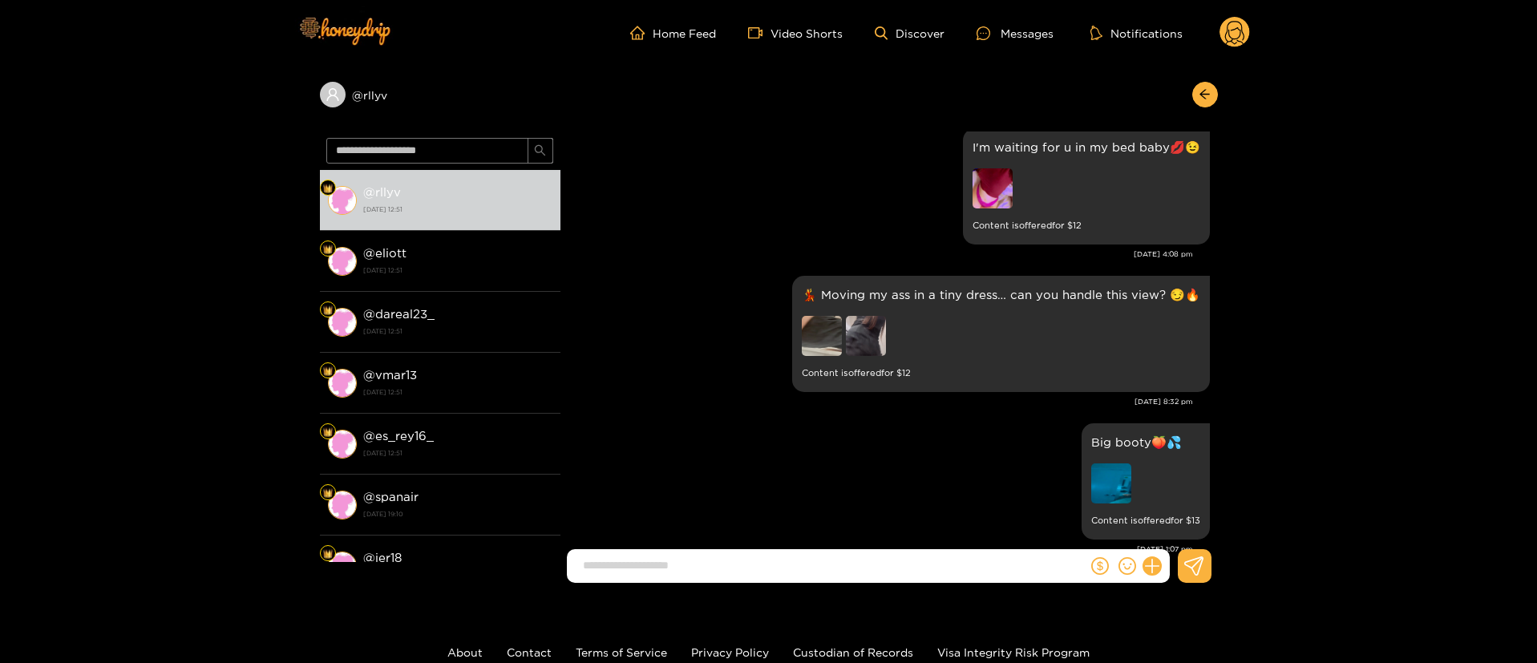
scroll to position [1083, 0]
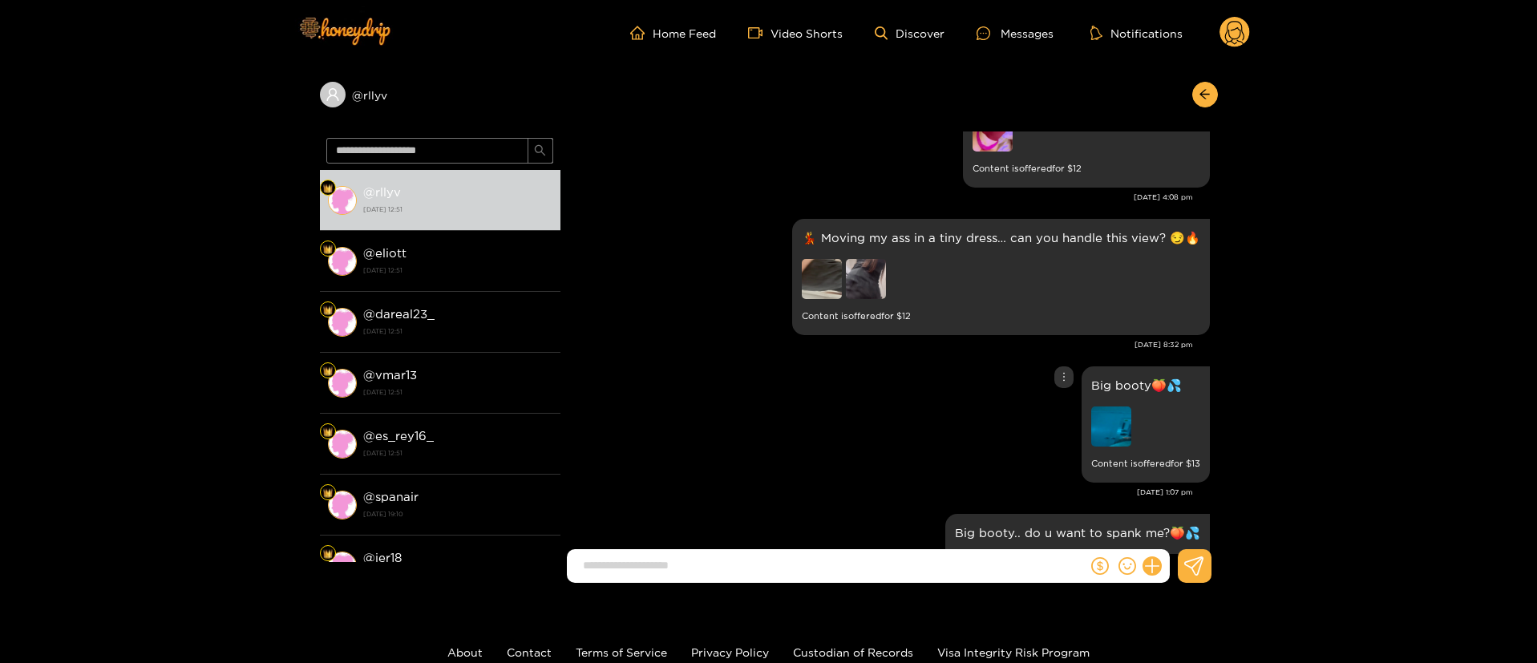
click at [1107, 435] on img at bounding box center [1112, 427] width 40 height 40
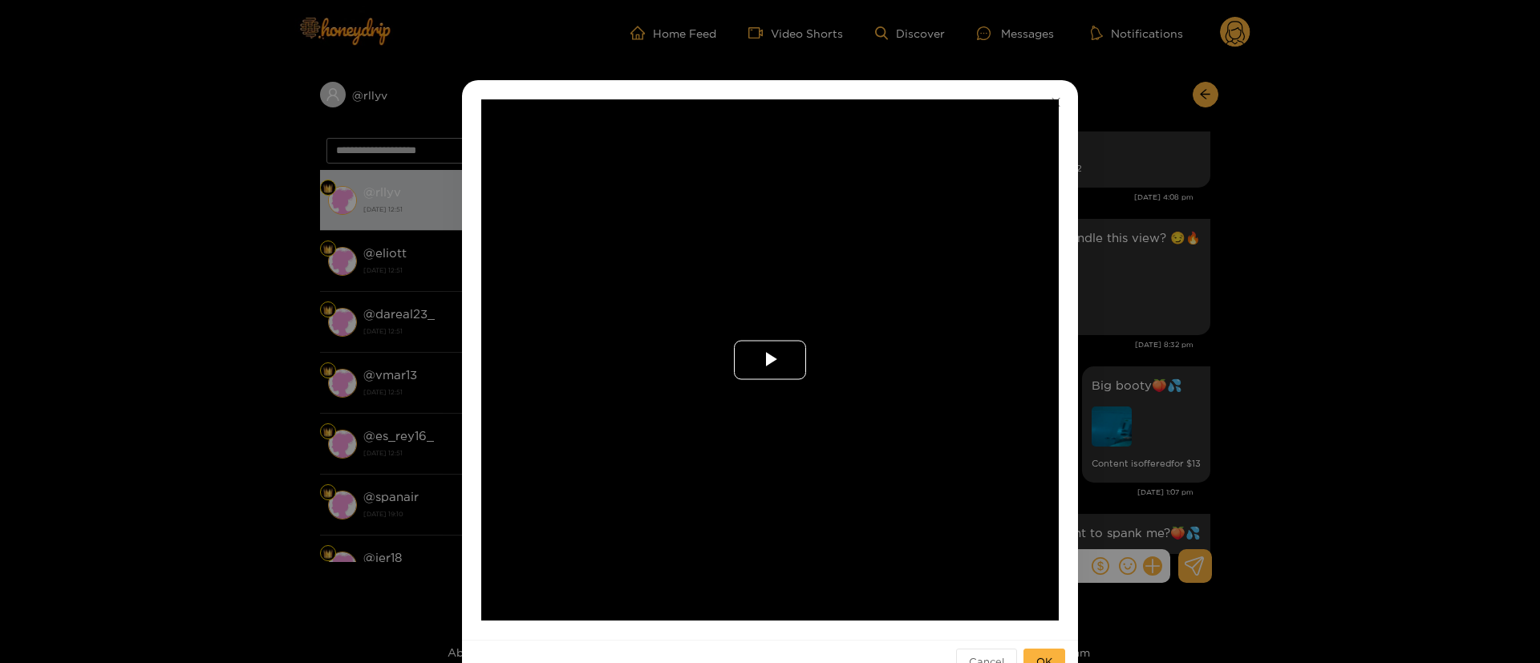
click at [770, 360] on span "Video Player" at bounding box center [770, 360] width 0 height 0
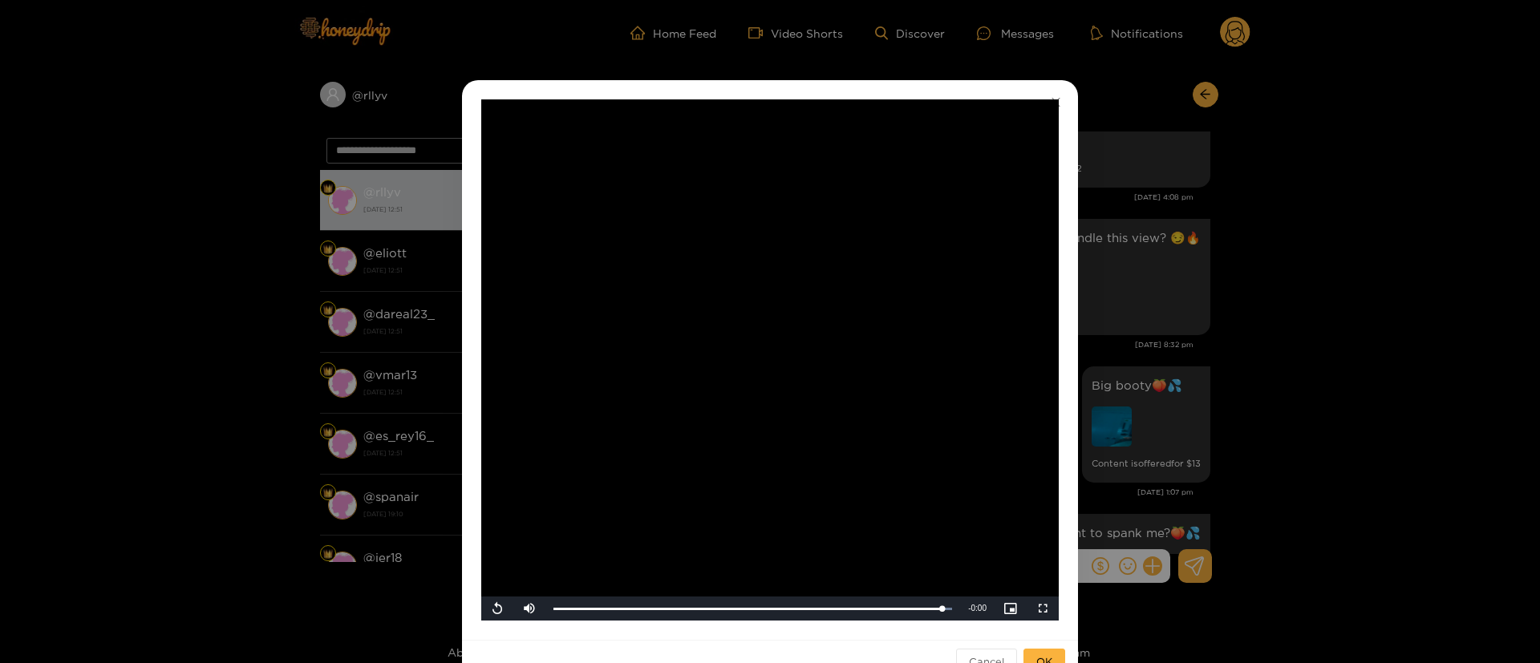
click at [1237, 290] on div "**********" at bounding box center [770, 331] width 1540 height 663
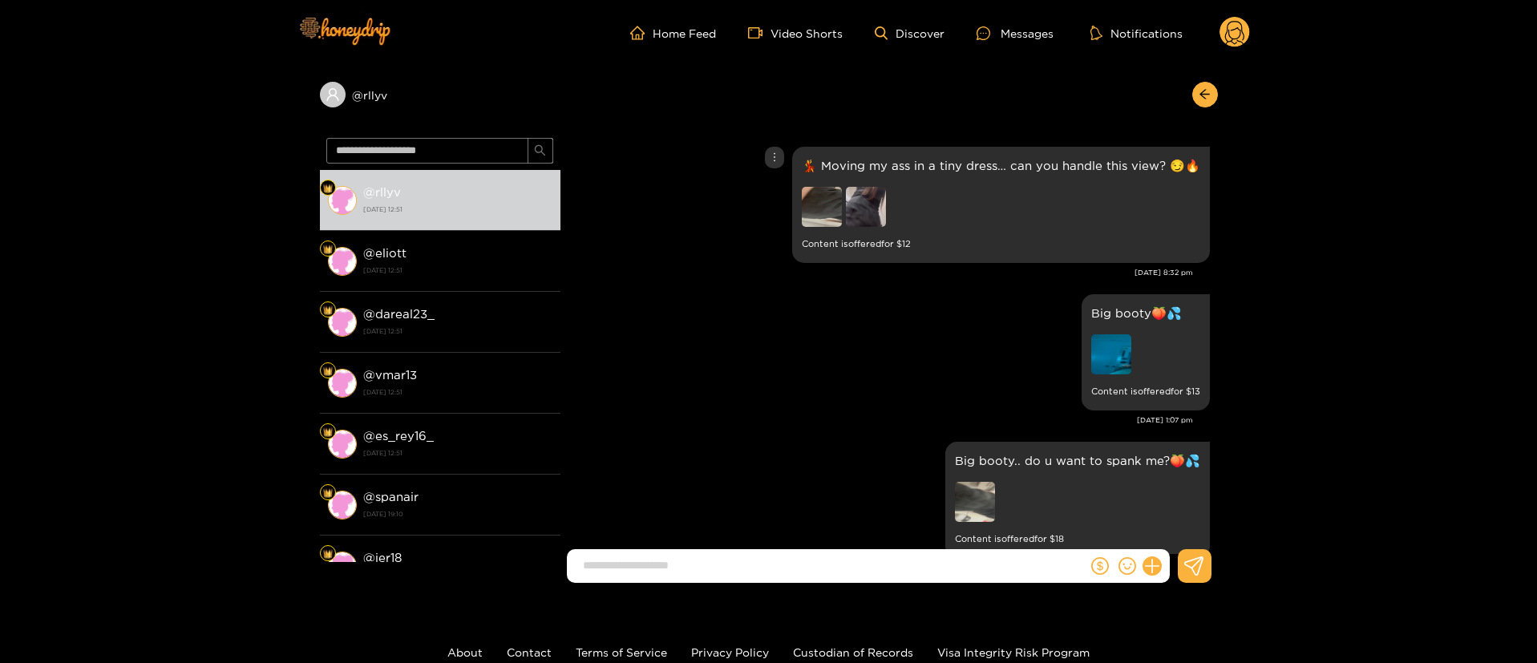
scroll to position [1203, 0]
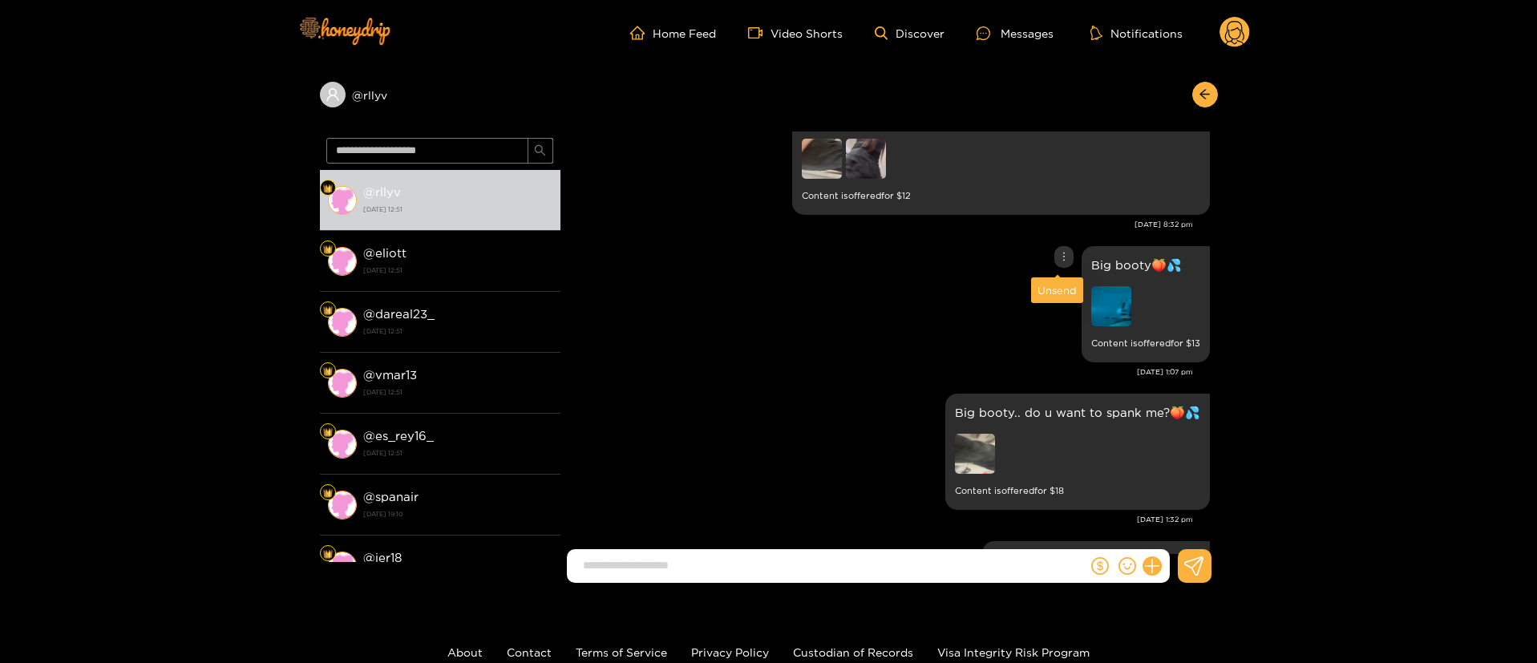
click at [1059, 258] on icon "more" at bounding box center [1064, 256] width 11 height 11
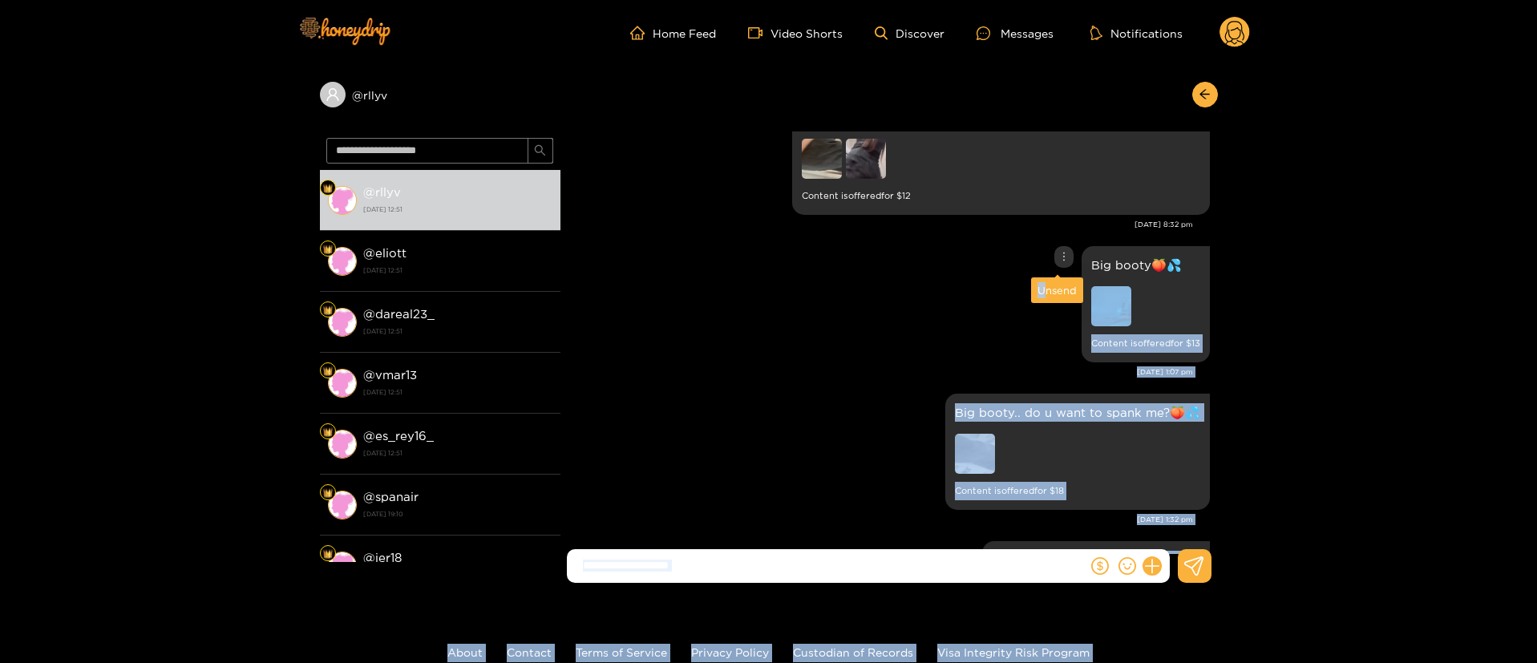
drag, startPoint x: 1043, startPoint y: 294, endPoint x: 1032, endPoint y: 320, distance: 28.4
click at [1032, 320] on body "Home Feed Video Shorts Discover Messages Notifications 0 @ rllyv @ rllyv [DATE]…" at bounding box center [768, 331] width 1537 height 663
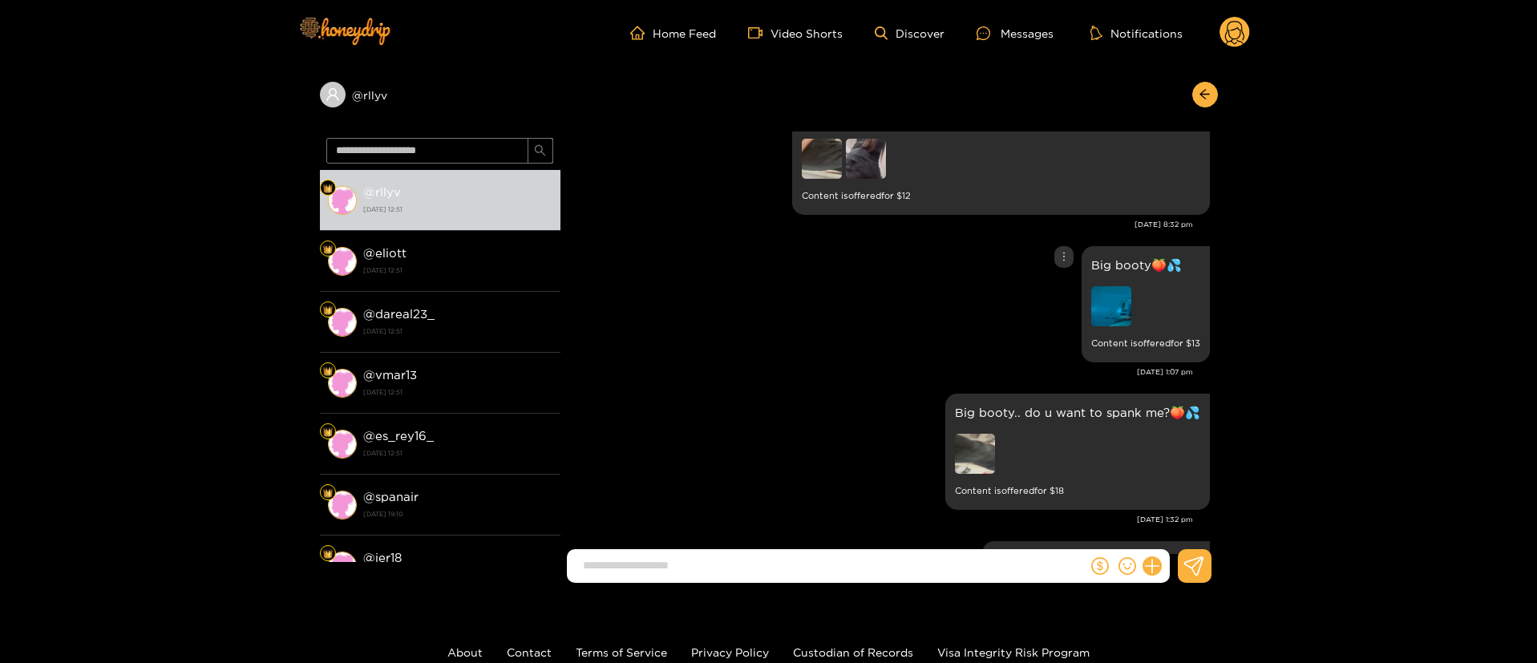
click at [992, 310] on div "Big booty🍑💦 Content is offered for $ 13" at bounding box center [890, 304] width 642 height 124
click at [1064, 263] on div at bounding box center [1064, 257] width 19 height 22
click at [1059, 258] on icon "more" at bounding box center [1064, 256] width 11 height 11
click at [1059, 260] on icon "more" at bounding box center [1064, 256] width 11 height 11
click at [1067, 287] on div "Unsend" at bounding box center [1057, 290] width 39 height 16
